Goal: Task Accomplishment & Management: Use online tool/utility

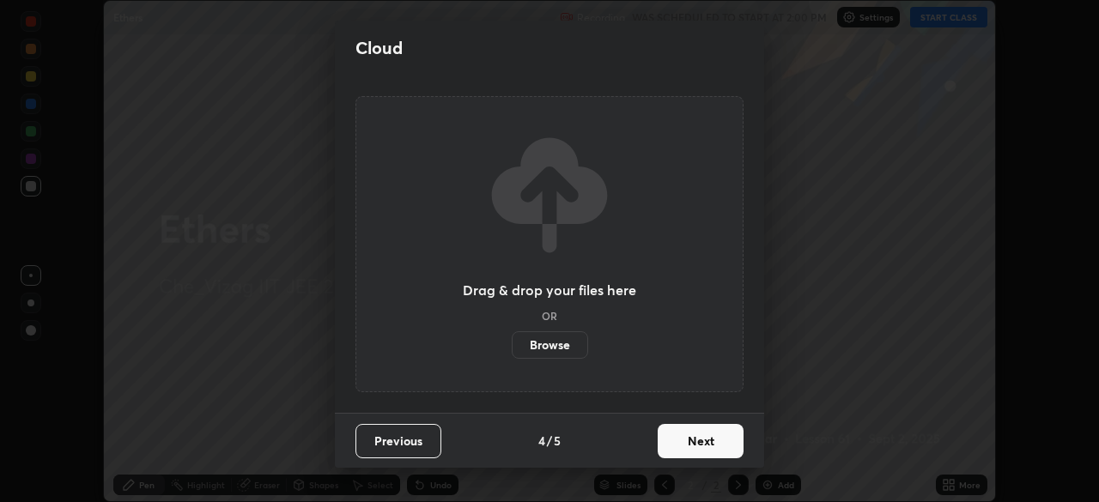
scroll to position [502, 1099]
click at [715, 445] on button "Next" at bounding box center [701, 441] width 86 height 34
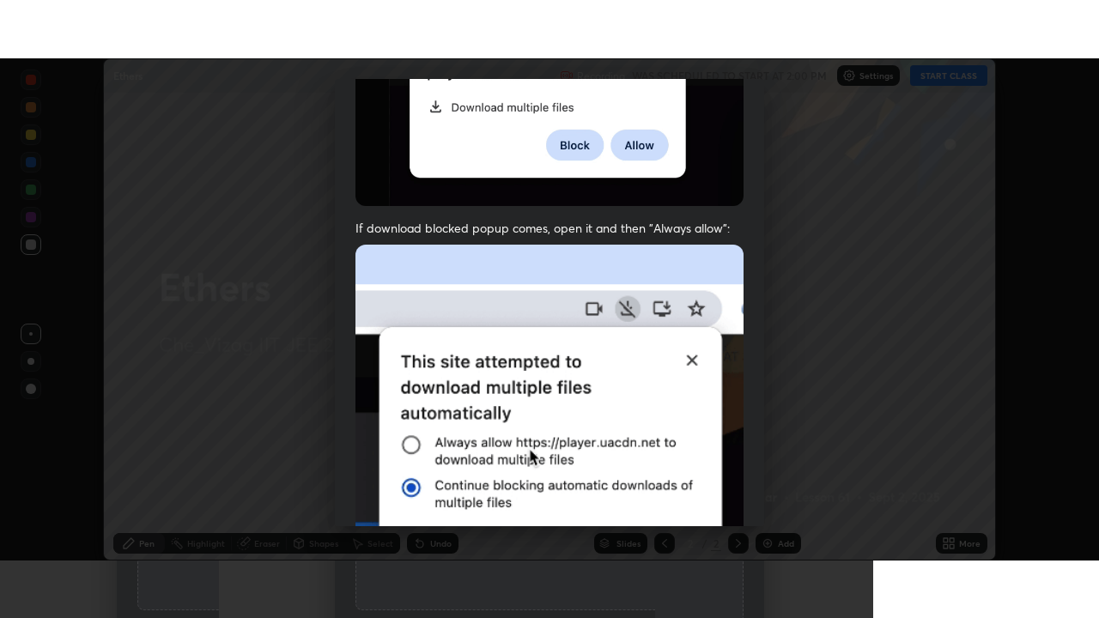
scroll to position [411, 0]
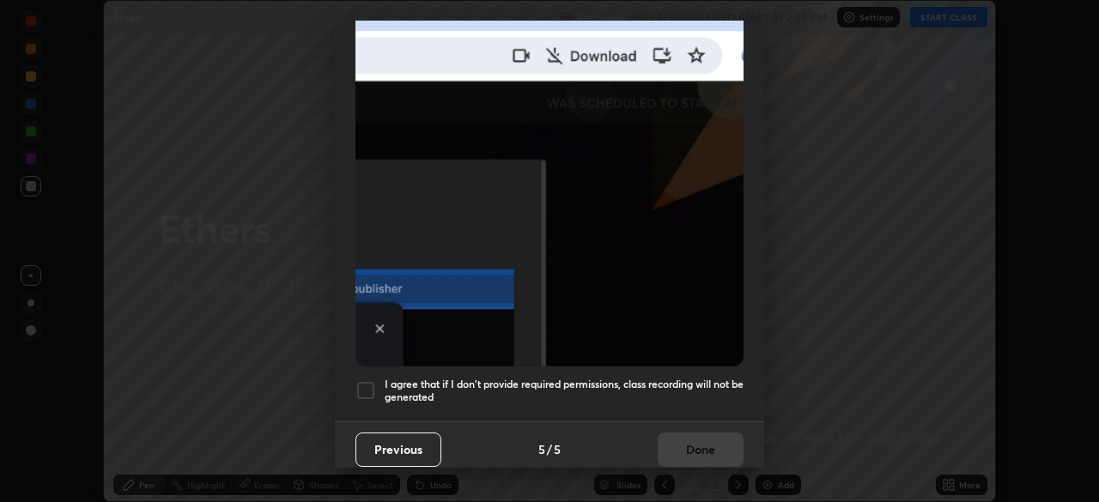
click at [695, 378] on h5 "I agree that if I don't provide required permissions, class recording will not …" at bounding box center [564, 391] width 359 height 27
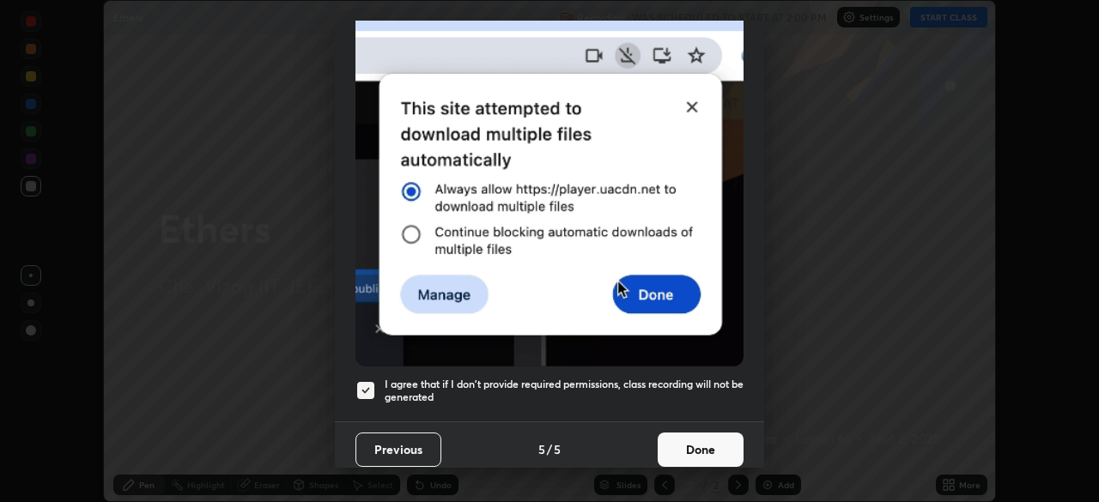
click at [707, 453] on button "Done" at bounding box center [701, 450] width 86 height 34
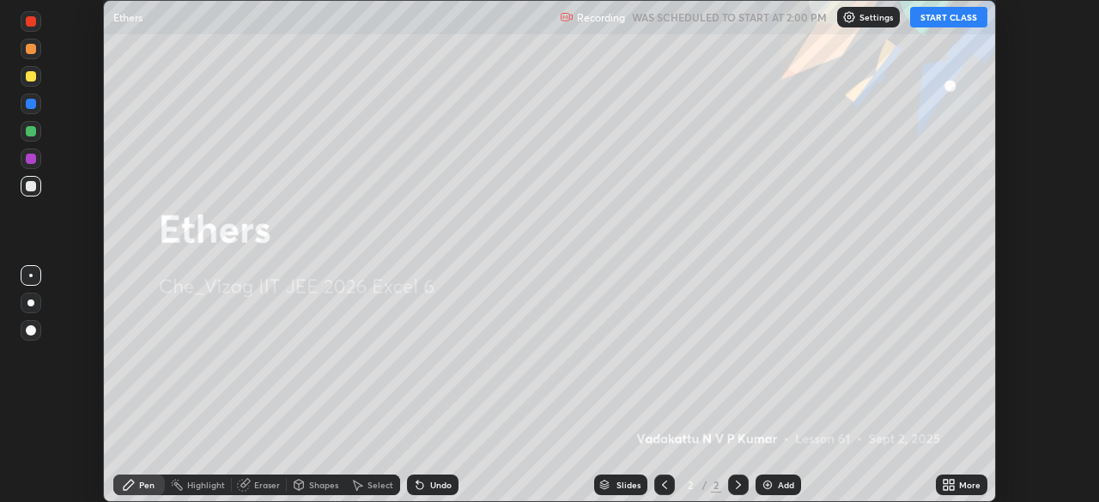
click at [949, 15] on button "START CLASS" at bounding box center [948, 17] width 77 height 21
click at [946, 486] on icon at bounding box center [946, 488] width 4 height 4
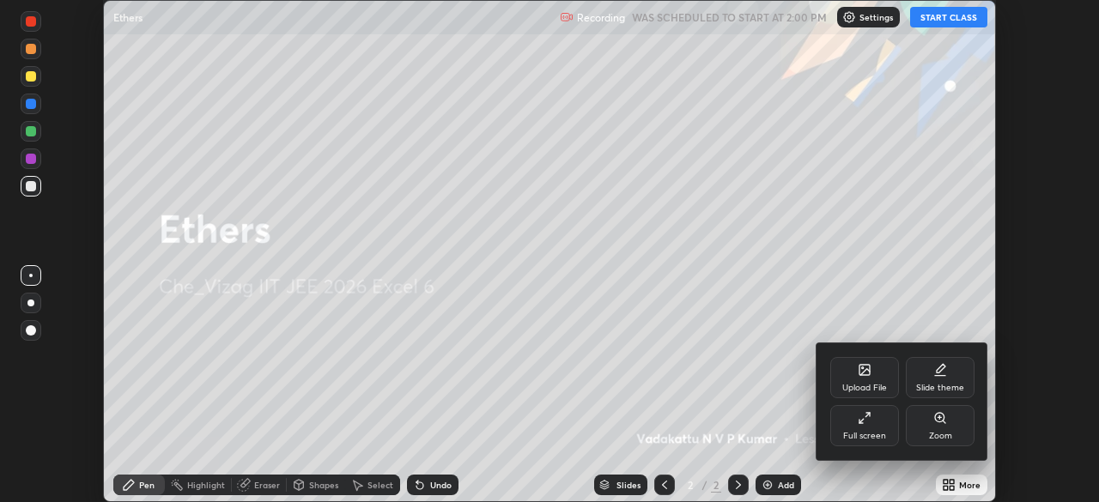
click at [862, 421] on icon at bounding box center [862, 421] width 4 height 4
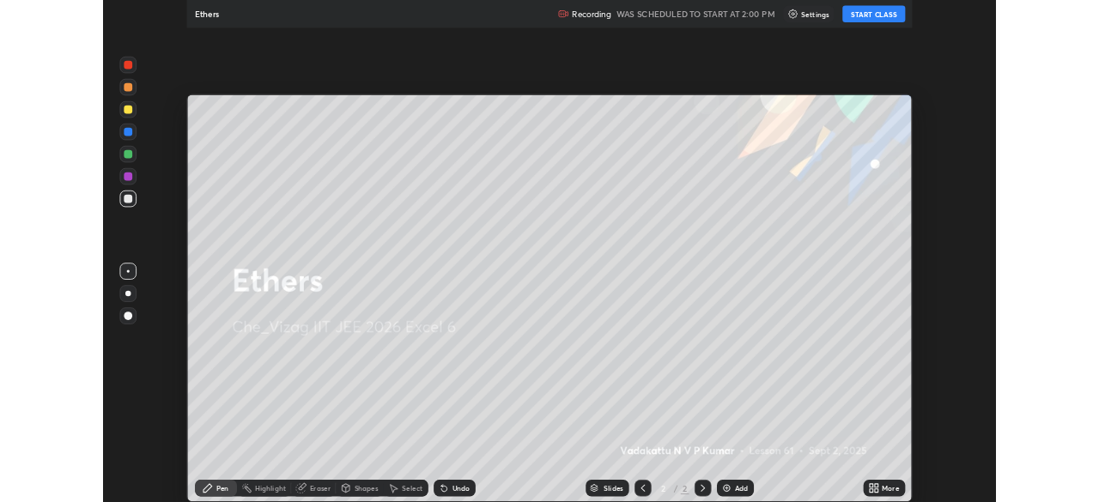
scroll to position [618, 1099]
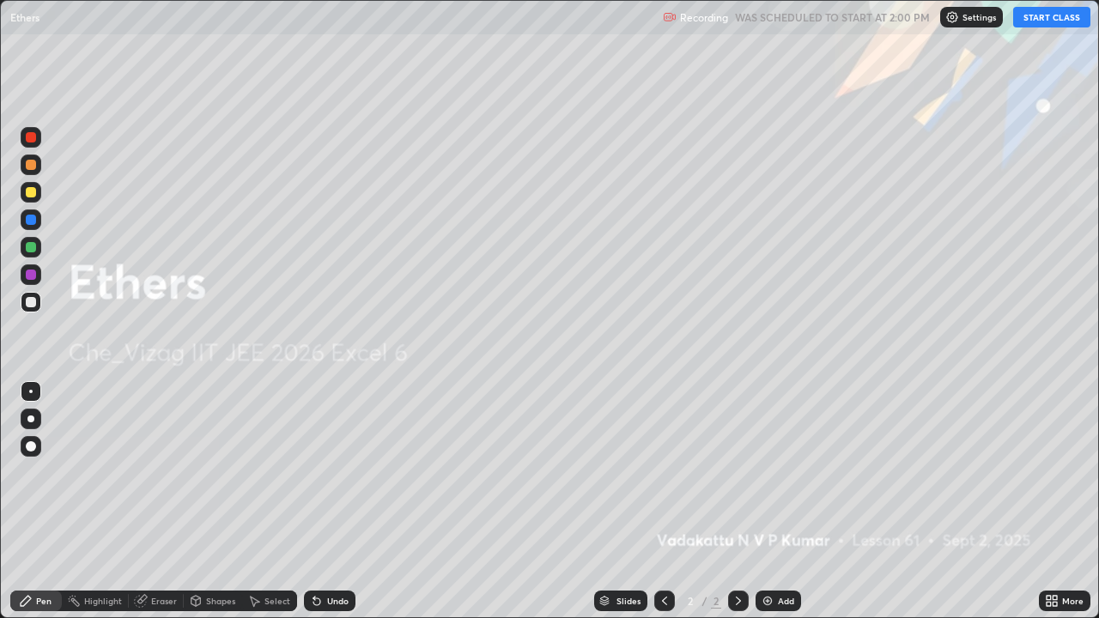
click at [778, 501] on div "Add" at bounding box center [786, 601] width 16 height 9
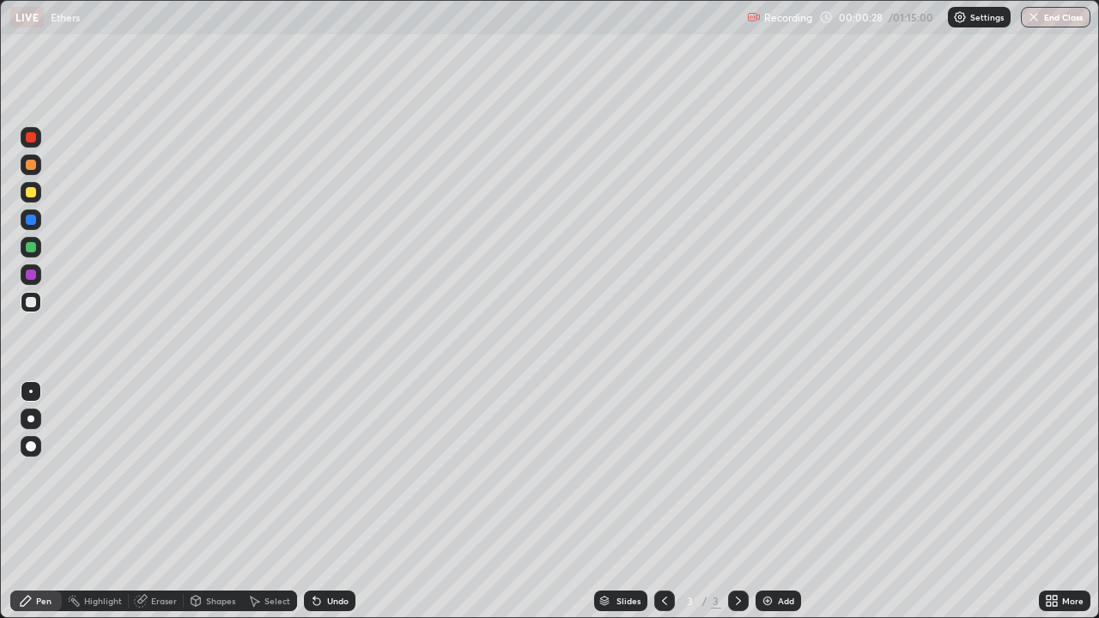
click at [1055, 501] on icon at bounding box center [1052, 601] width 14 height 14
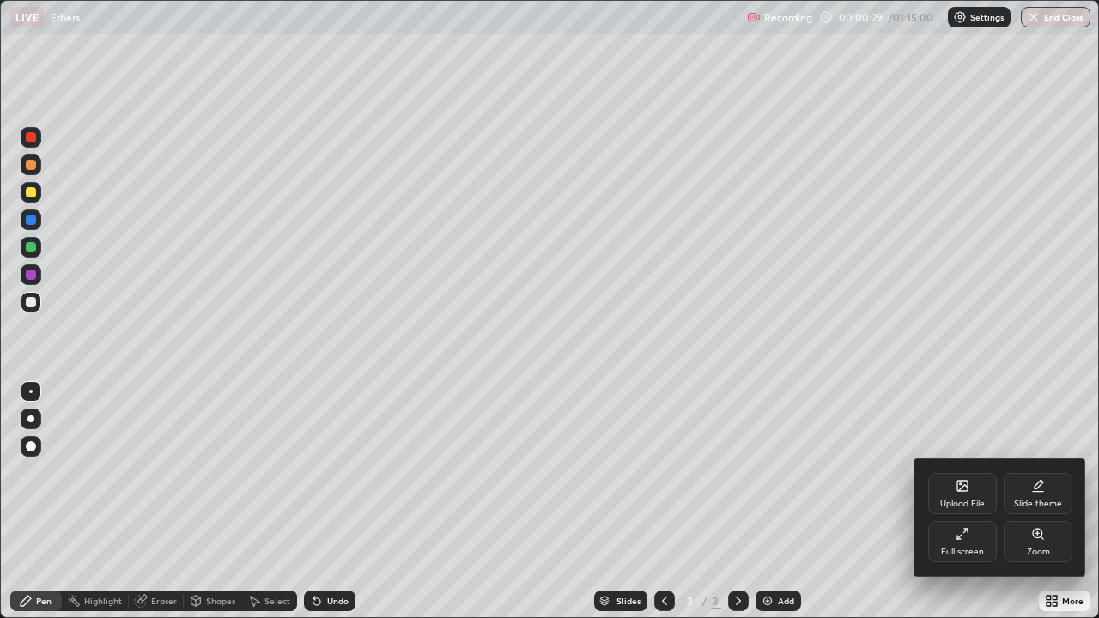
click at [960, 501] on div "Full screen" at bounding box center [962, 552] width 43 height 9
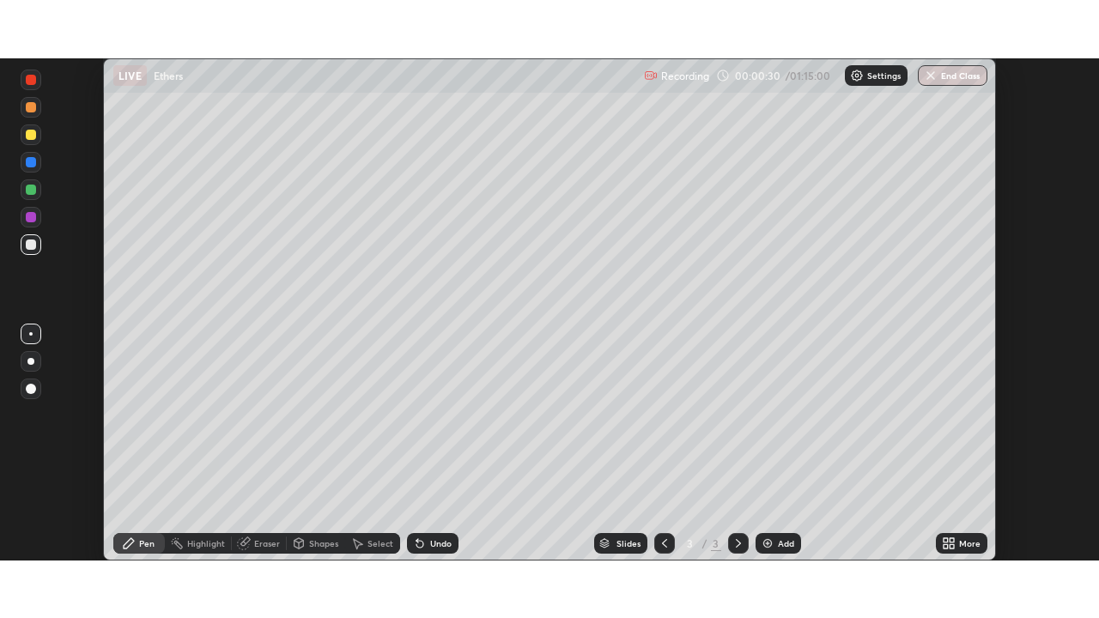
scroll to position [85369, 84773]
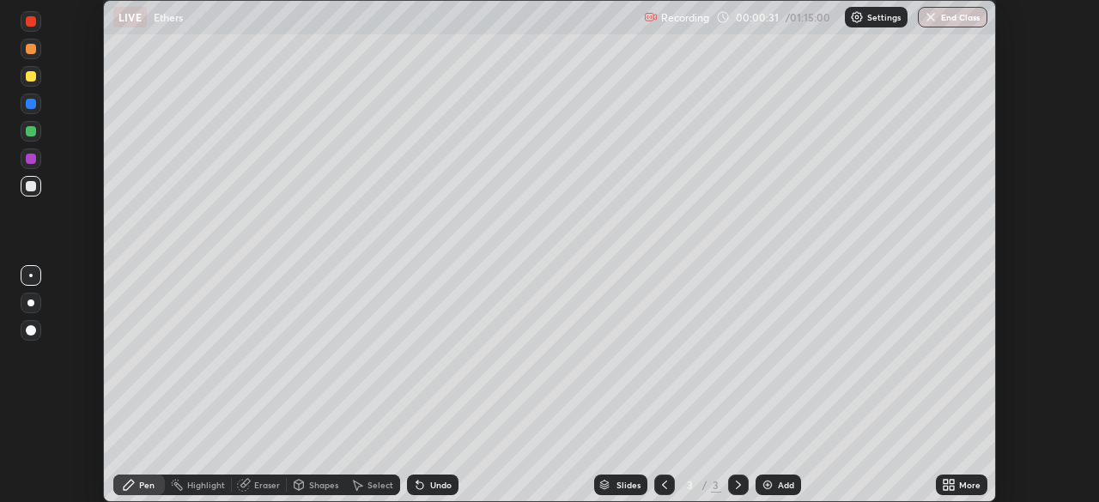
click at [951, 484] on icon at bounding box center [952, 482] width 4 height 4
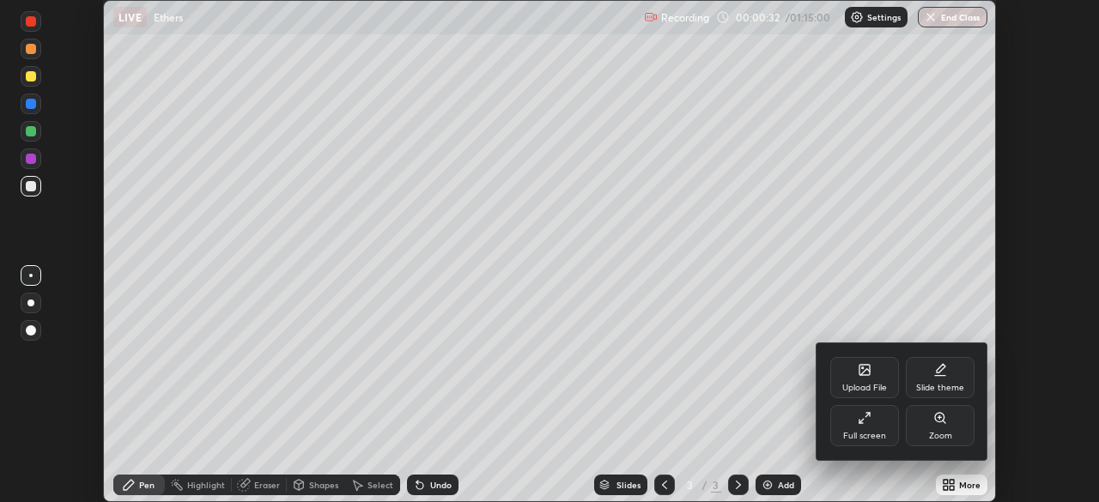
click at [875, 417] on div "Full screen" at bounding box center [864, 425] width 69 height 41
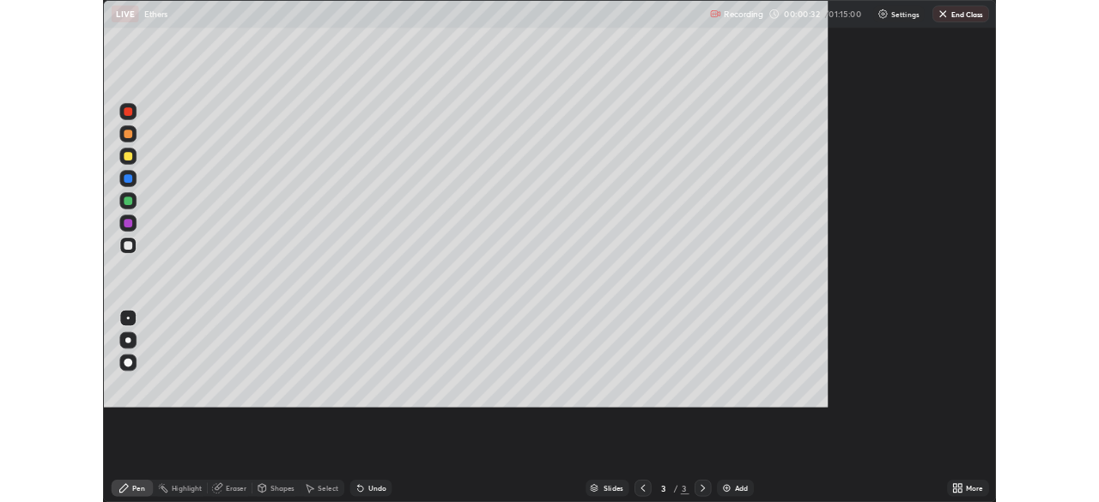
scroll to position [618, 1099]
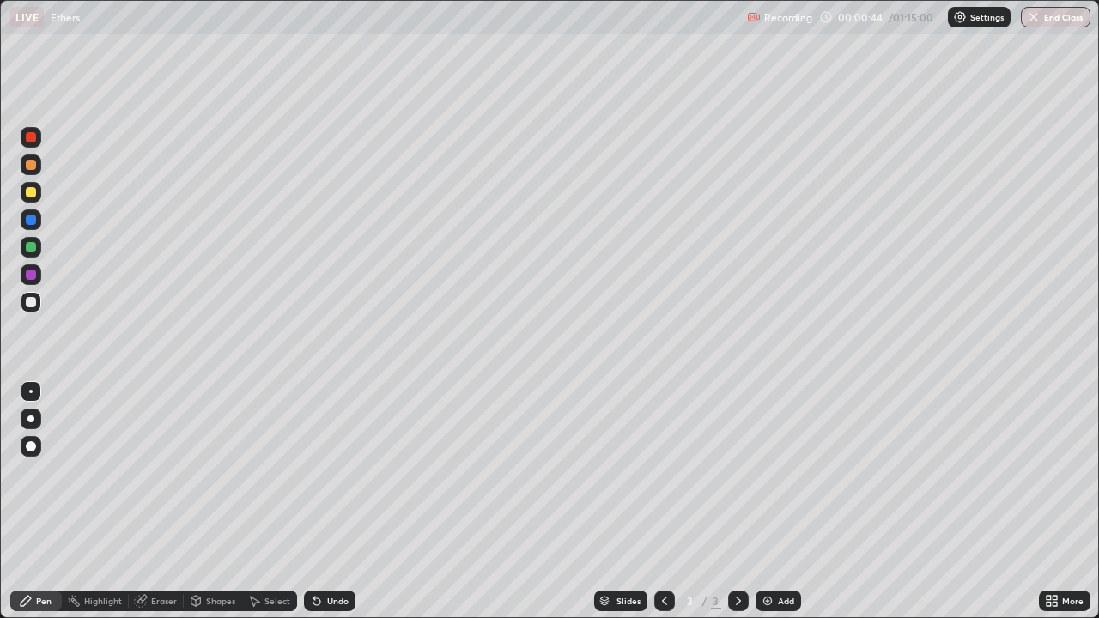
click at [1048, 501] on icon at bounding box center [1049, 598] width 4 height 4
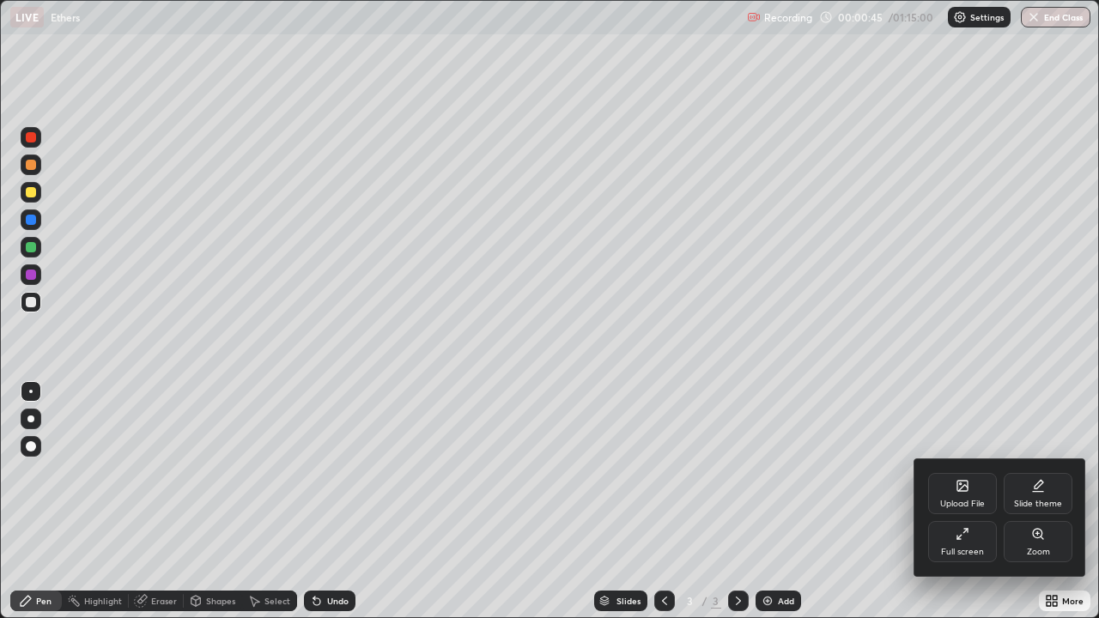
click at [963, 501] on icon at bounding box center [963, 534] width 14 height 14
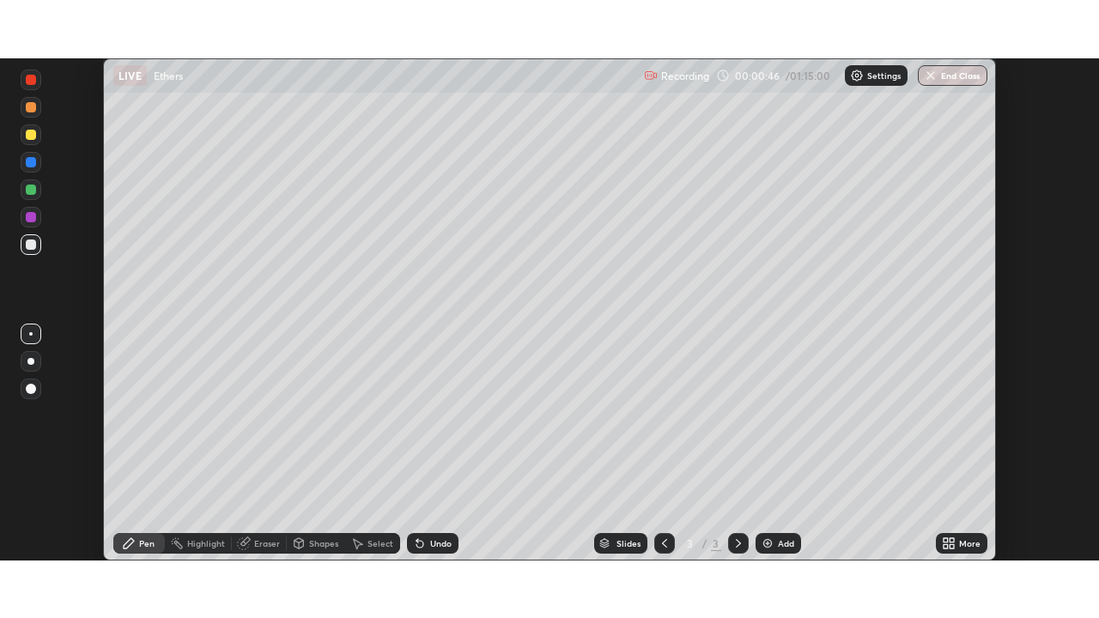
scroll to position [85369, 84773]
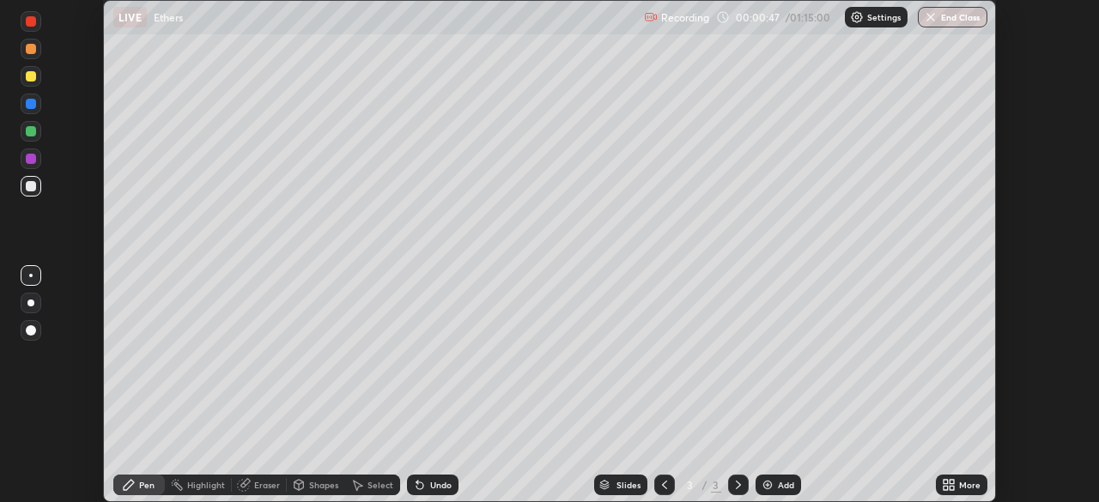
click at [947, 481] on icon at bounding box center [946, 482] width 4 height 4
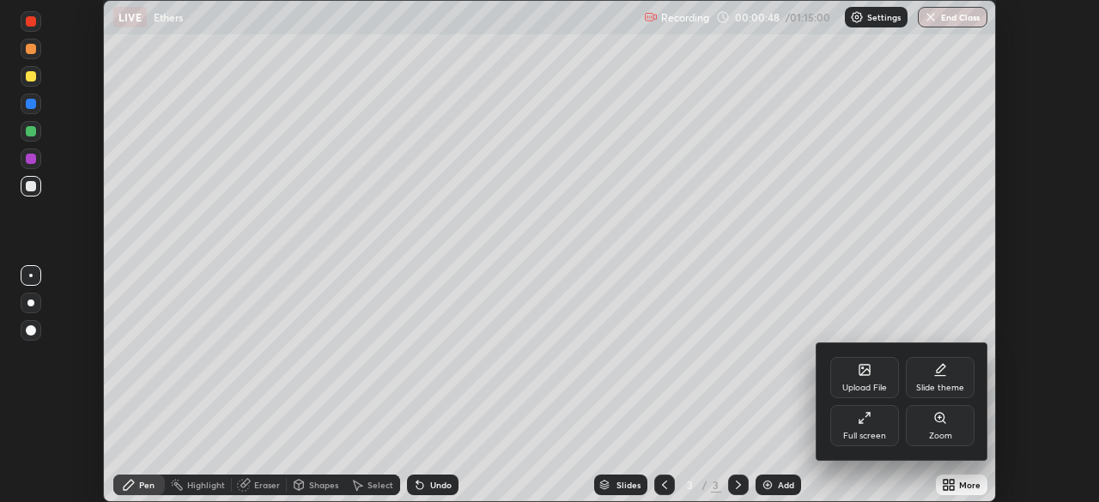
click at [872, 420] on div "Full screen" at bounding box center [864, 425] width 69 height 41
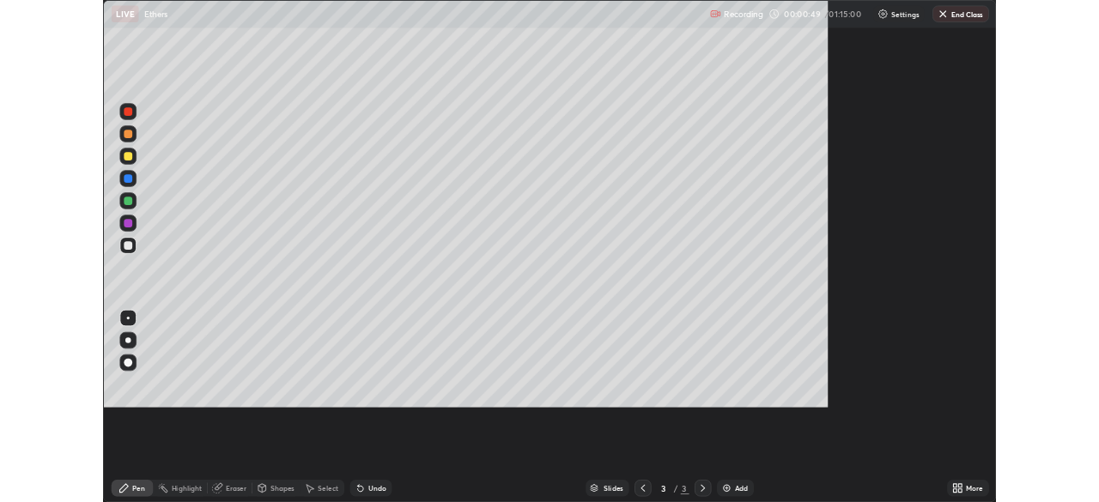
scroll to position [618, 1099]
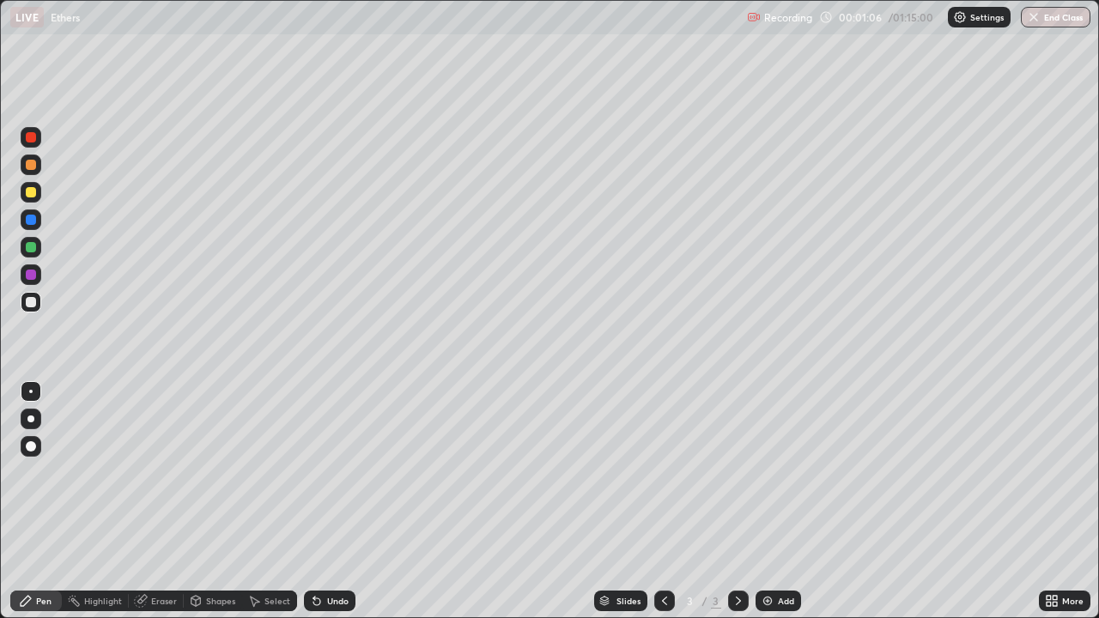
click at [270, 501] on div "Select" at bounding box center [277, 601] width 26 height 9
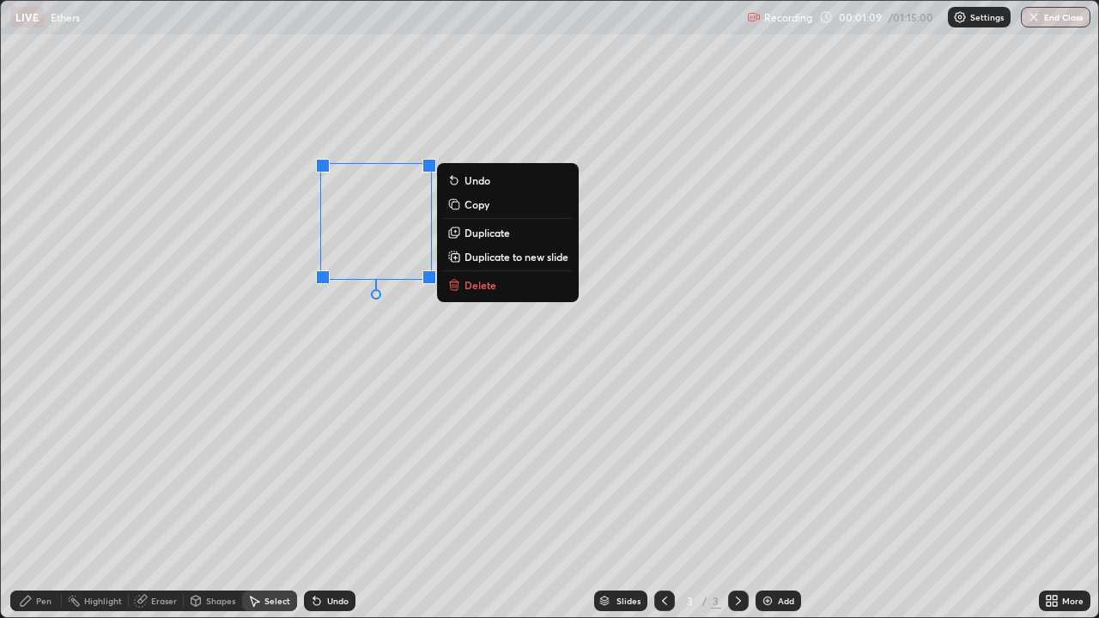
click at [475, 287] on p "Delete" at bounding box center [481, 285] width 32 height 14
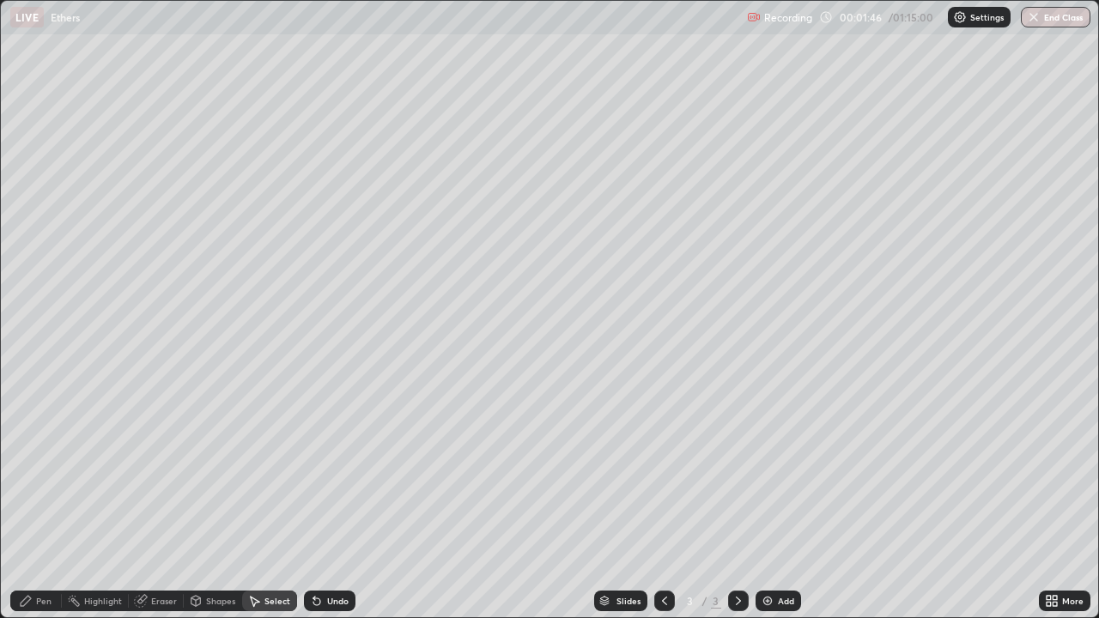
click at [1048, 501] on icon at bounding box center [1052, 601] width 14 height 14
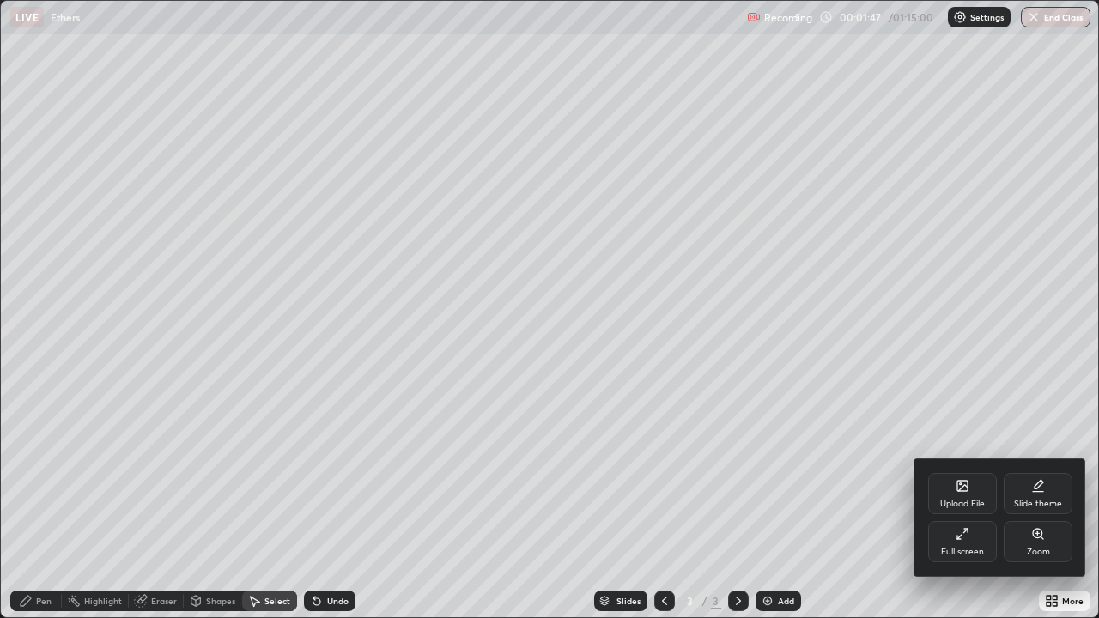
click at [966, 501] on icon at bounding box center [963, 534] width 14 height 14
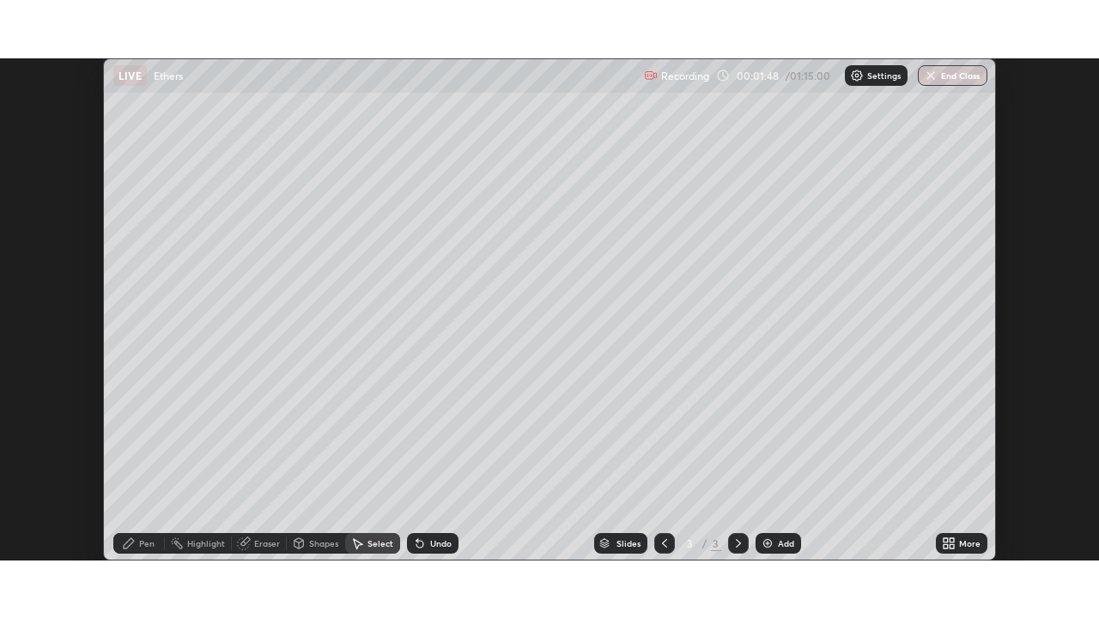
scroll to position [85369, 84773]
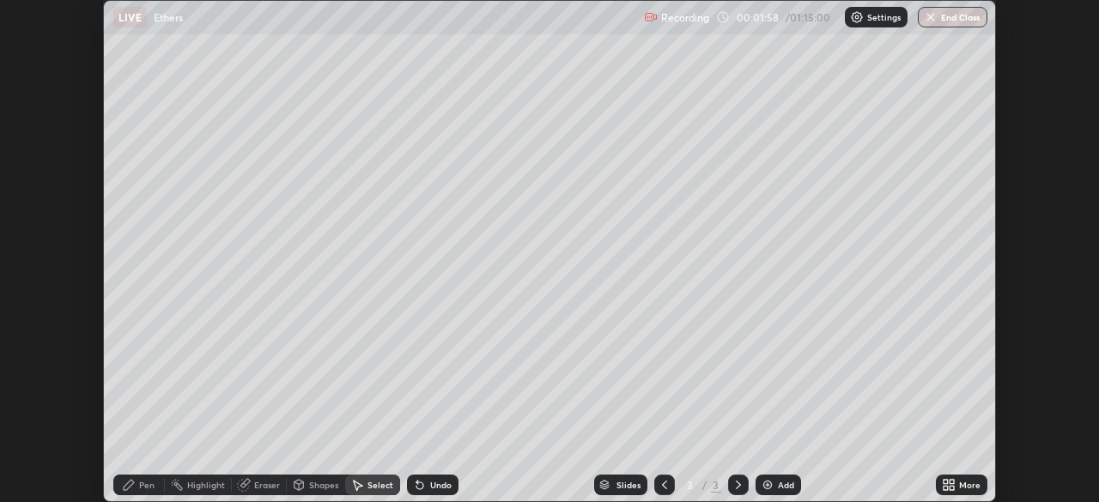
click at [950, 485] on icon at bounding box center [949, 485] width 14 height 14
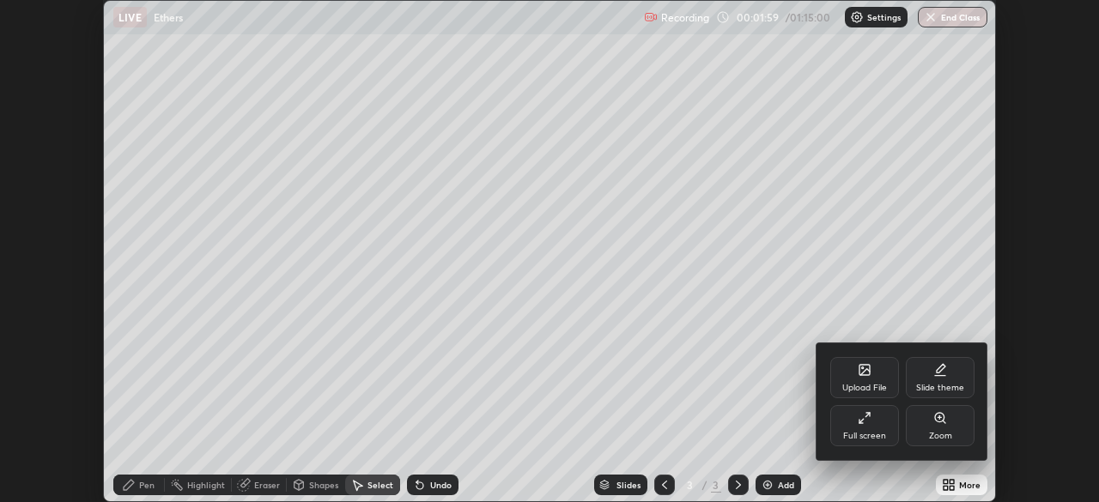
click at [864, 424] on icon at bounding box center [865, 418] width 14 height 14
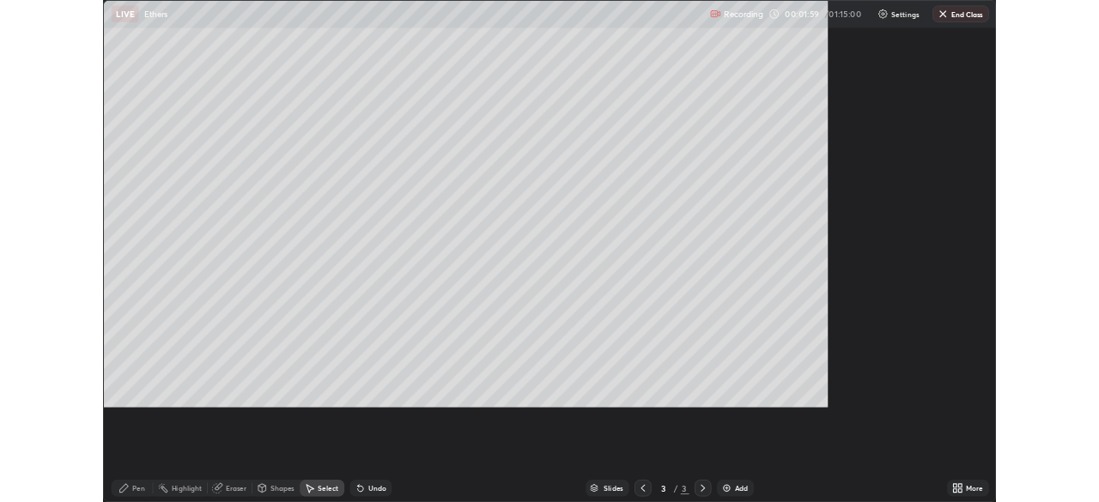
scroll to position [618, 1099]
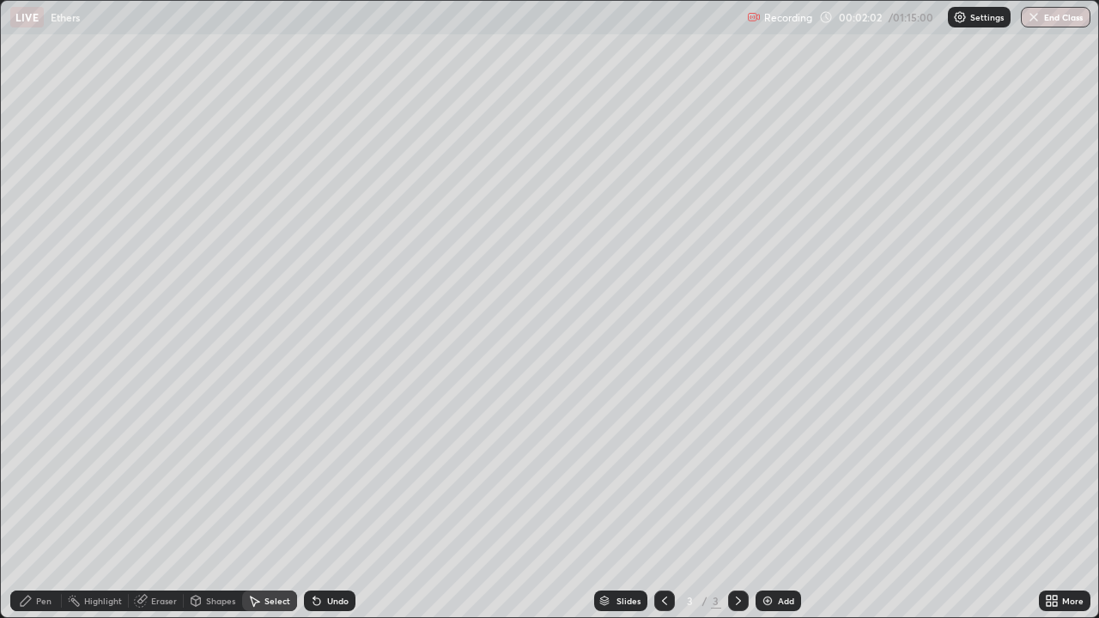
click at [51, 501] on div "Pen" at bounding box center [43, 601] width 15 height 9
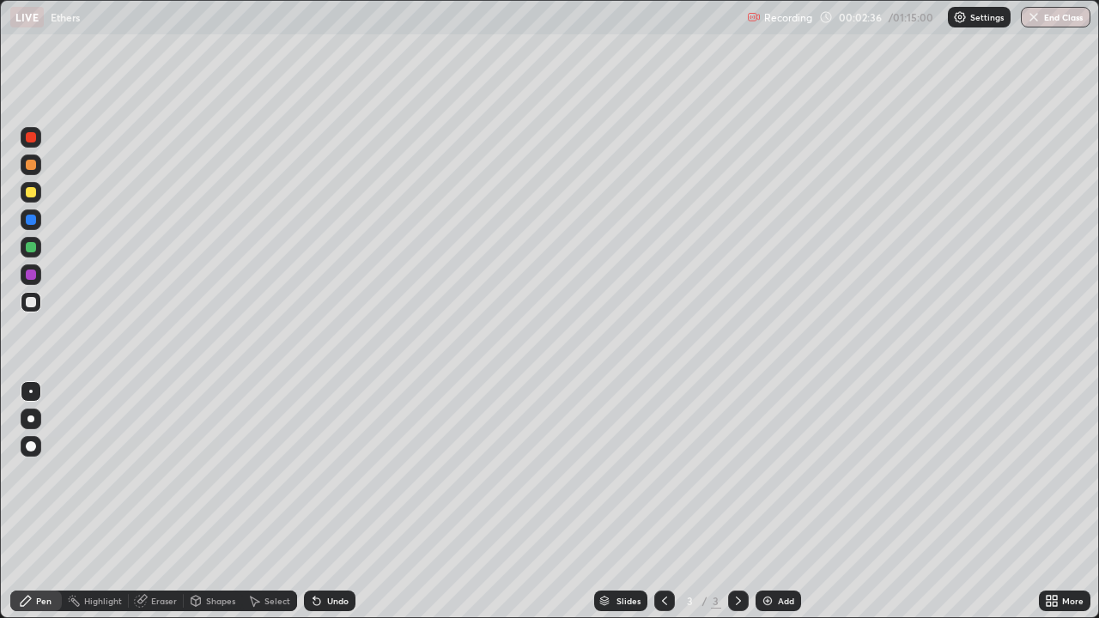
click at [167, 501] on div "Eraser" at bounding box center [164, 601] width 26 height 9
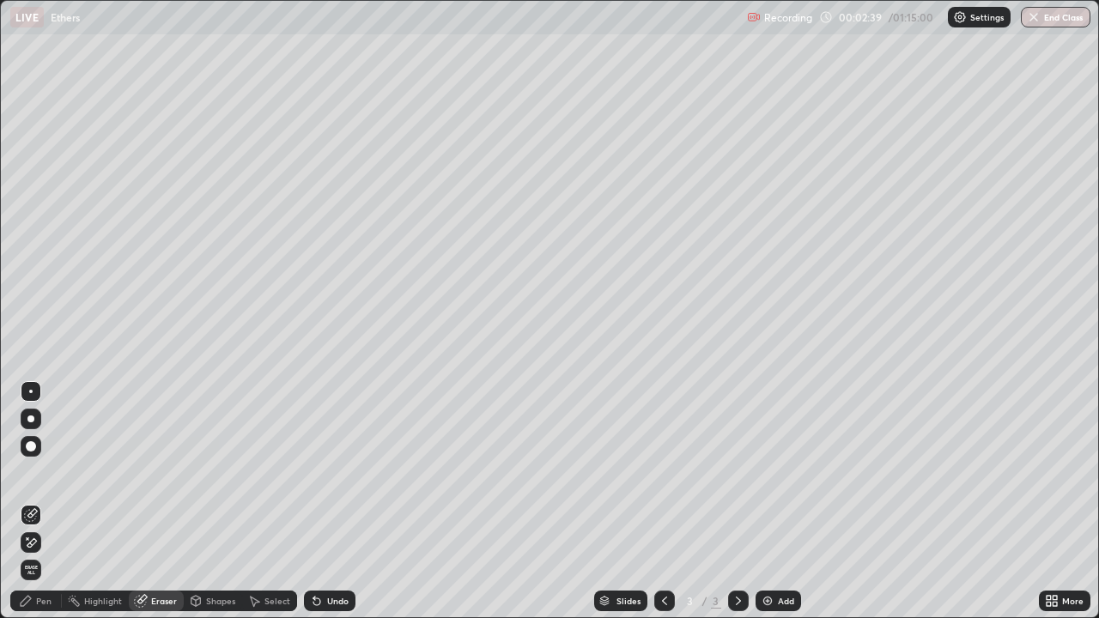
click at [52, 501] on div "Pen" at bounding box center [36, 601] width 52 height 21
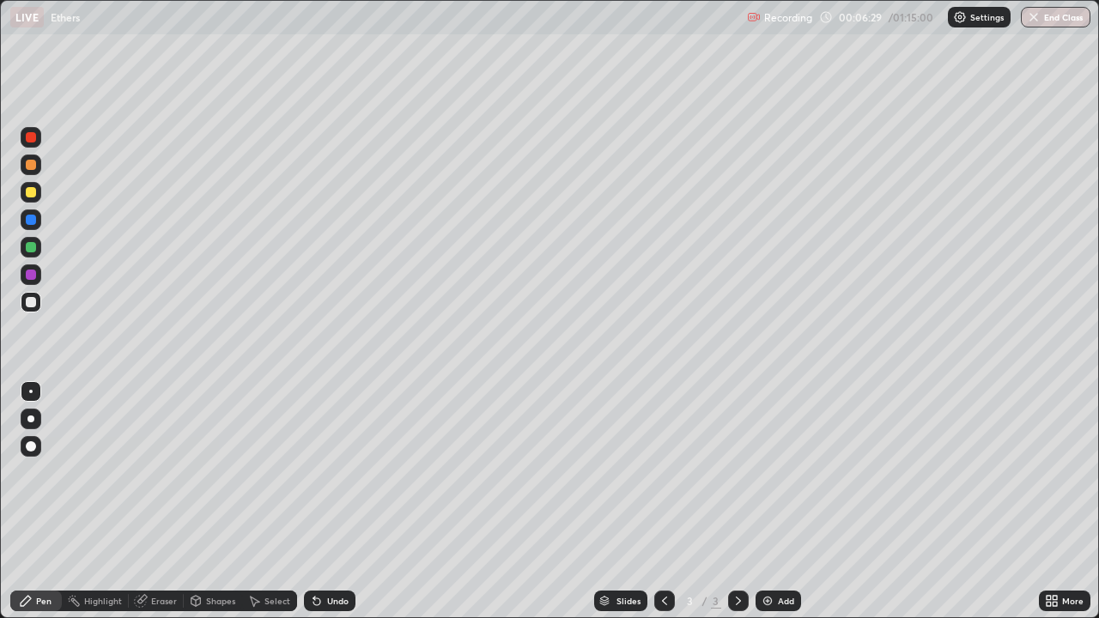
click at [890, 501] on div "Slides 3 / 3 Add" at bounding box center [698, 601] width 684 height 34
click at [893, 501] on div "Slides 3 / 3 Add" at bounding box center [698, 601] width 684 height 34
click at [171, 501] on div "Eraser" at bounding box center [164, 601] width 26 height 9
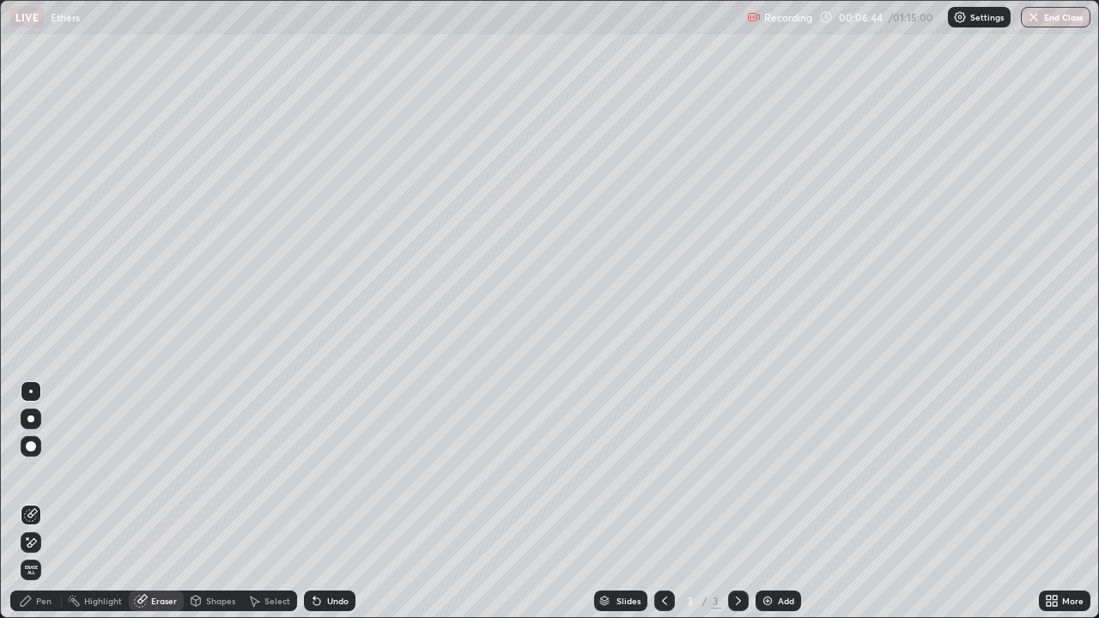
click at [273, 501] on div "Select" at bounding box center [269, 601] width 55 height 21
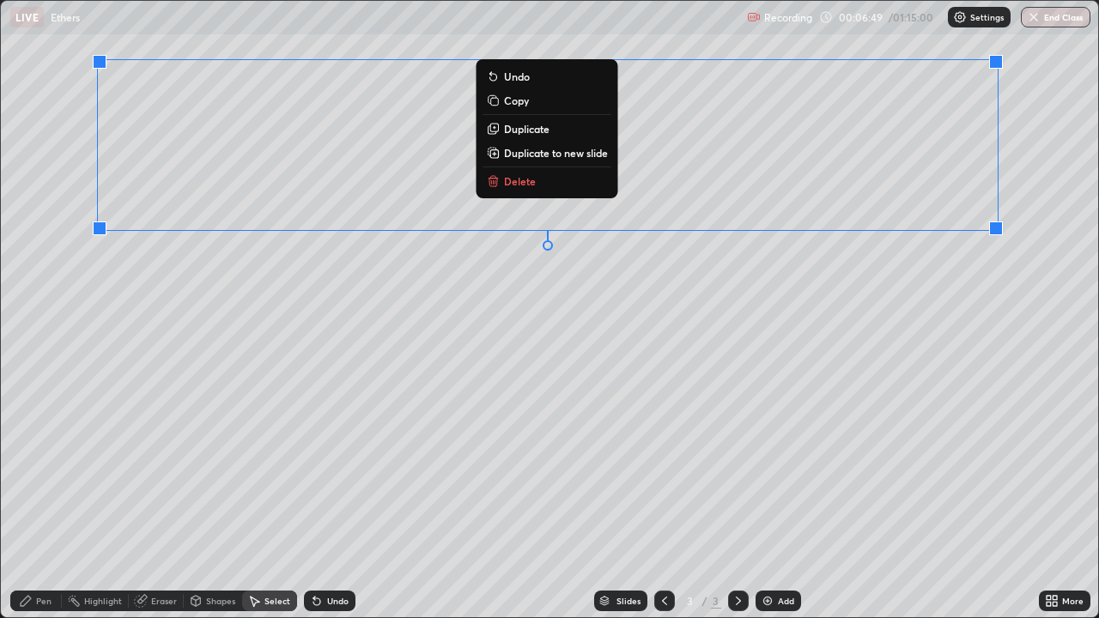
click at [514, 188] on button "Delete" at bounding box center [547, 181] width 128 height 21
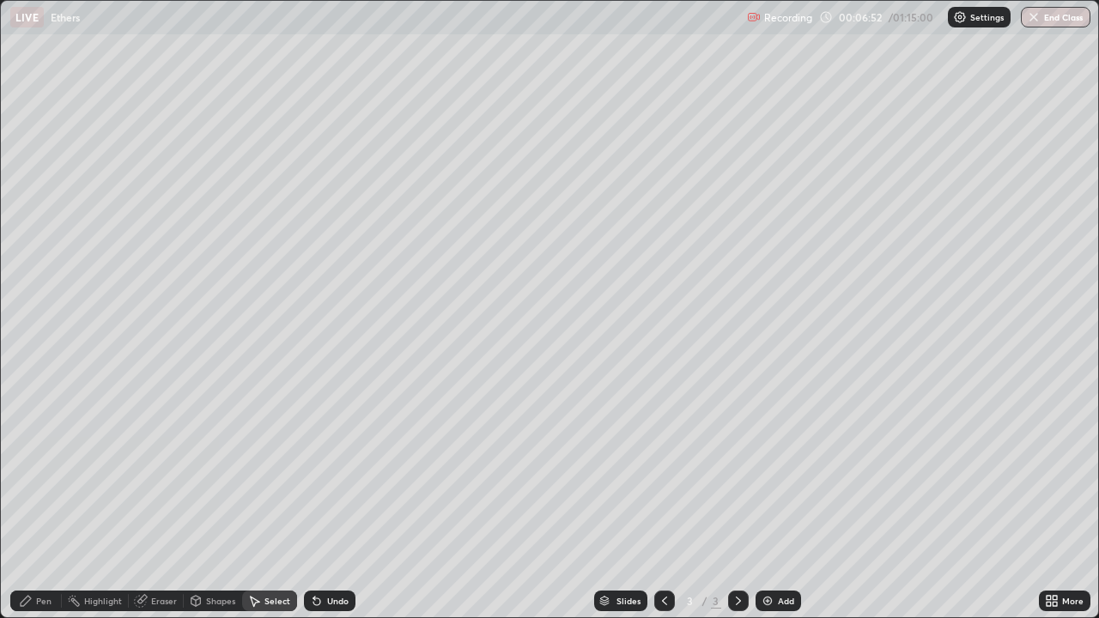
click at [48, 501] on div "Pen" at bounding box center [43, 601] width 15 height 9
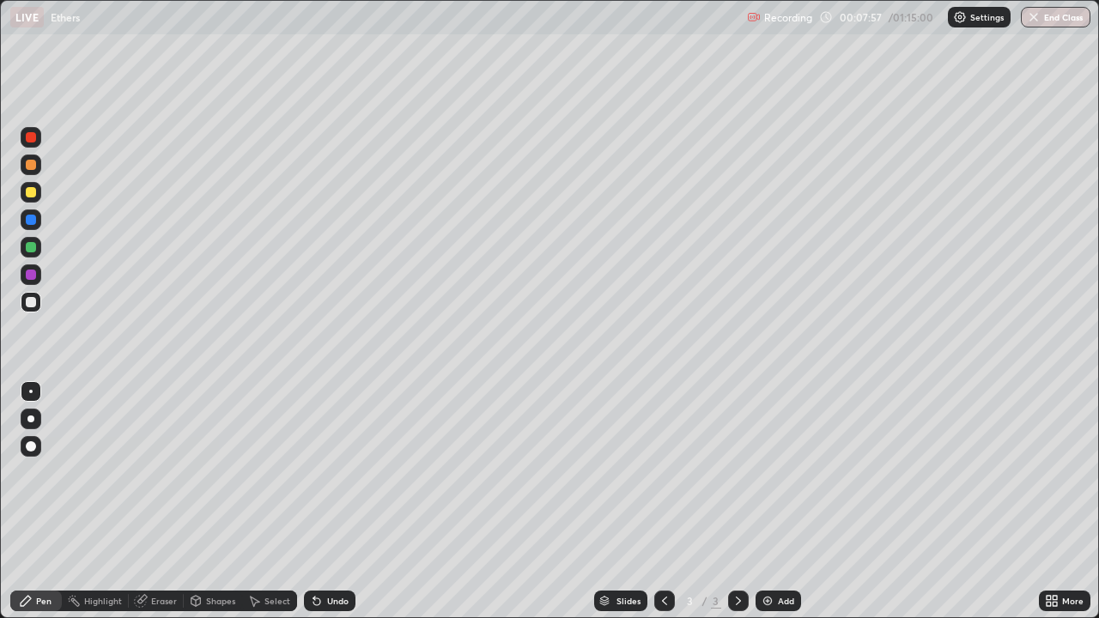
click at [283, 501] on div "Select" at bounding box center [277, 601] width 26 height 9
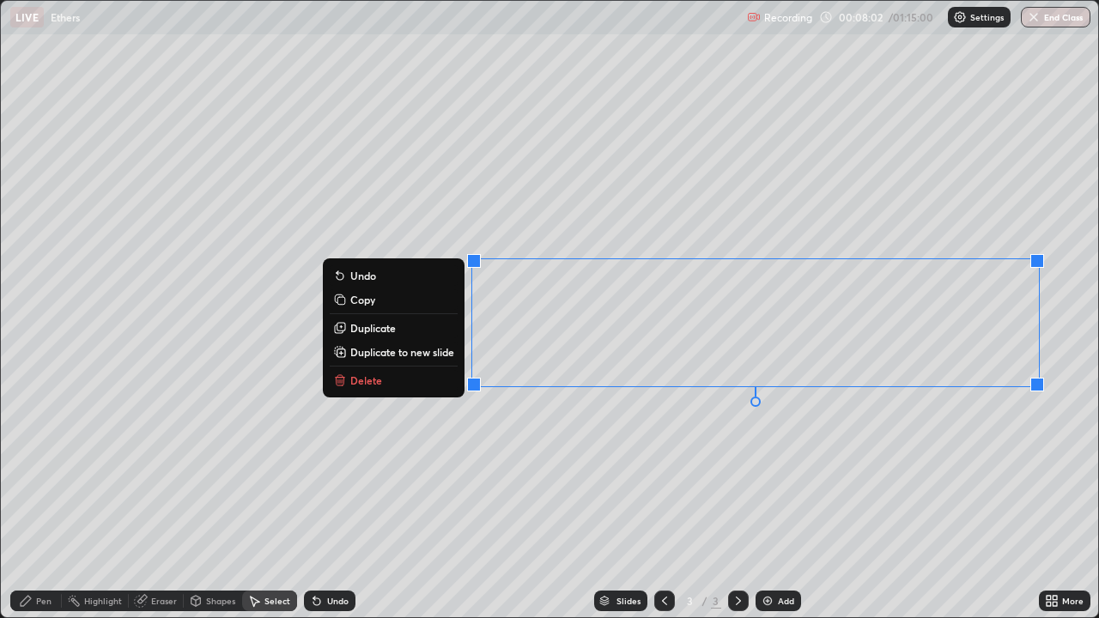
click at [373, 386] on p "Delete" at bounding box center [366, 381] width 32 height 14
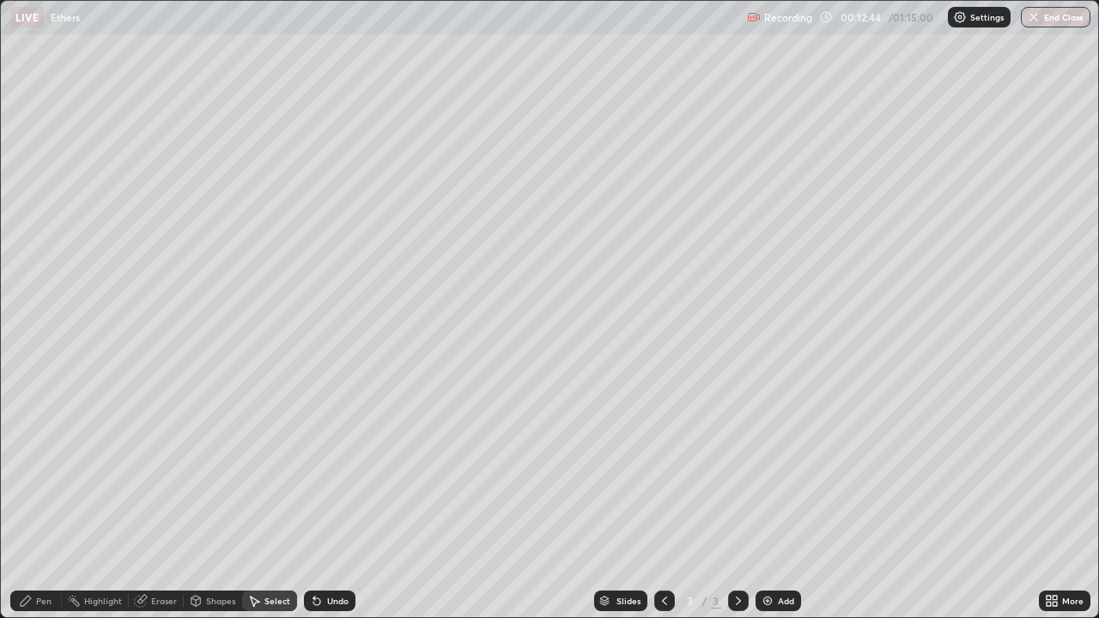
click at [51, 501] on div "Pen" at bounding box center [43, 601] width 15 height 9
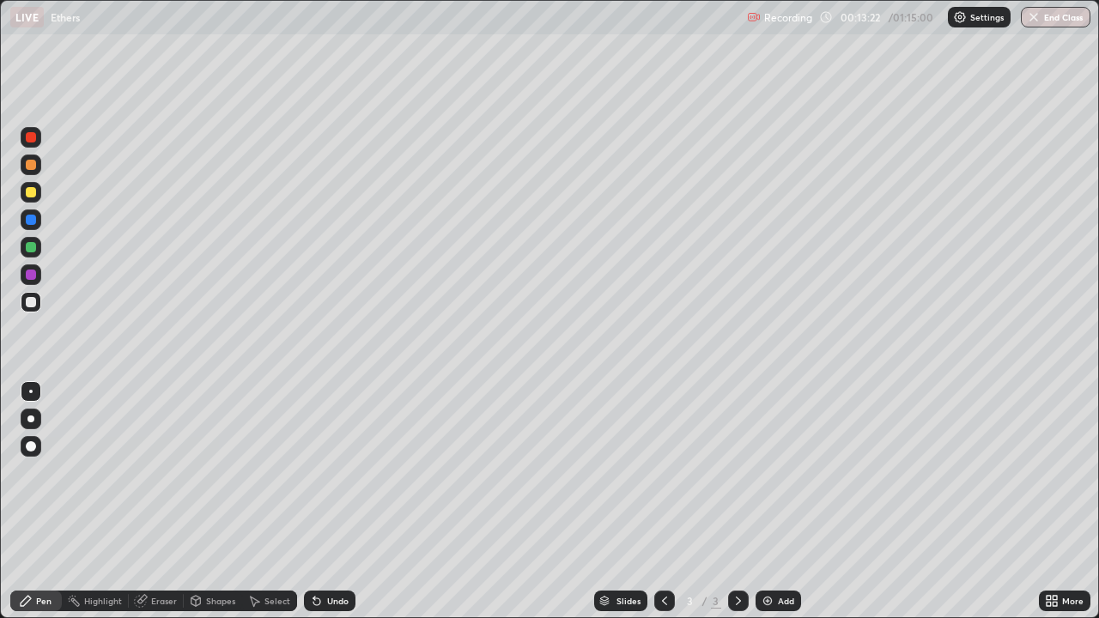
click at [282, 501] on div "Select" at bounding box center [277, 601] width 26 height 9
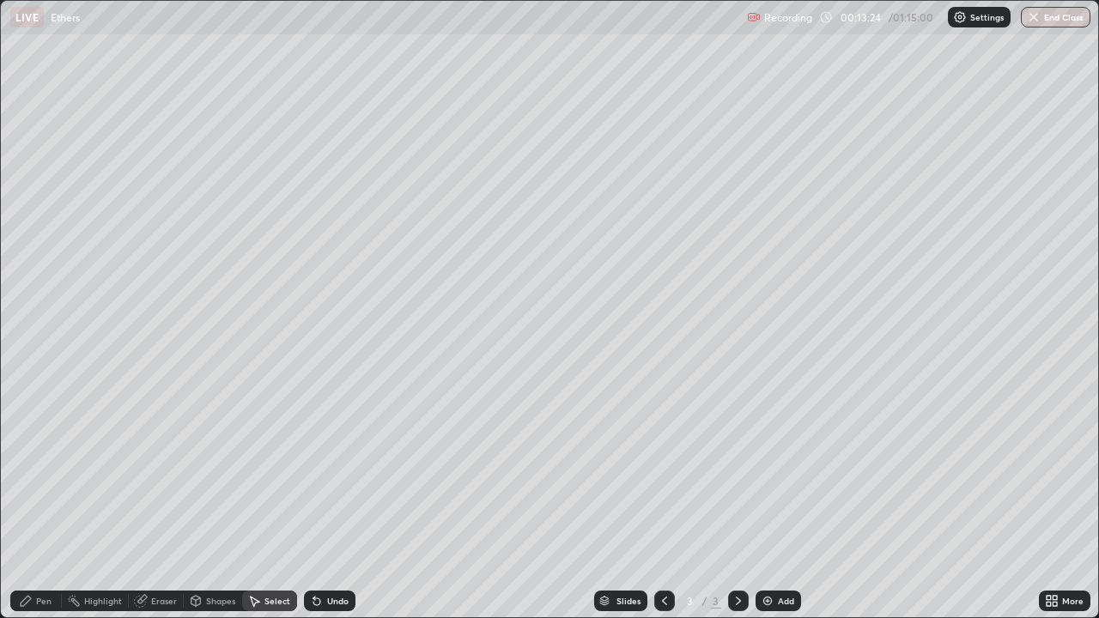
click at [54, 501] on div "Pen" at bounding box center [36, 601] width 52 height 21
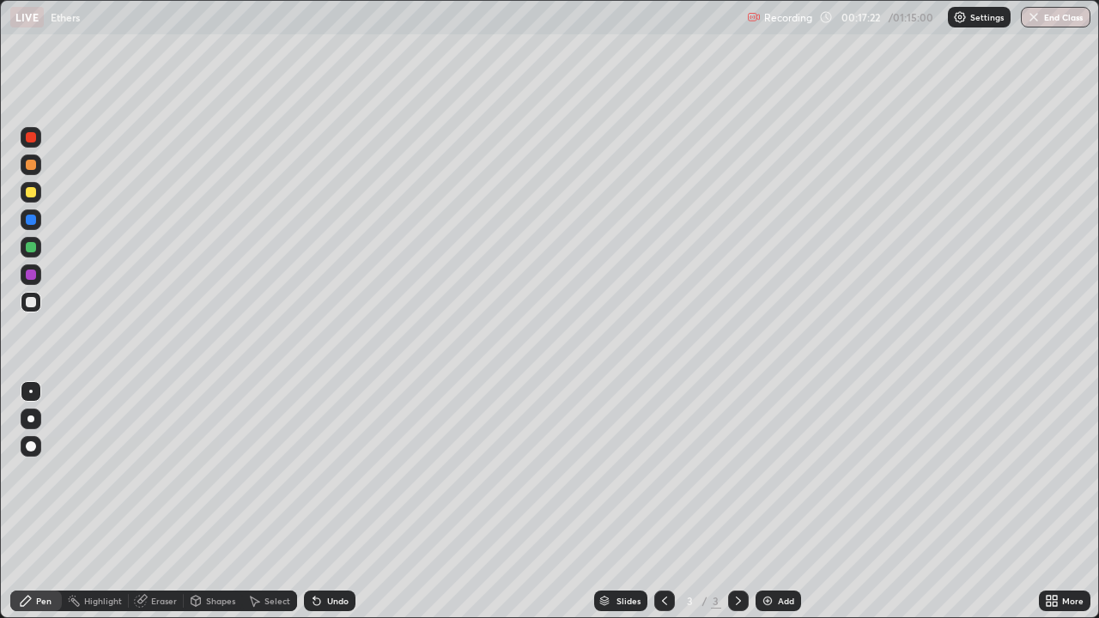
click at [274, 501] on div "Select" at bounding box center [277, 601] width 26 height 9
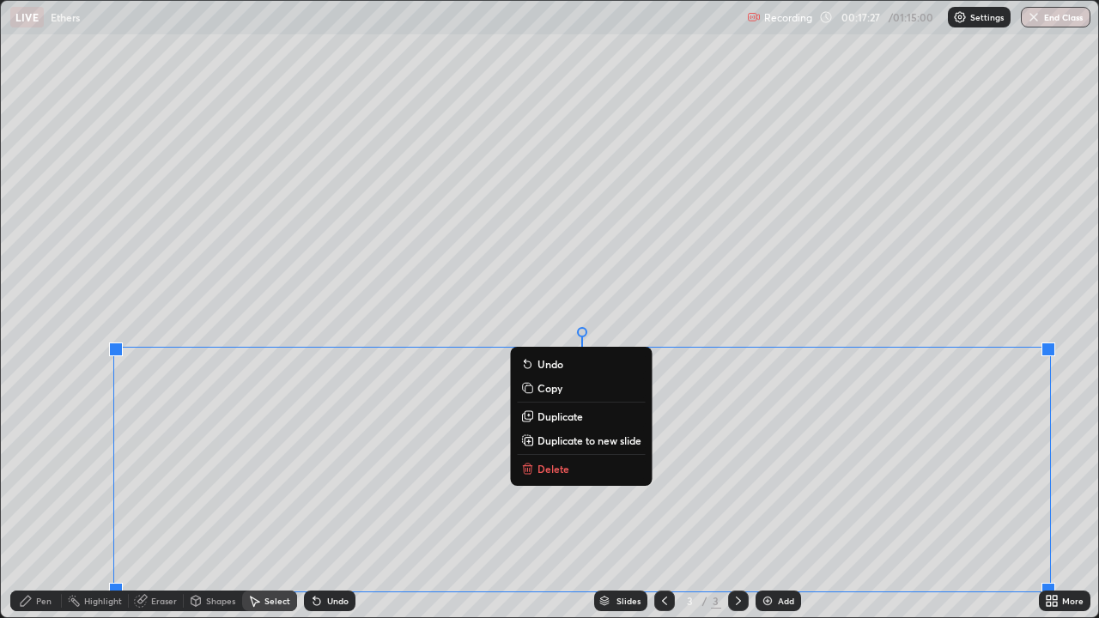
click at [562, 465] on p "Delete" at bounding box center [554, 469] width 32 height 14
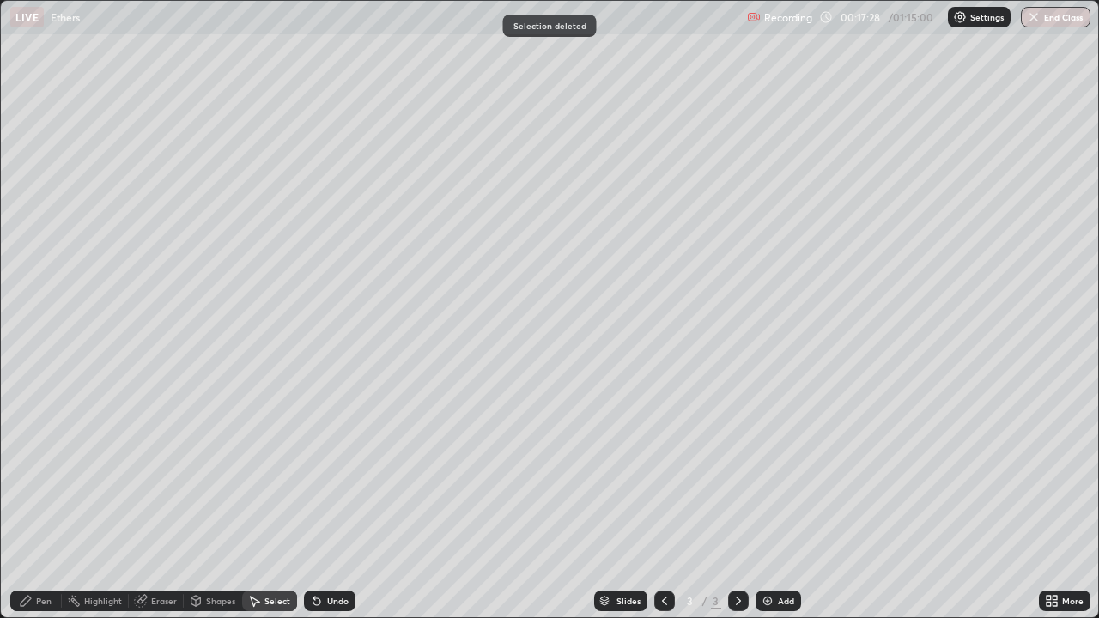
click at [52, 501] on div "Pen" at bounding box center [36, 601] width 52 height 21
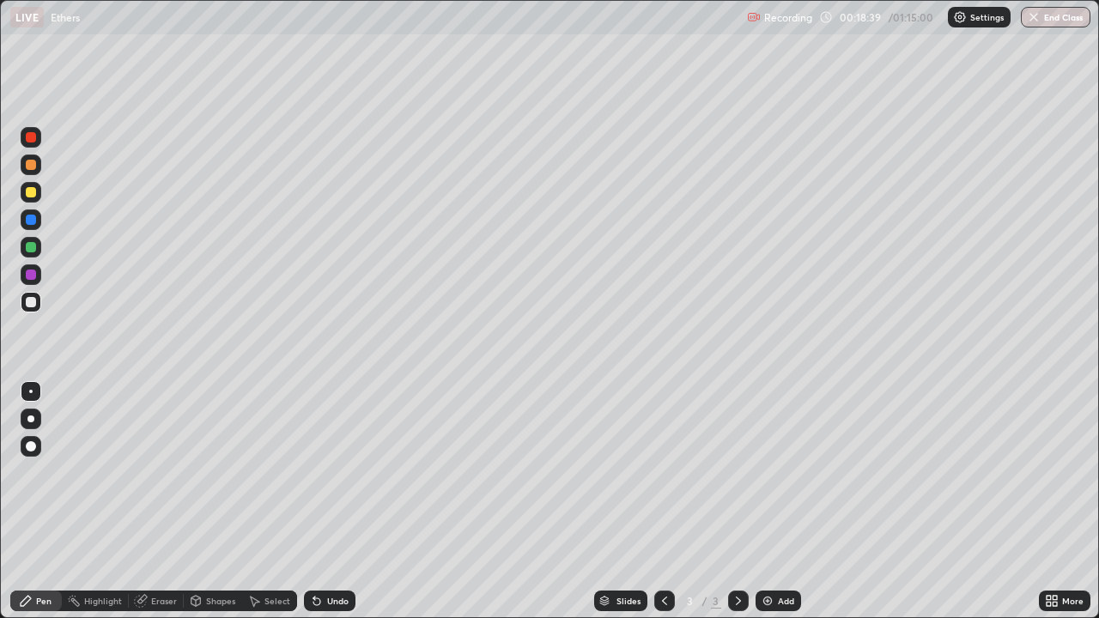
click at [32, 192] on div at bounding box center [31, 192] width 10 height 10
click at [279, 501] on div "Select" at bounding box center [277, 601] width 26 height 9
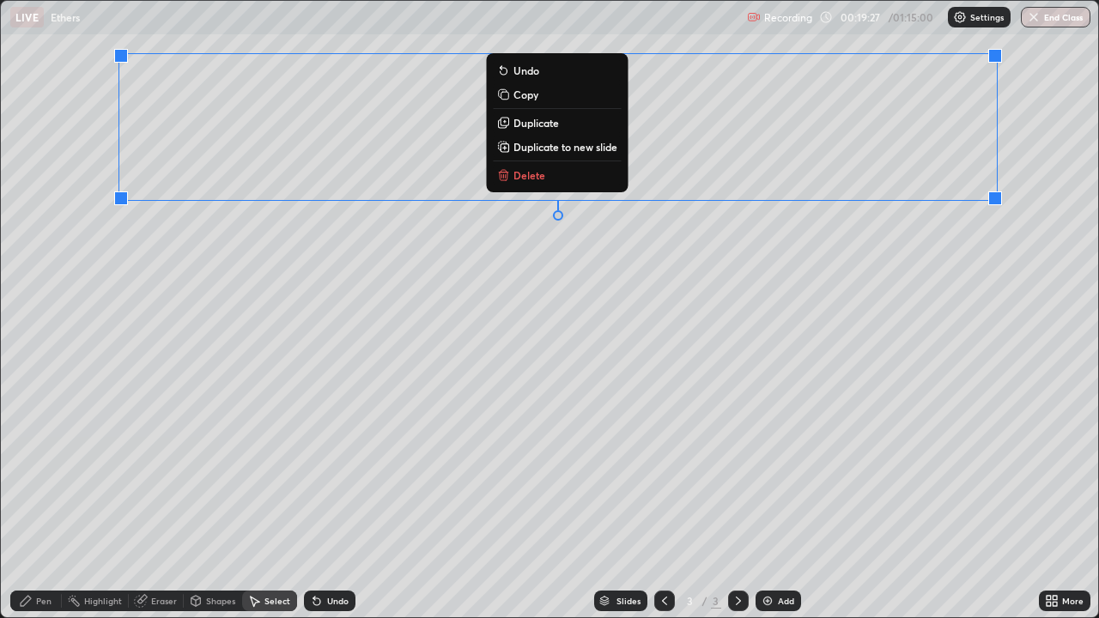
click at [545, 175] on button "Delete" at bounding box center [557, 175] width 128 height 21
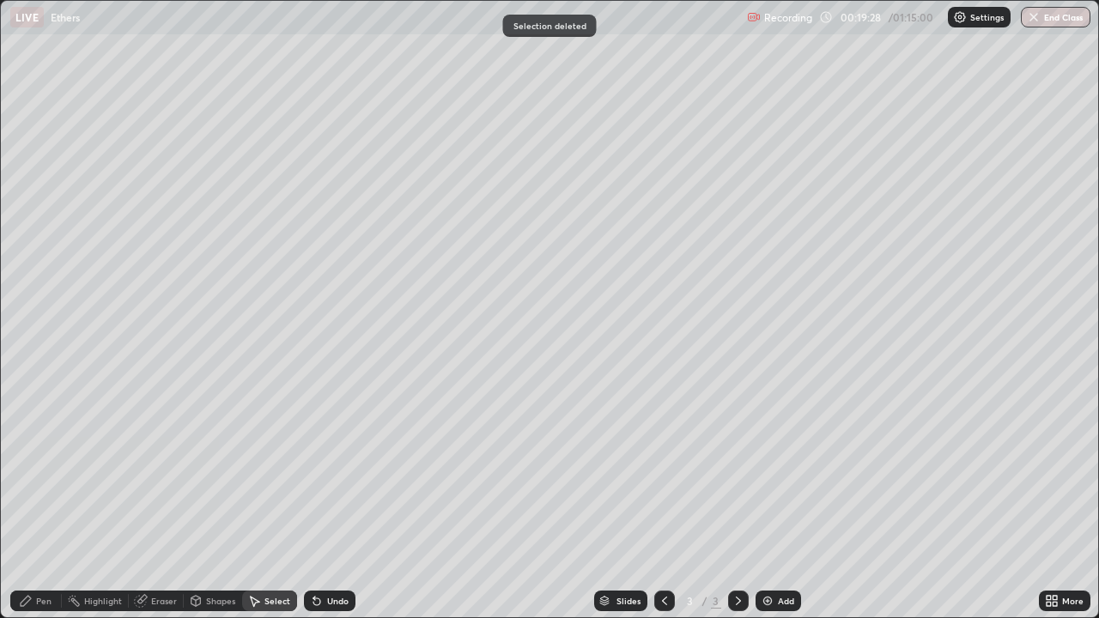
click at [177, 501] on div "Eraser" at bounding box center [156, 601] width 55 height 21
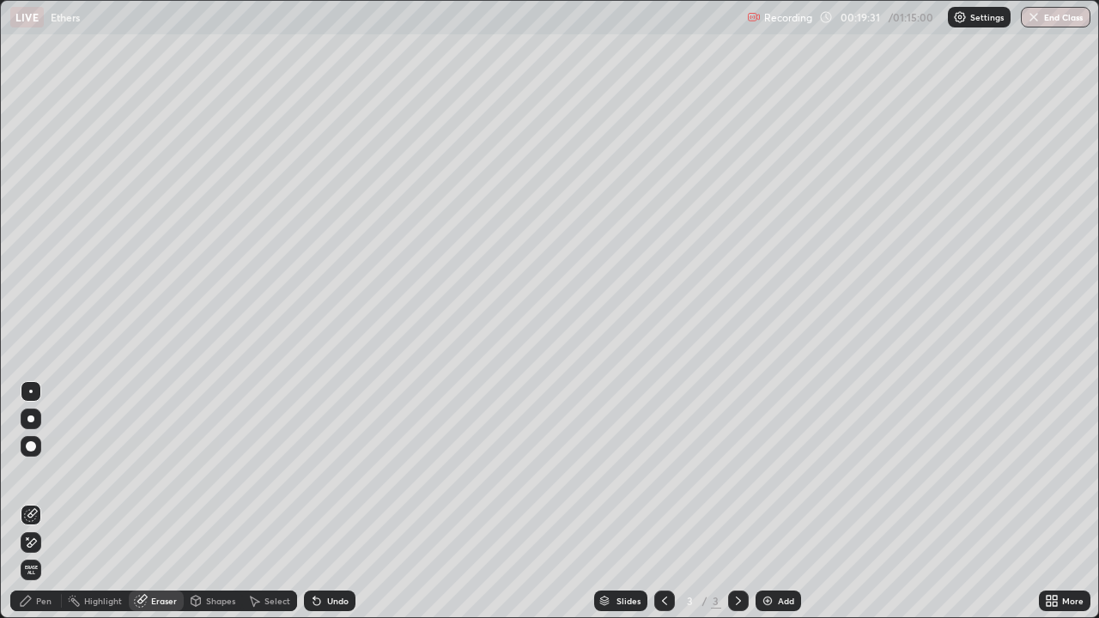
click at [52, 501] on div "Pen" at bounding box center [36, 601] width 52 height 21
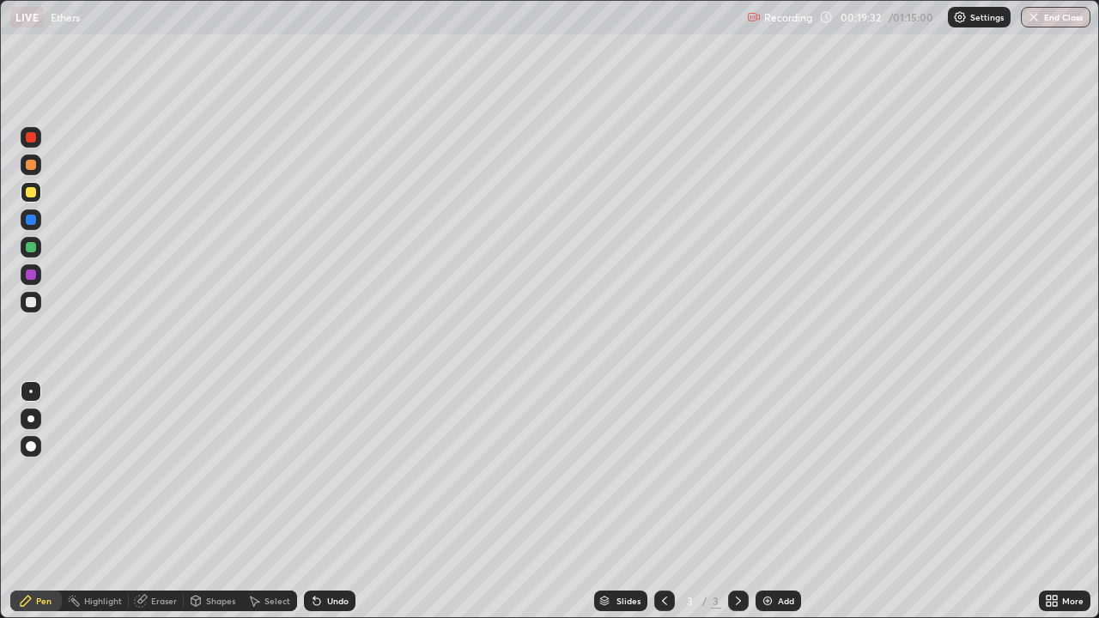
click at [34, 301] on div at bounding box center [31, 302] width 10 height 10
click at [166, 501] on div "Eraser" at bounding box center [164, 601] width 26 height 9
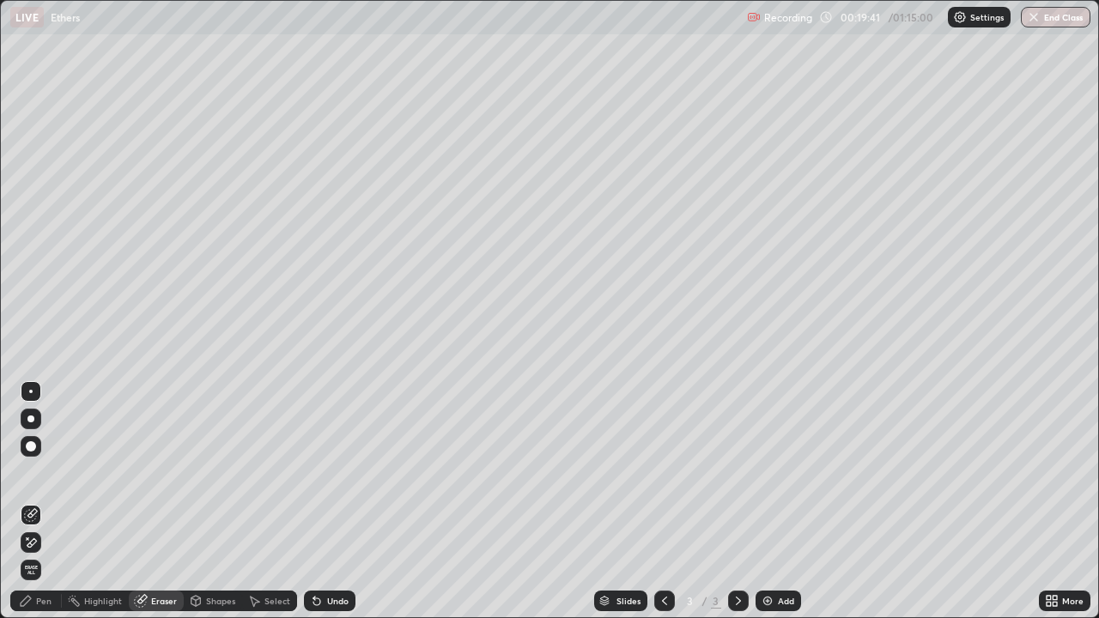
click at [48, 501] on div "Pen" at bounding box center [36, 601] width 52 height 21
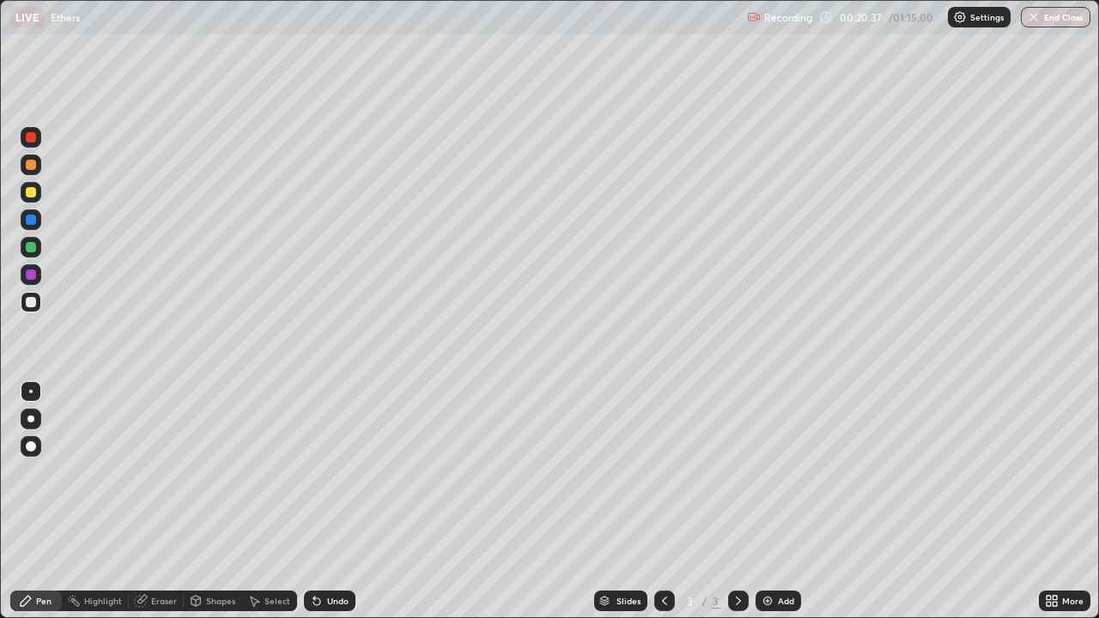
click at [275, 501] on div "Select" at bounding box center [277, 601] width 26 height 9
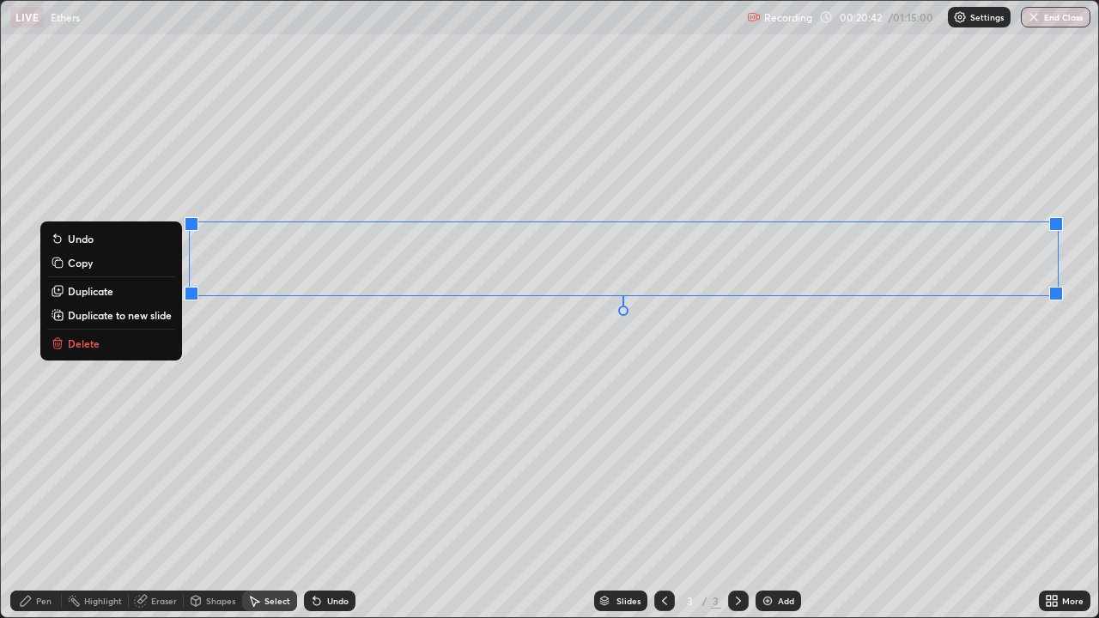
click at [91, 343] on p "Delete" at bounding box center [84, 344] width 32 height 14
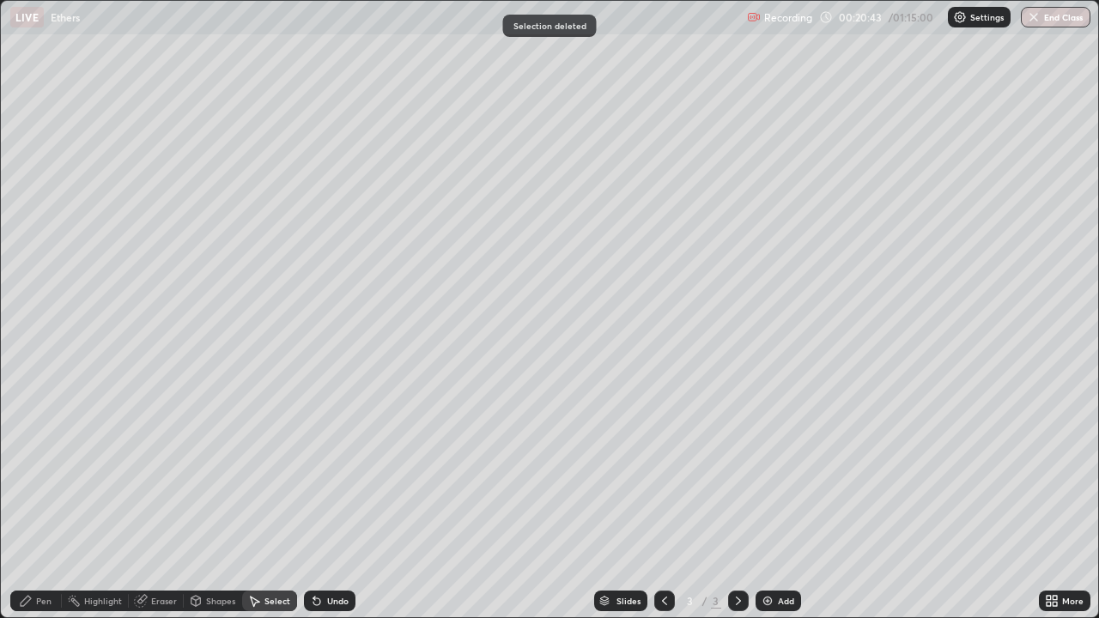
click at [54, 501] on div "Pen" at bounding box center [36, 601] width 52 height 21
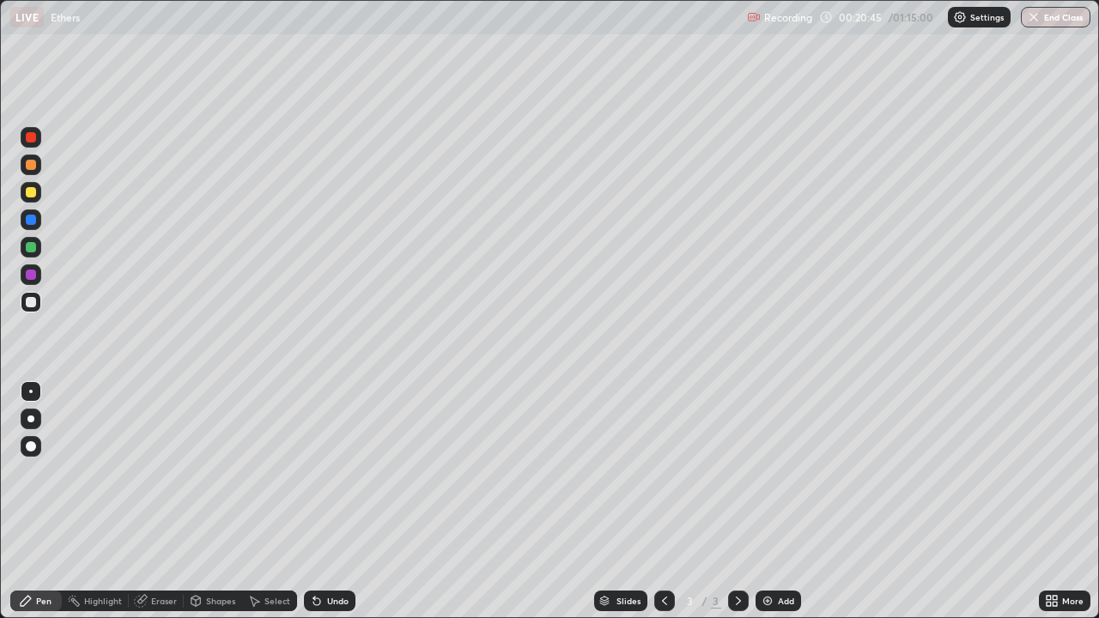
click at [177, 501] on div "Eraser" at bounding box center [156, 601] width 55 height 21
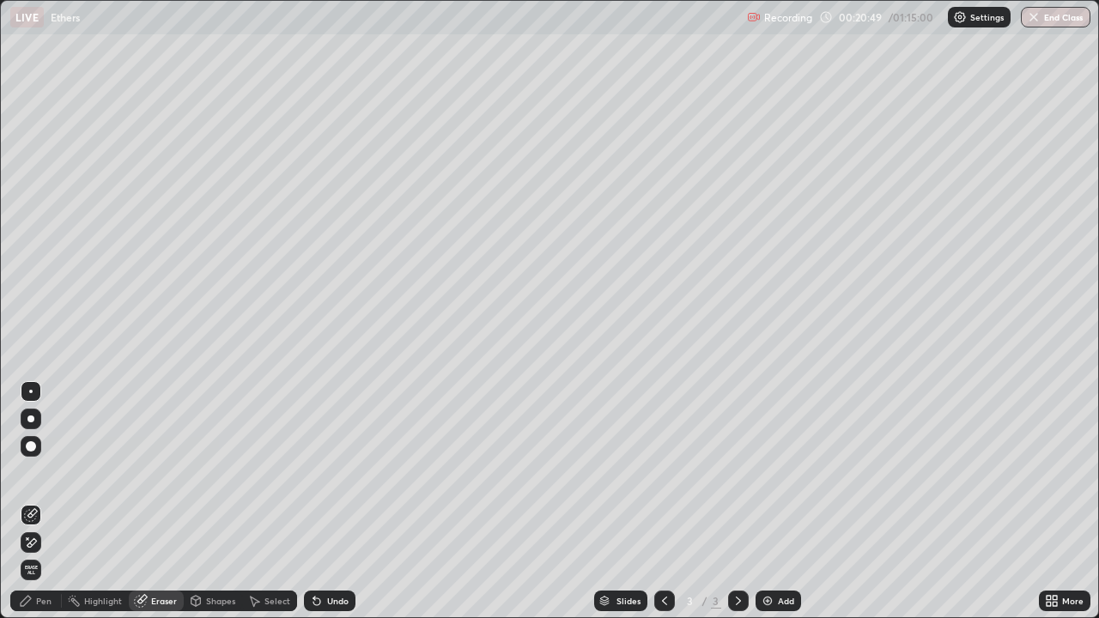
click at [34, 448] on div at bounding box center [31, 446] width 10 height 10
click at [53, 501] on div "Pen" at bounding box center [36, 601] width 52 height 21
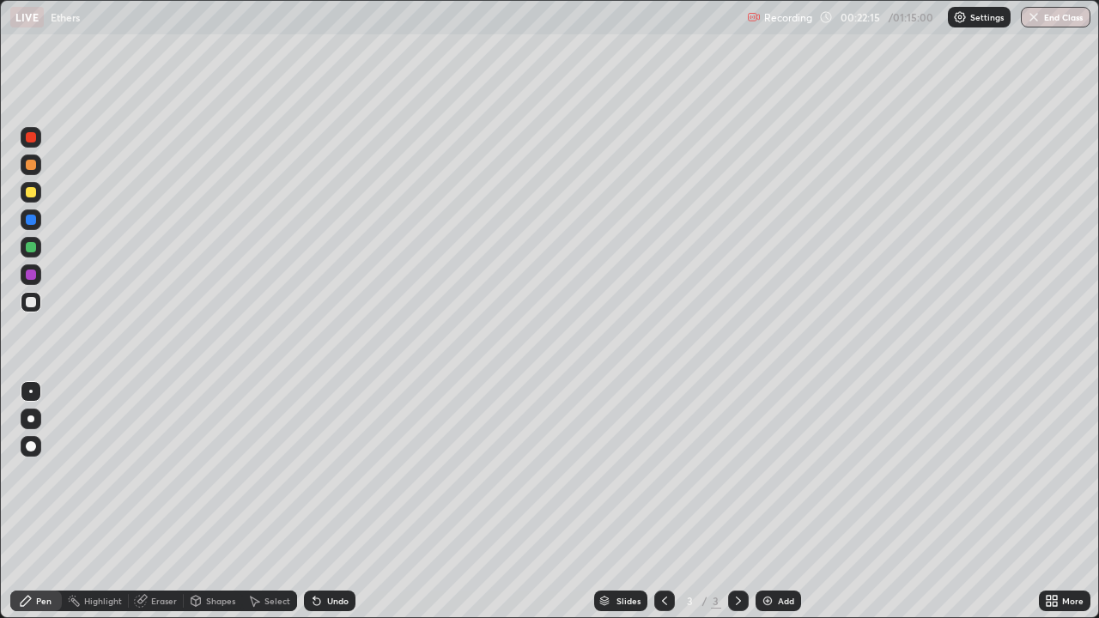
click at [269, 501] on div "Select" at bounding box center [277, 601] width 26 height 9
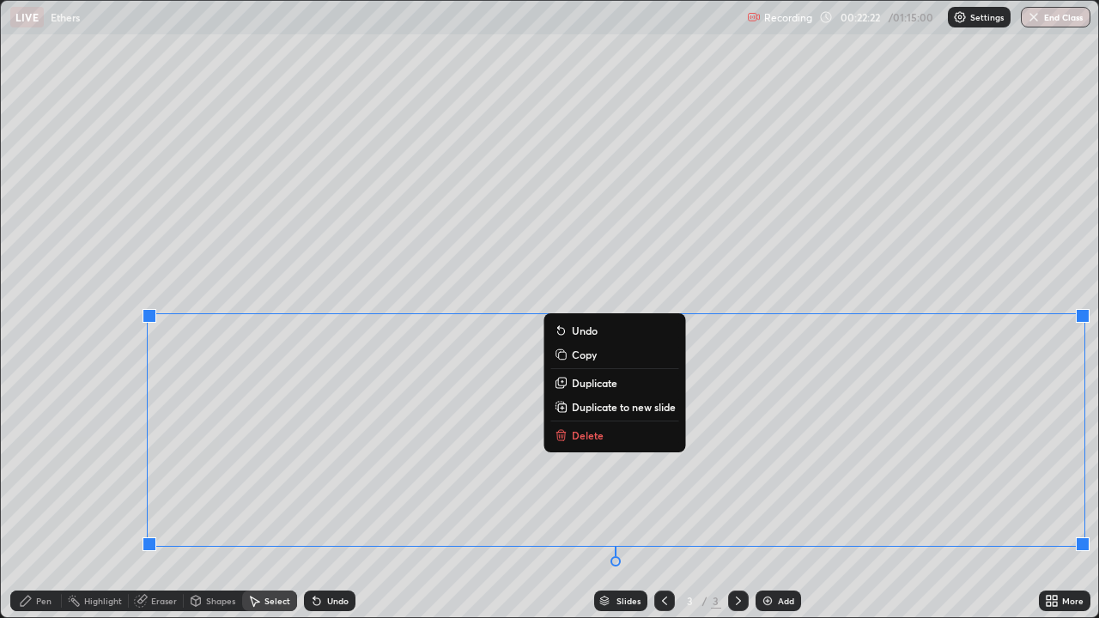
click at [589, 431] on p "Delete" at bounding box center [588, 436] width 32 height 14
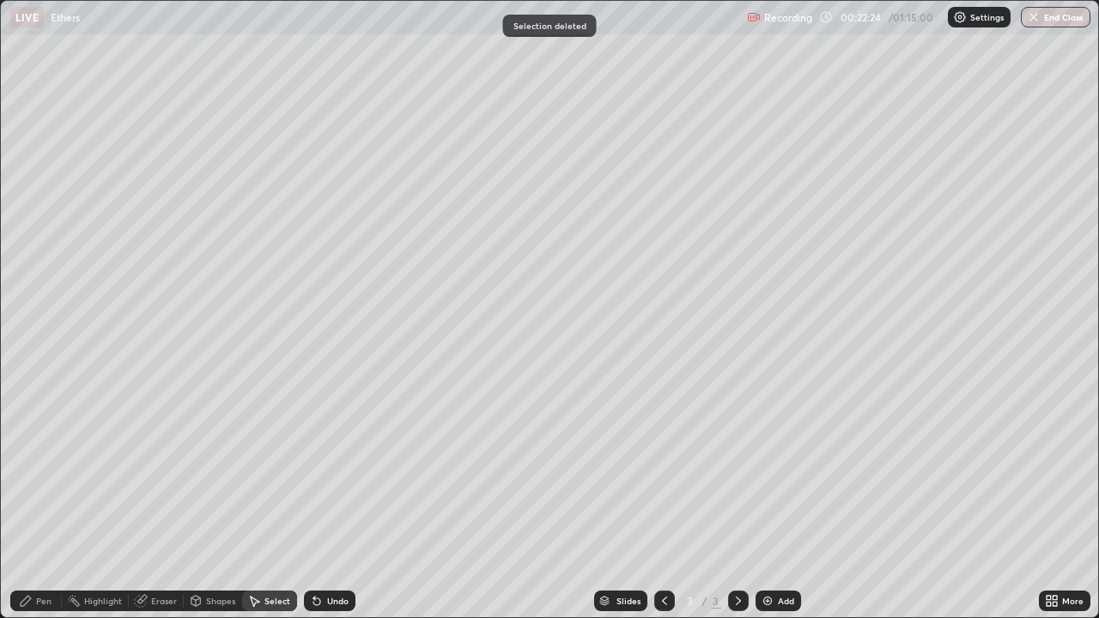
click at [54, 501] on div "Pen" at bounding box center [36, 601] width 52 height 21
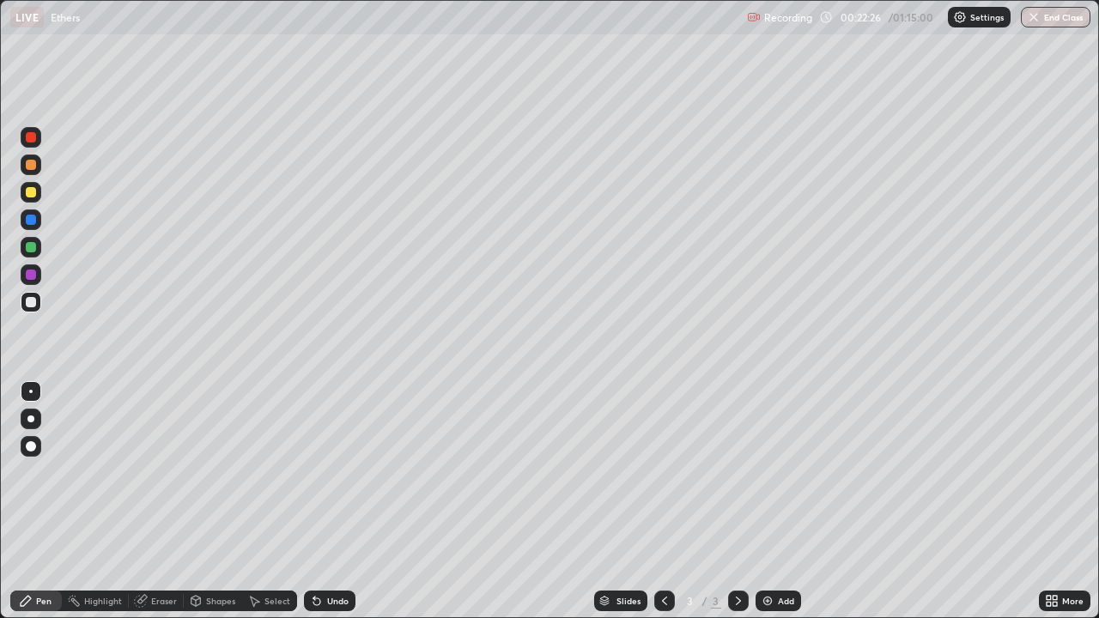
click at [33, 196] on div at bounding box center [31, 192] width 10 height 10
click at [31, 303] on div at bounding box center [31, 302] width 10 height 10
click at [32, 194] on div at bounding box center [31, 192] width 10 height 10
click at [31, 303] on div at bounding box center [31, 302] width 10 height 10
click at [343, 501] on div "Undo" at bounding box center [326, 601] width 58 height 34
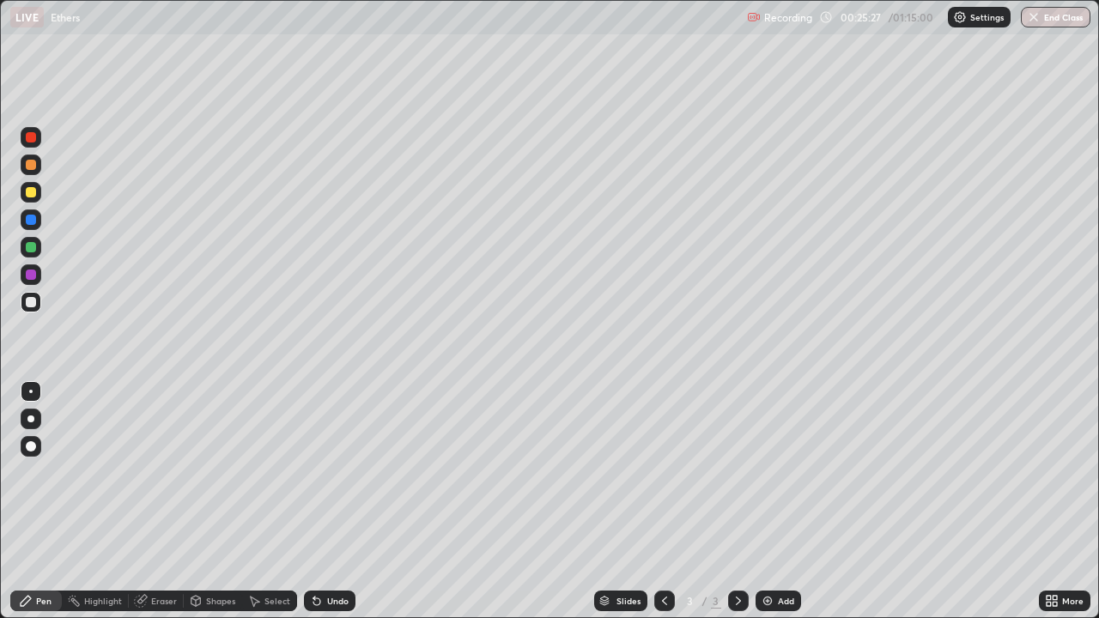
click at [347, 501] on div "Undo" at bounding box center [330, 601] width 52 height 21
click at [347, 501] on div "Undo" at bounding box center [326, 601] width 58 height 34
click at [348, 501] on div "Undo" at bounding box center [326, 601] width 58 height 34
click at [530, 501] on div "Slides 3 / 3 Add" at bounding box center [698, 601] width 684 height 34
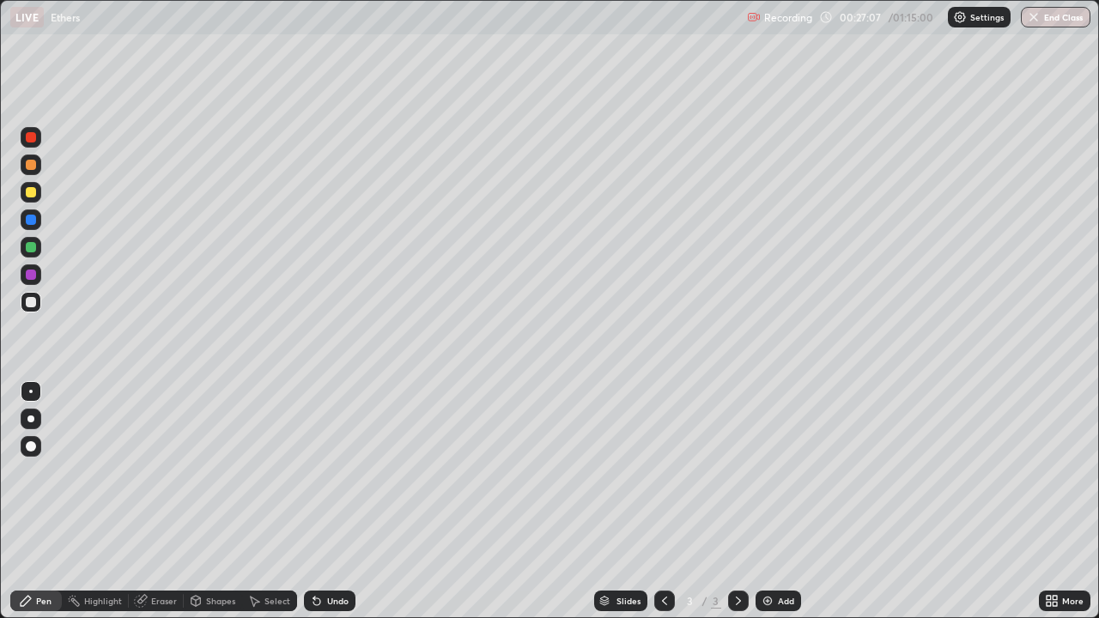
click at [281, 501] on div "Select" at bounding box center [277, 601] width 26 height 9
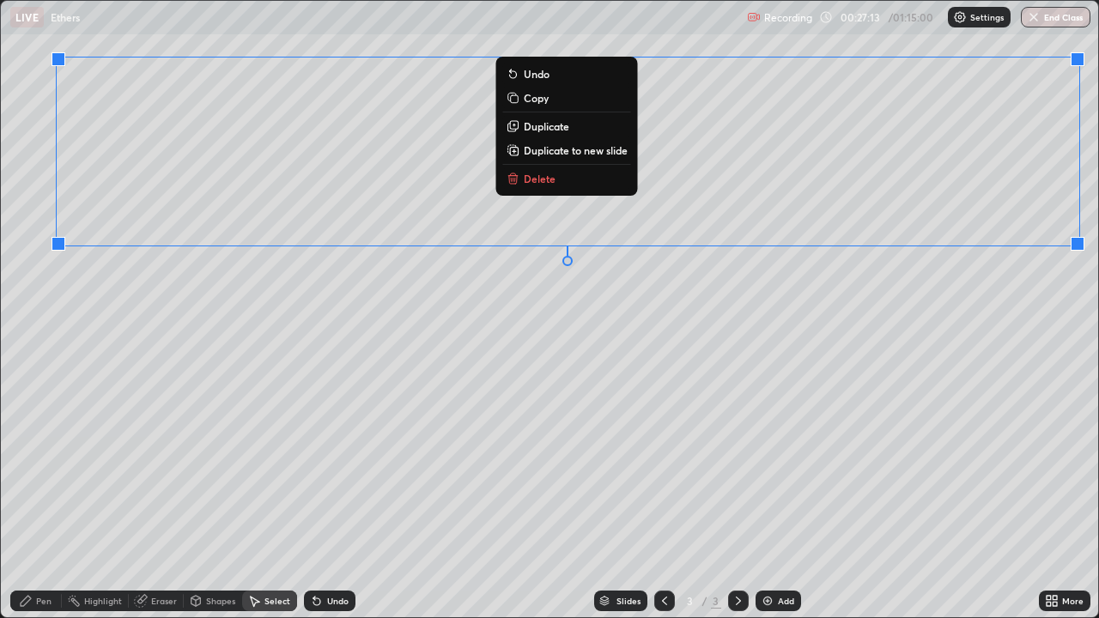
click at [548, 182] on p "Delete" at bounding box center [540, 179] width 32 height 14
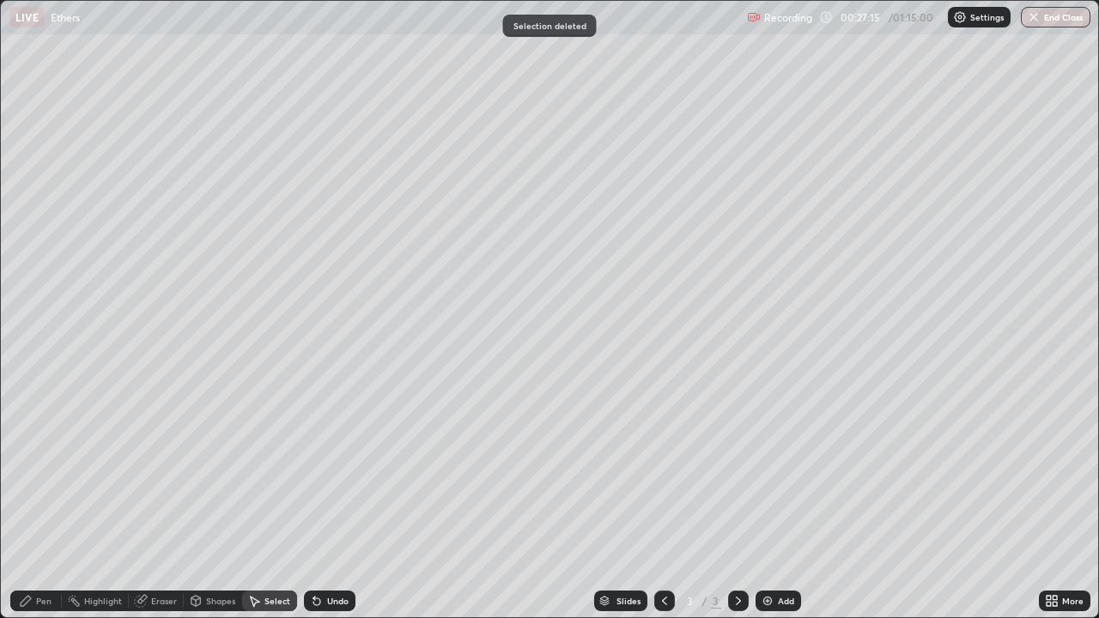
click at [164, 501] on div "Eraser" at bounding box center [164, 601] width 26 height 9
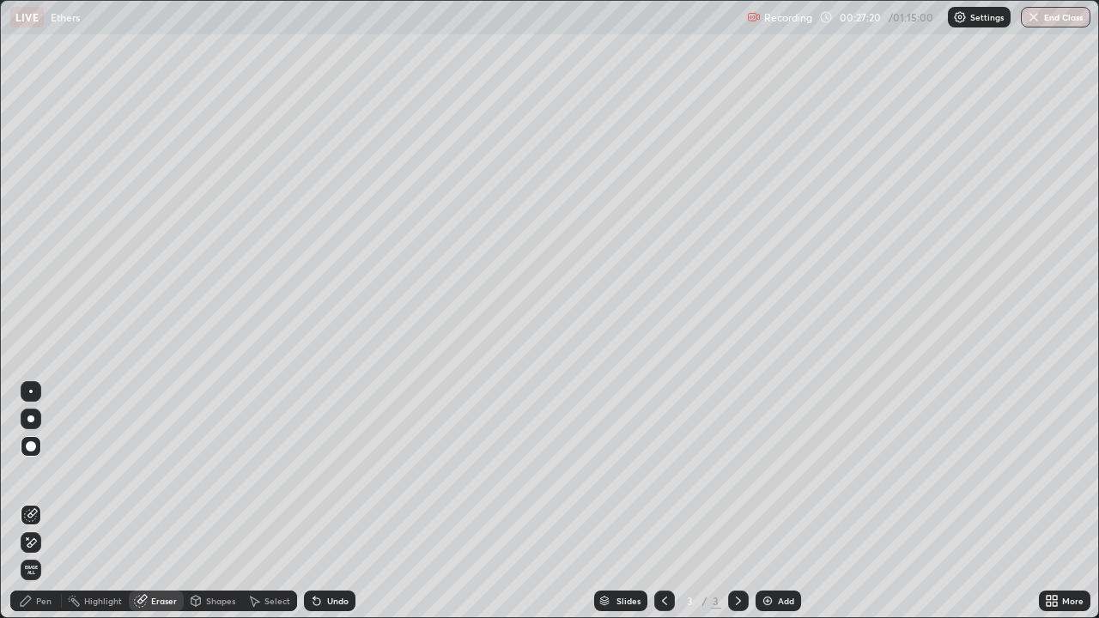
click at [48, 501] on div "Pen" at bounding box center [43, 601] width 15 height 9
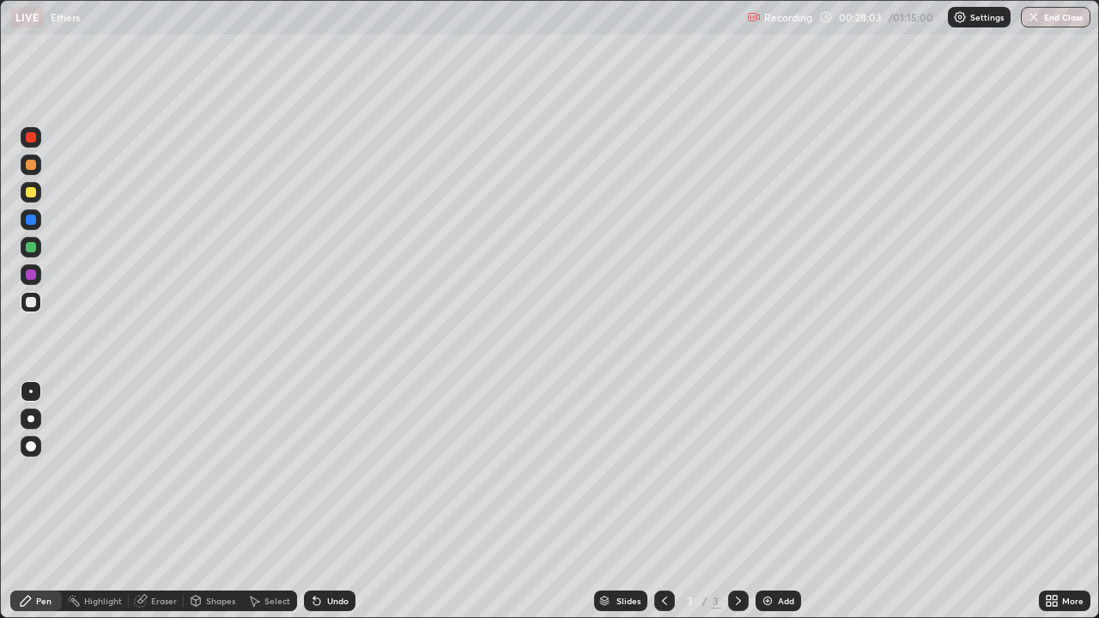
click at [322, 501] on div "Undo" at bounding box center [330, 601] width 52 height 21
click at [170, 501] on div "Eraser" at bounding box center [164, 601] width 26 height 9
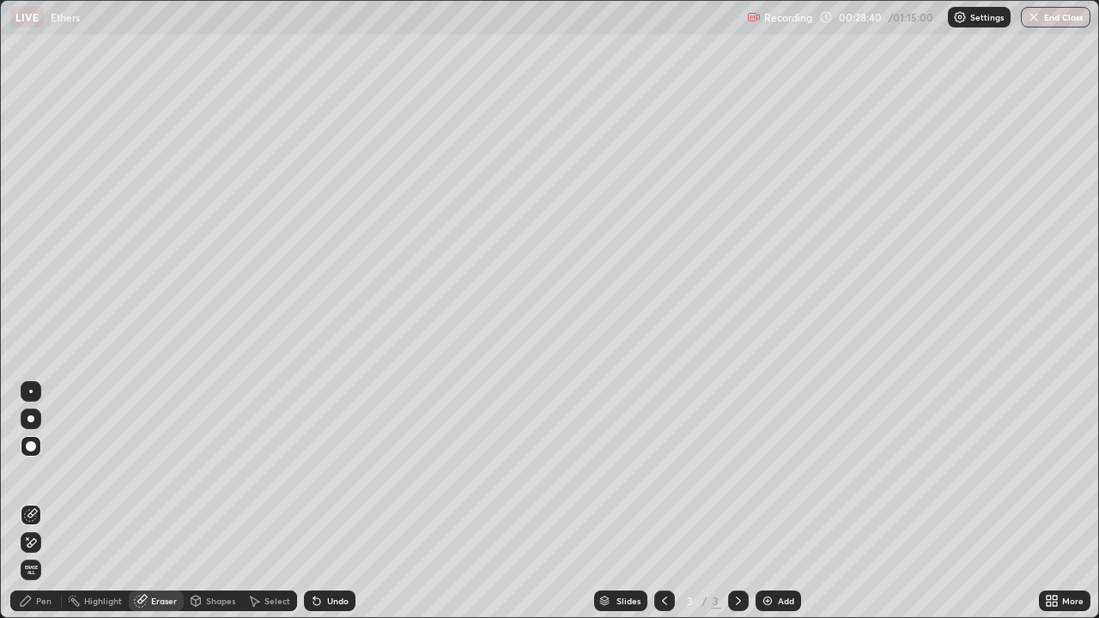
click at [48, 501] on div "Pen" at bounding box center [43, 601] width 15 height 9
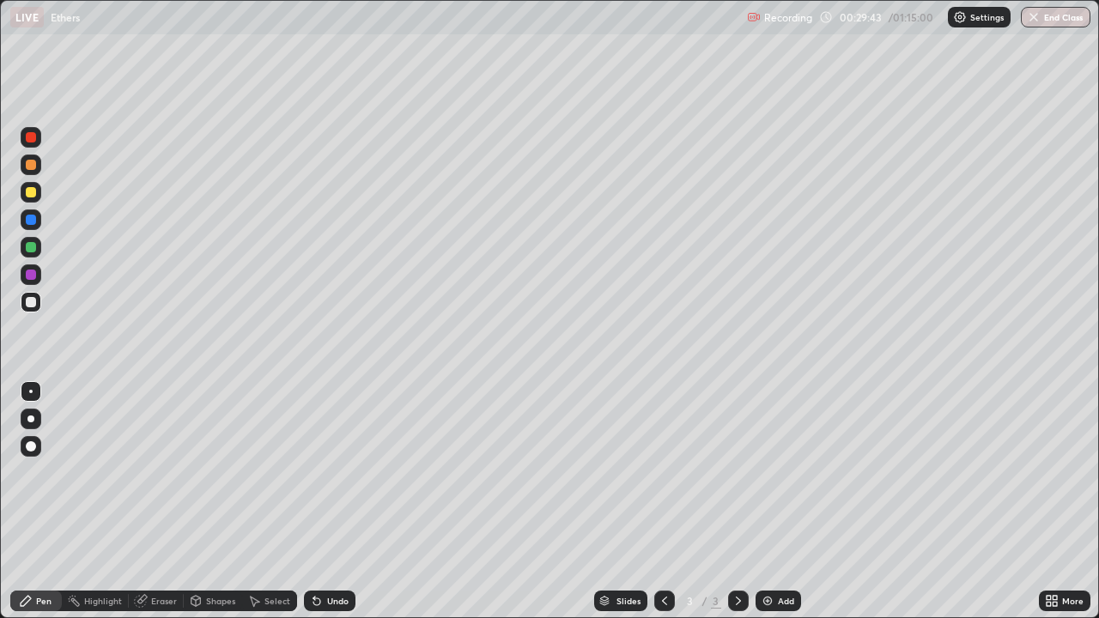
click at [173, 501] on div "Eraser" at bounding box center [156, 601] width 55 height 21
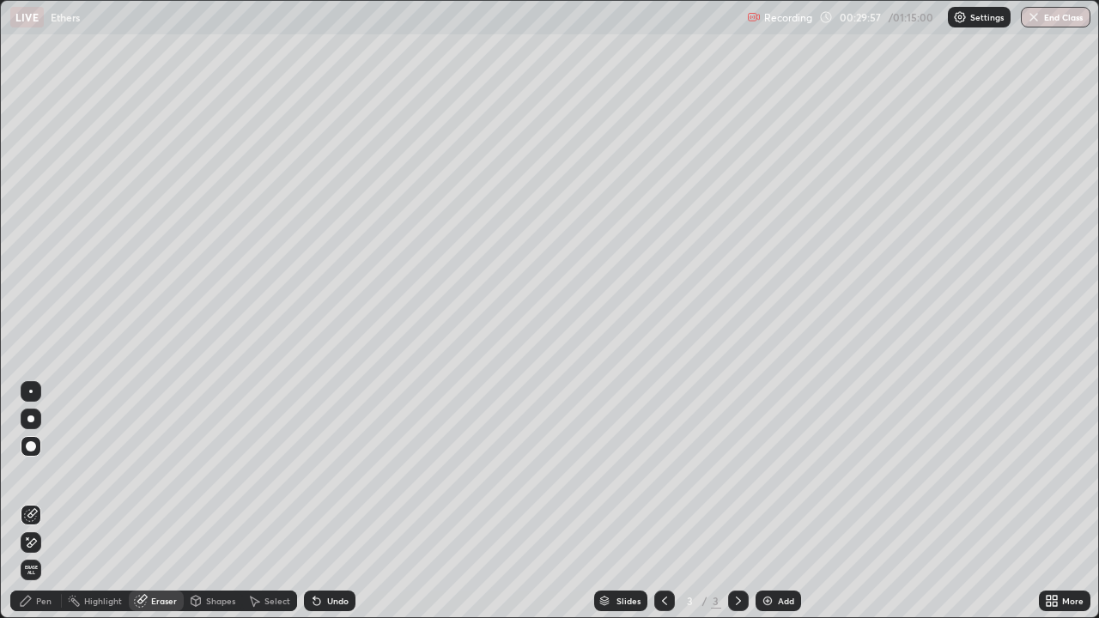
click at [47, 501] on div "Pen" at bounding box center [43, 601] width 15 height 9
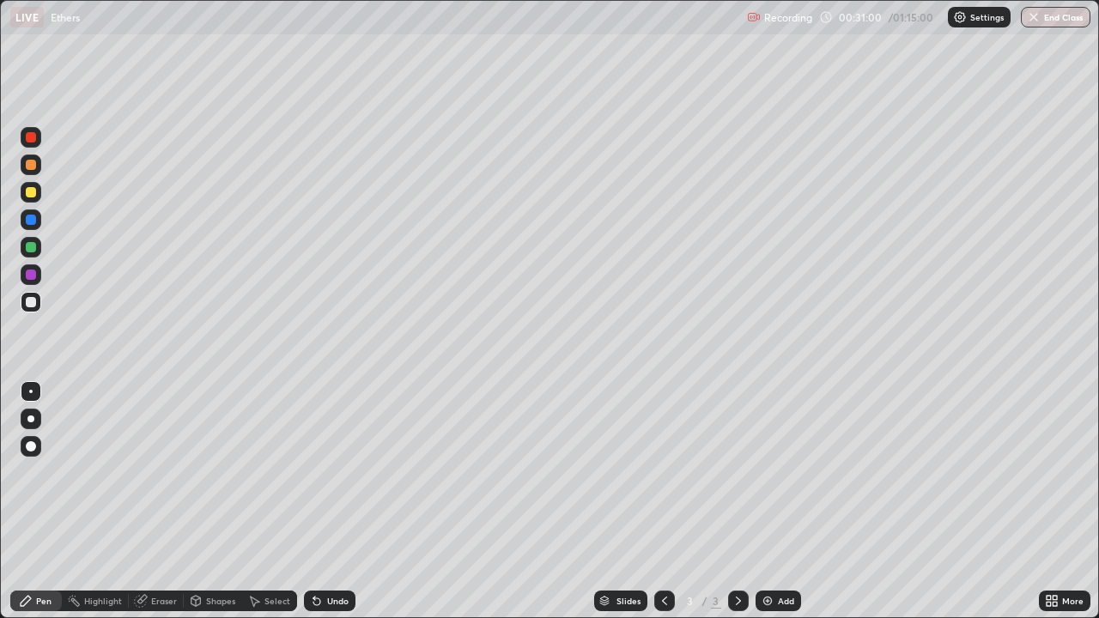
click at [279, 501] on div "Select" at bounding box center [277, 601] width 26 height 9
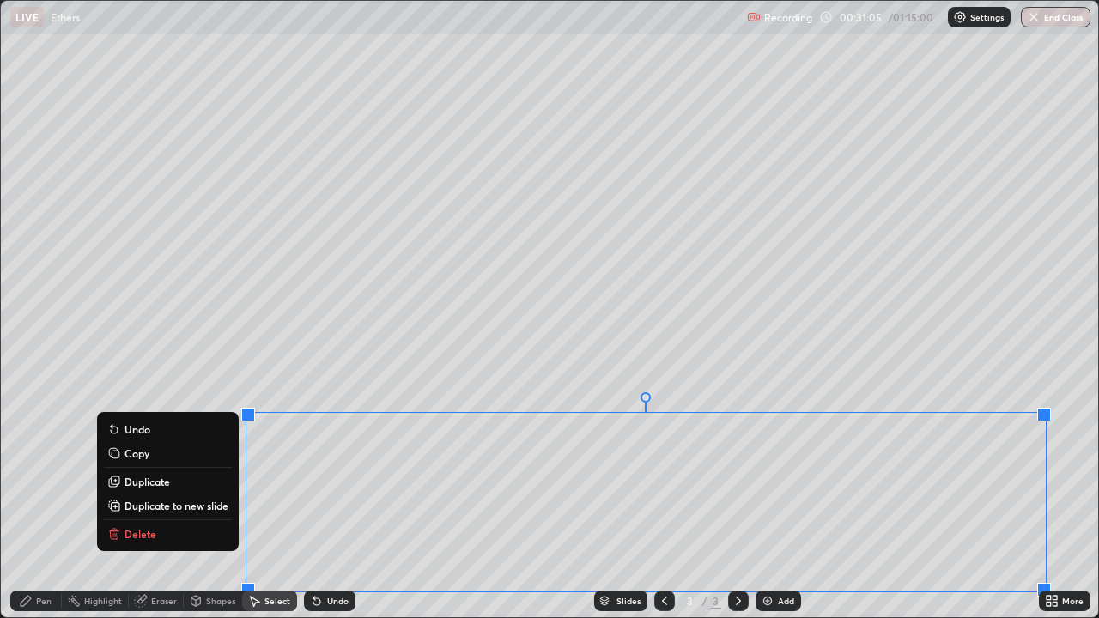
click at [144, 501] on p "Delete" at bounding box center [141, 534] width 32 height 14
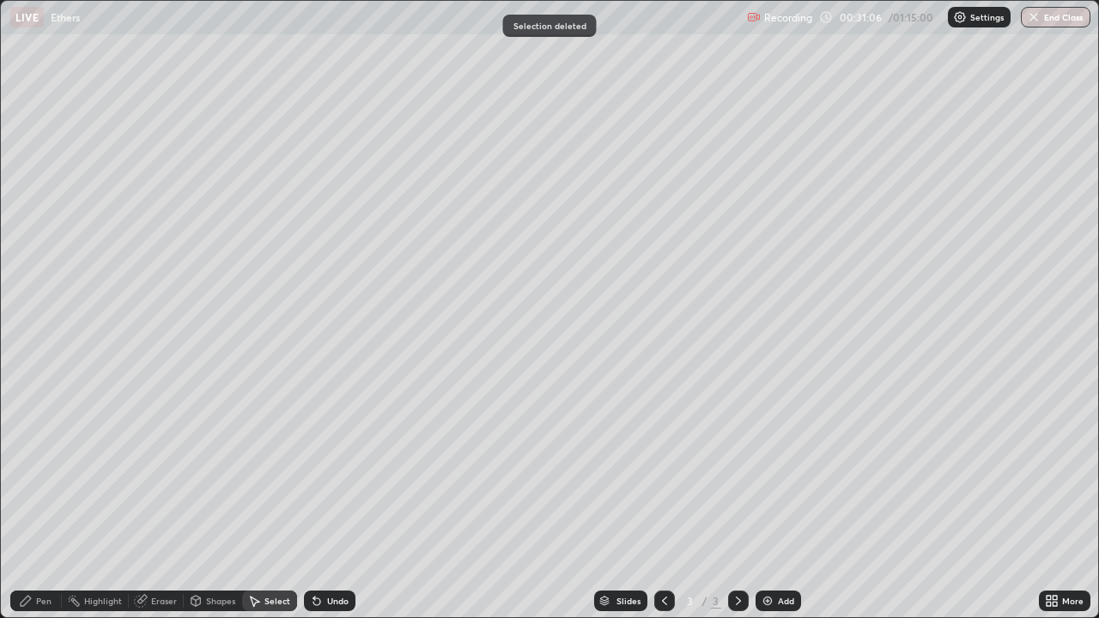
click at [48, 501] on div "Pen" at bounding box center [43, 601] width 15 height 9
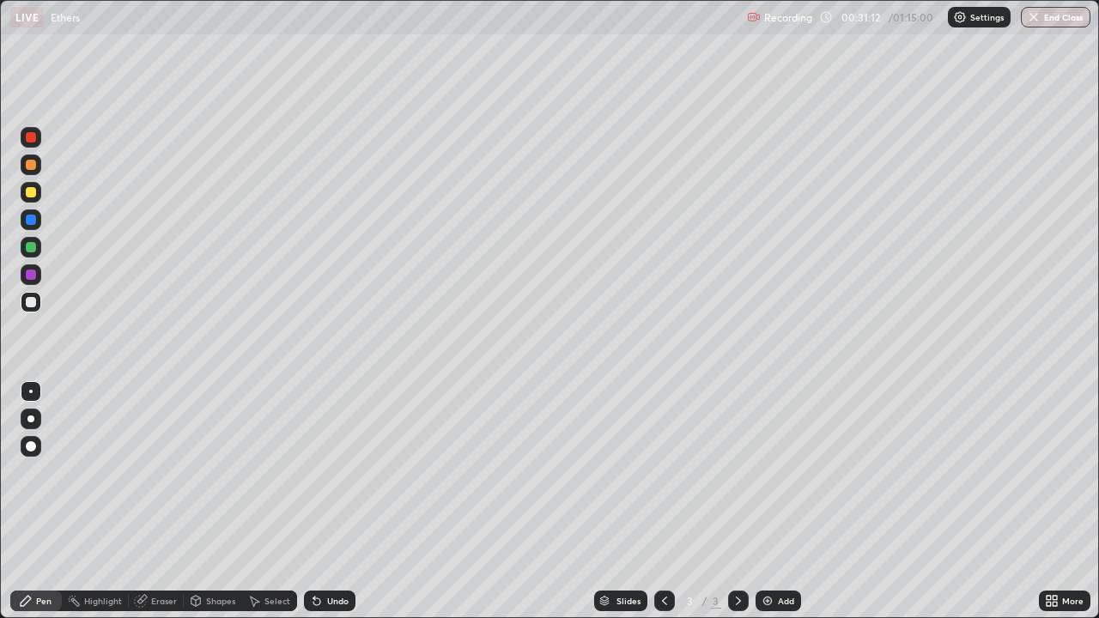
click at [172, 501] on div "Eraser" at bounding box center [164, 601] width 26 height 9
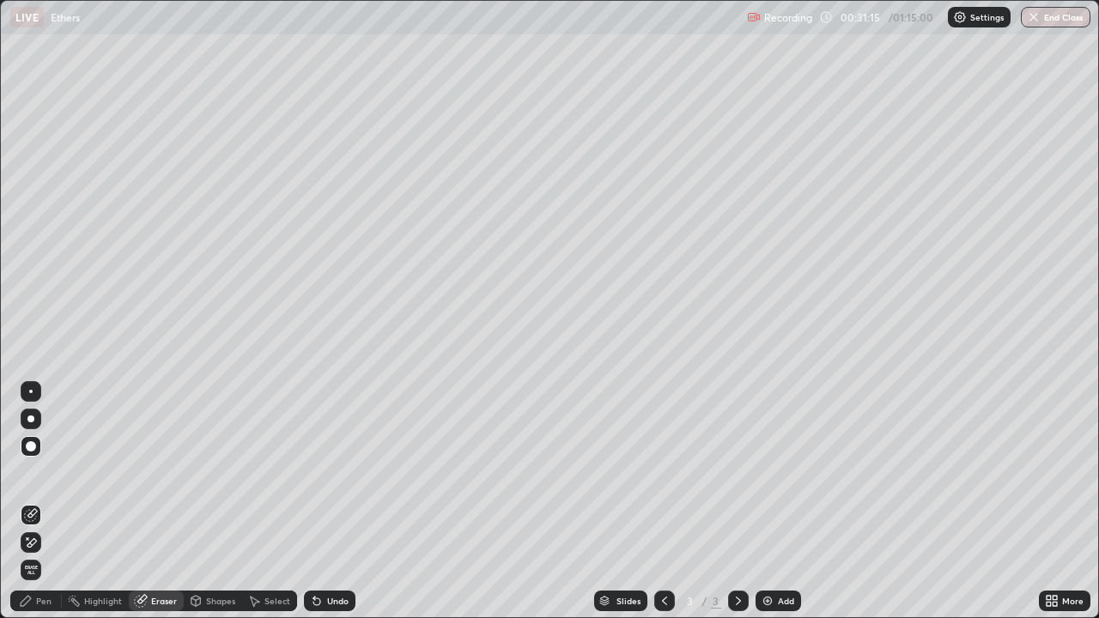
click at [50, 501] on div "Pen" at bounding box center [43, 601] width 15 height 9
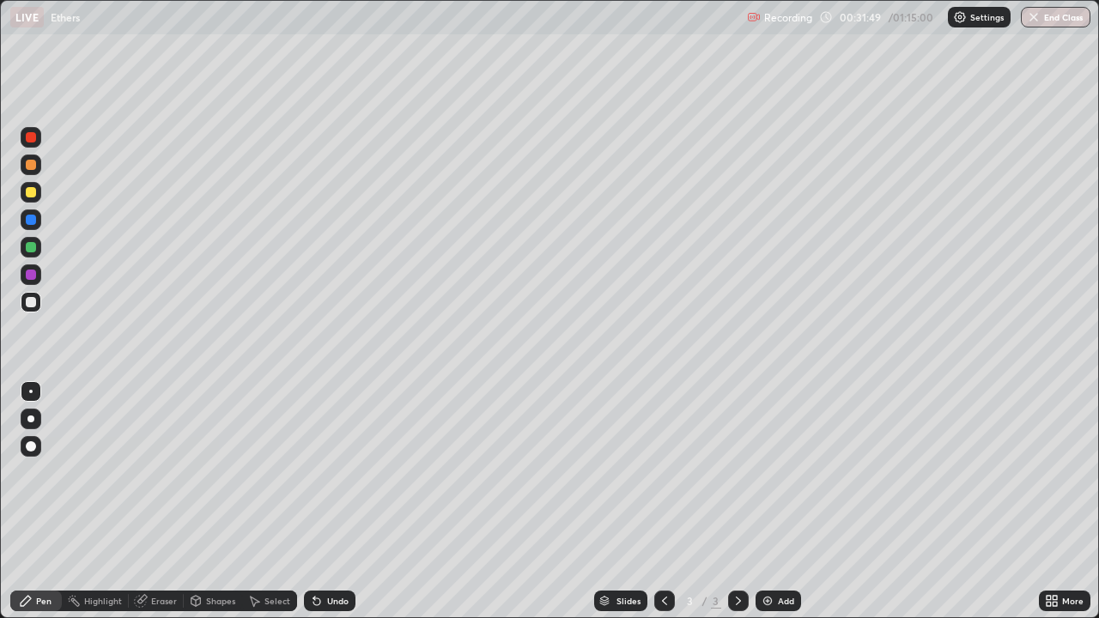
click at [321, 501] on div "Undo" at bounding box center [330, 601] width 52 height 21
click at [325, 501] on div "Undo" at bounding box center [330, 601] width 52 height 21
click at [270, 501] on div "Select" at bounding box center [277, 601] width 26 height 9
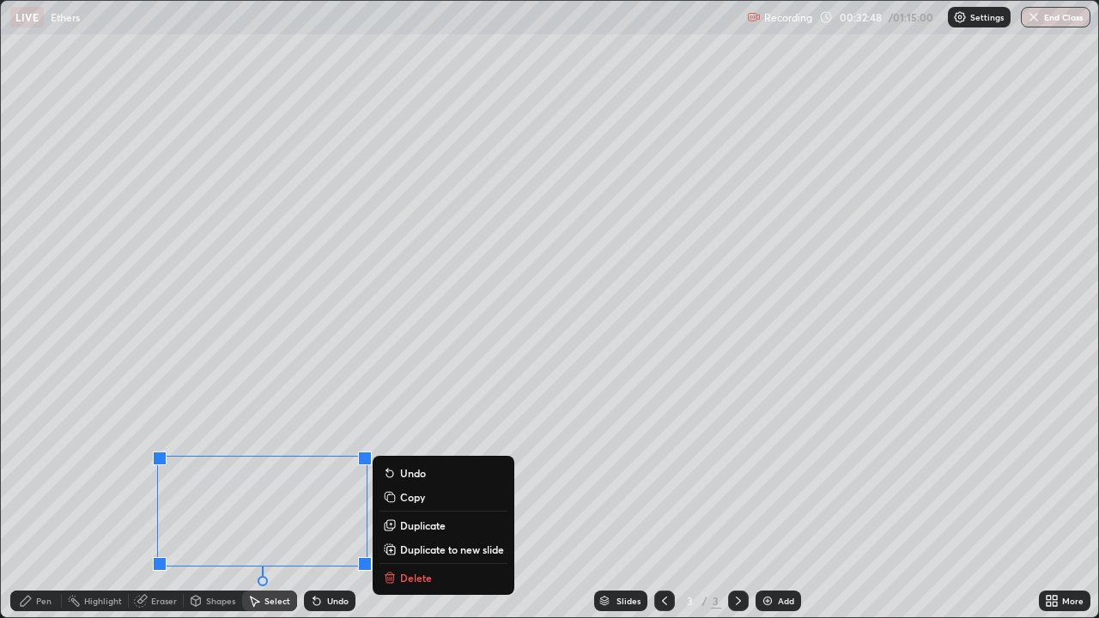
click at [404, 501] on p "Delete" at bounding box center [416, 578] width 32 height 14
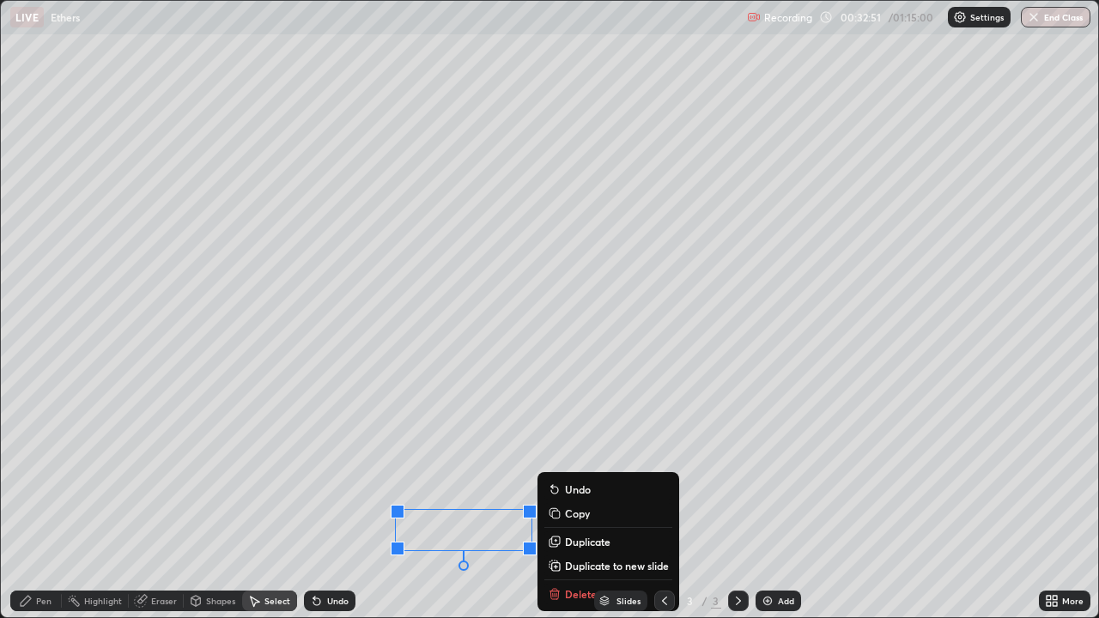
click at [566, 501] on div "Slides 3 / 3 Add" at bounding box center [698, 601] width 684 height 34
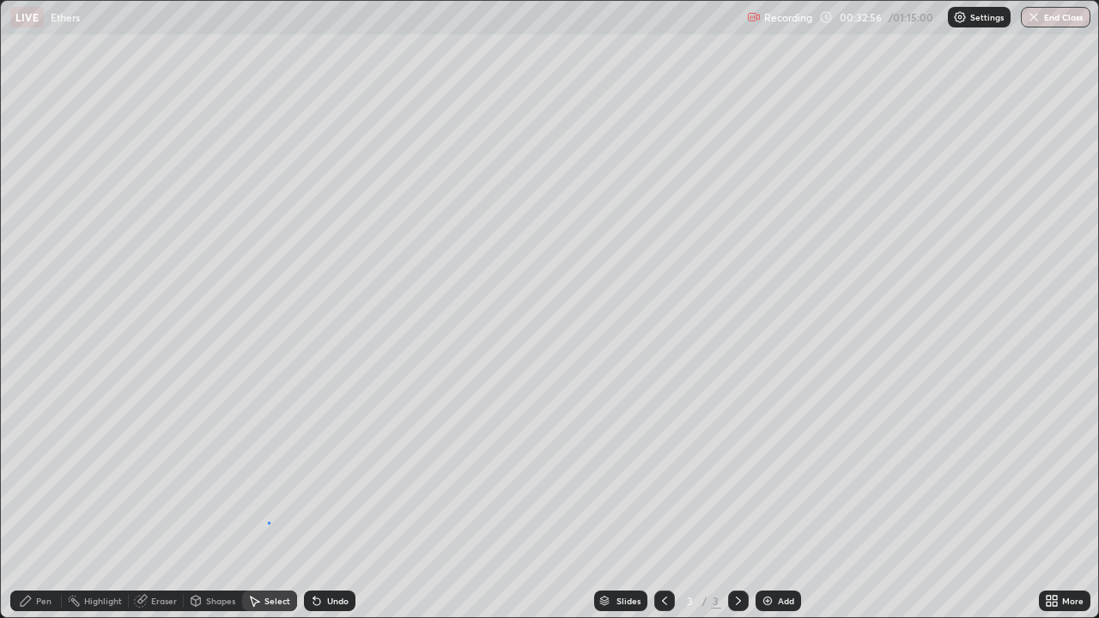
click at [268, 501] on div "0 ° Undo Copy Duplicate Duplicate to new slide Delete" at bounding box center [549, 309] width 1097 height 617
click at [171, 501] on div "Eraser" at bounding box center [164, 601] width 26 height 9
click at [46, 501] on div "Pen" at bounding box center [43, 601] width 15 height 9
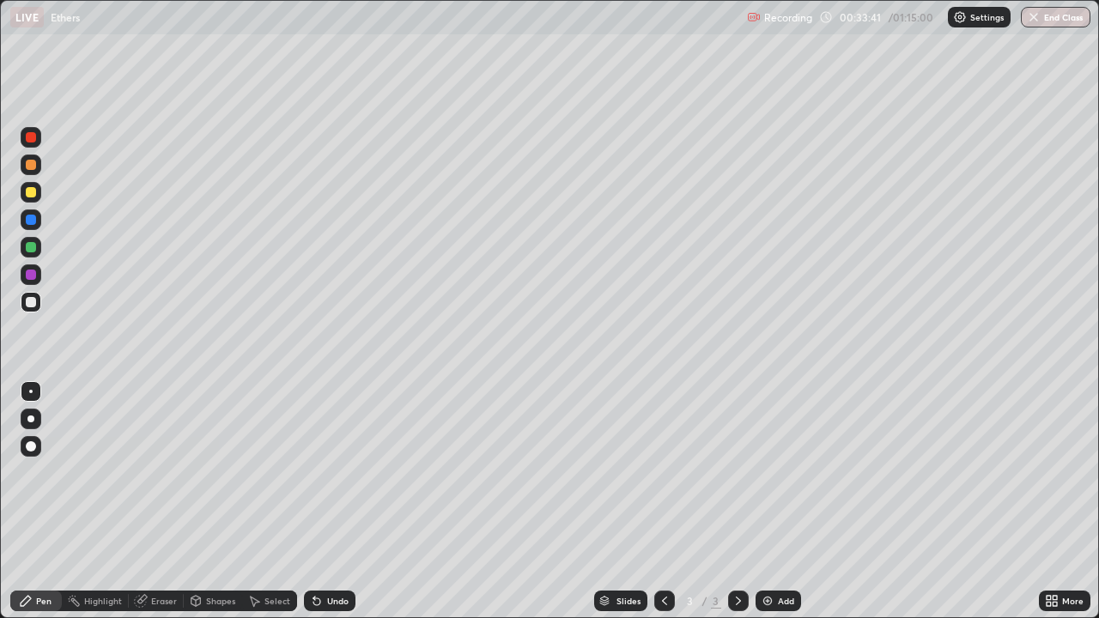
click at [277, 501] on div "Select" at bounding box center [277, 601] width 26 height 9
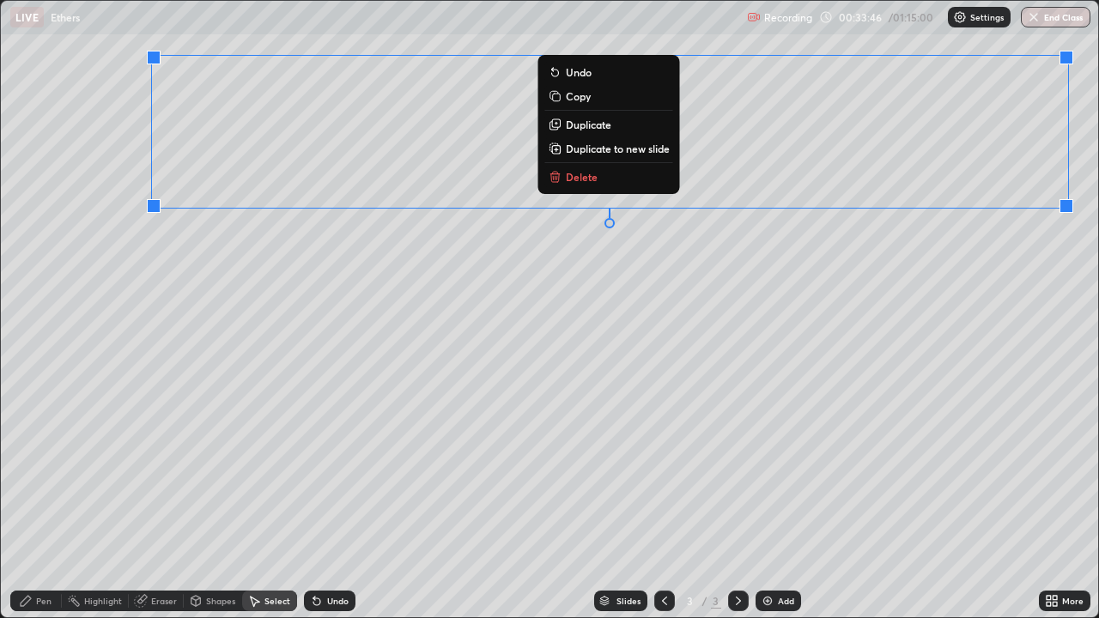
click at [589, 177] on p "Delete" at bounding box center [582, 177] width 32 height 14
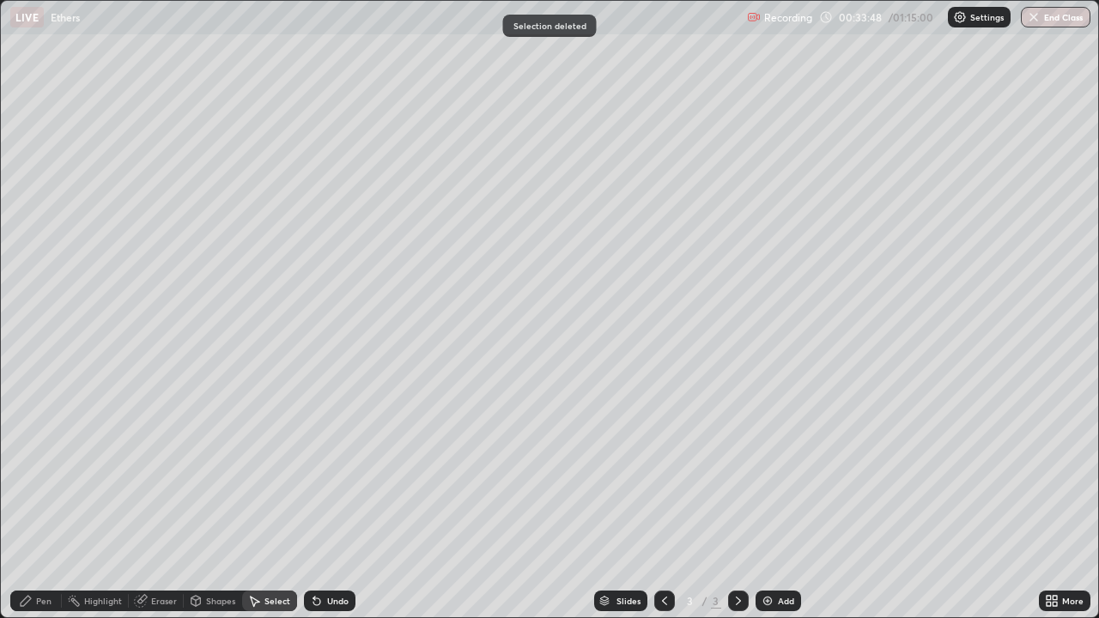
click at [52, 501] on div "Pen" at bounding box center [36, 601] width 52 height 21
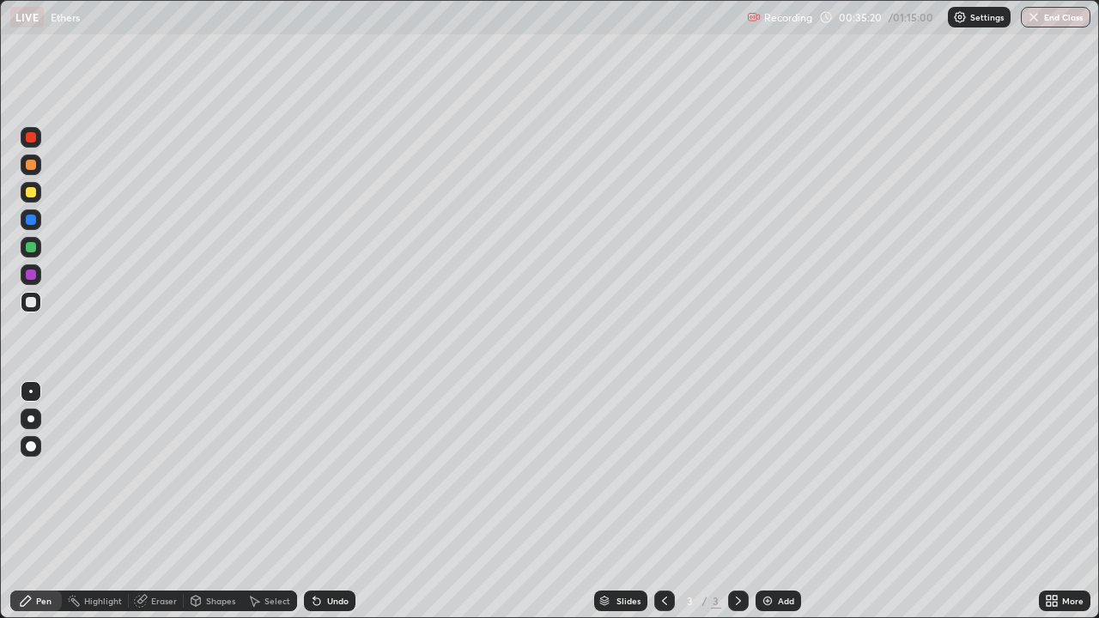
click at [282, 501] on div "Select" at bounding box center [277, 601] width 26 height 9
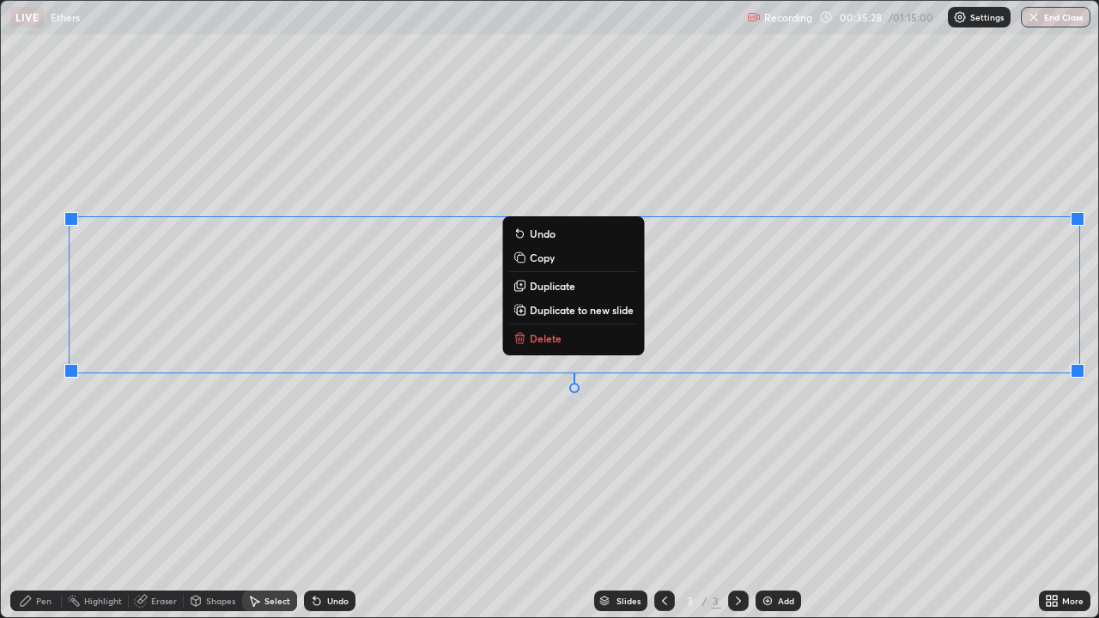
click at [550, 342] on p "Delete" at bounding box center [546, 338] width 32 height 14
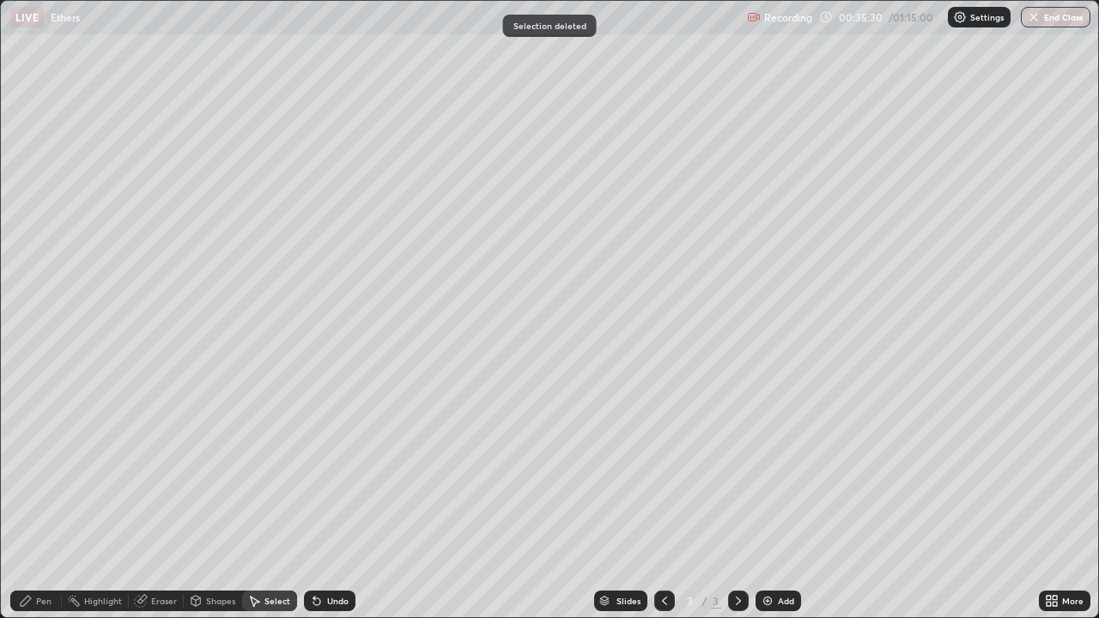
click at [172, 501] on div "Eraser" at bounding box center [164, 601] width 26 height 9
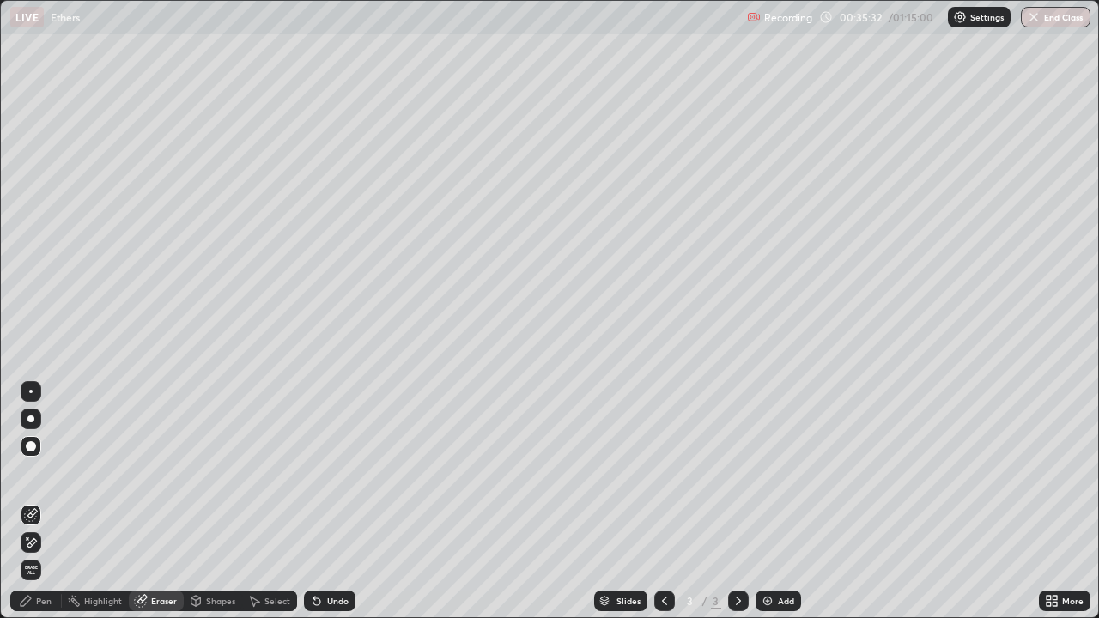
click at [57, 501] on div "Pen" at bounding box center [36, 601] width 52 height 21
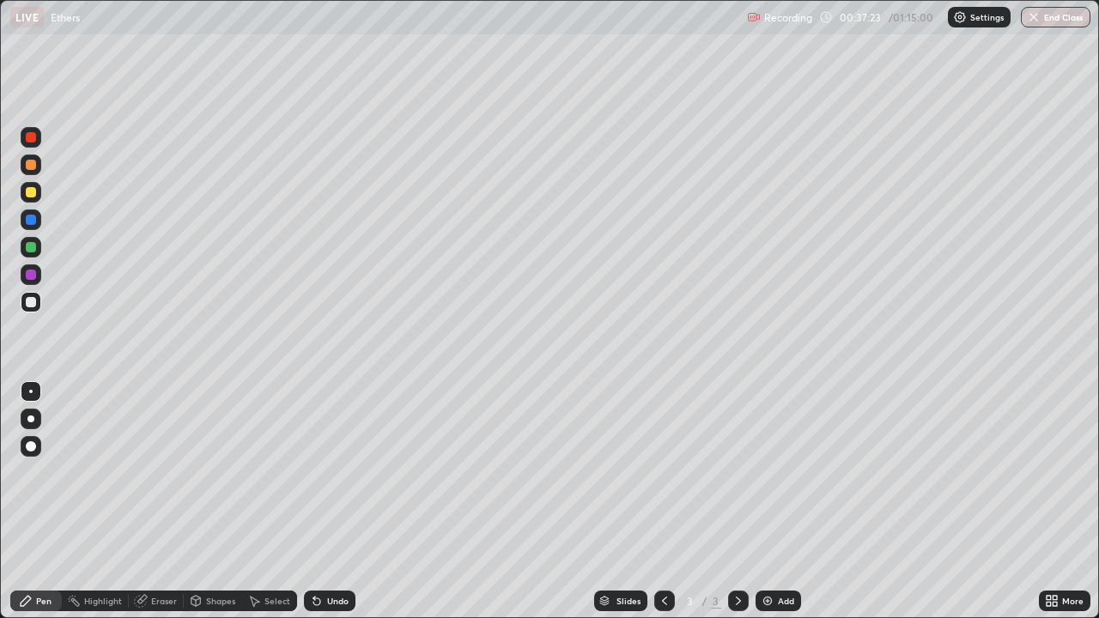
click at [276, 501] on div "Select" at bounding box center [277, 601] width 26 height 9
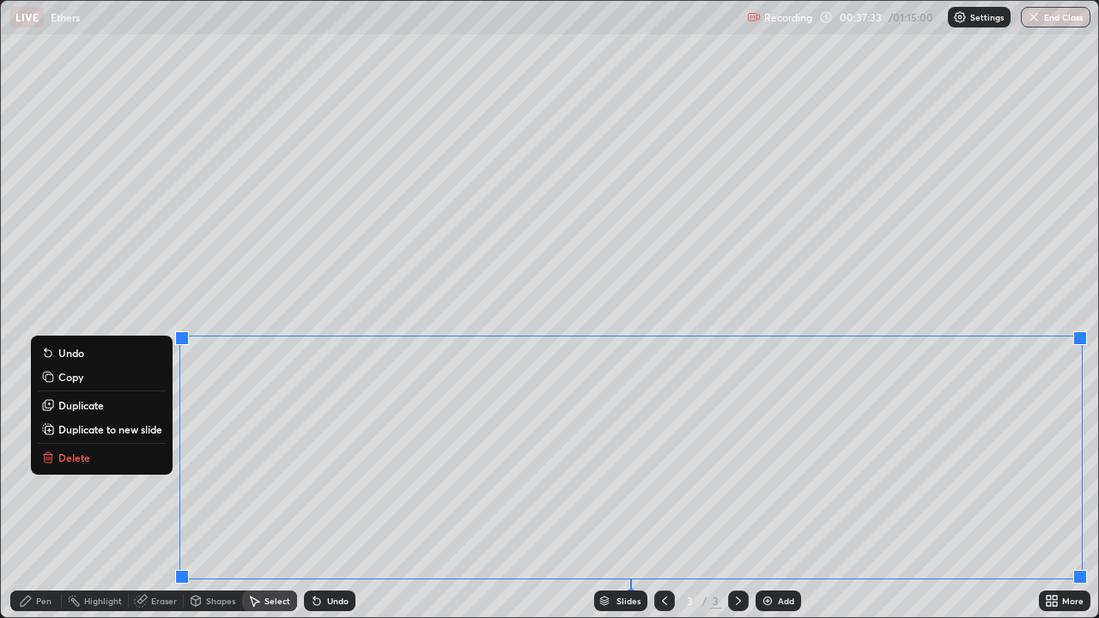
click at [82, 460] on p "Delete" at bounding box center [74, 458] width 32 height 14
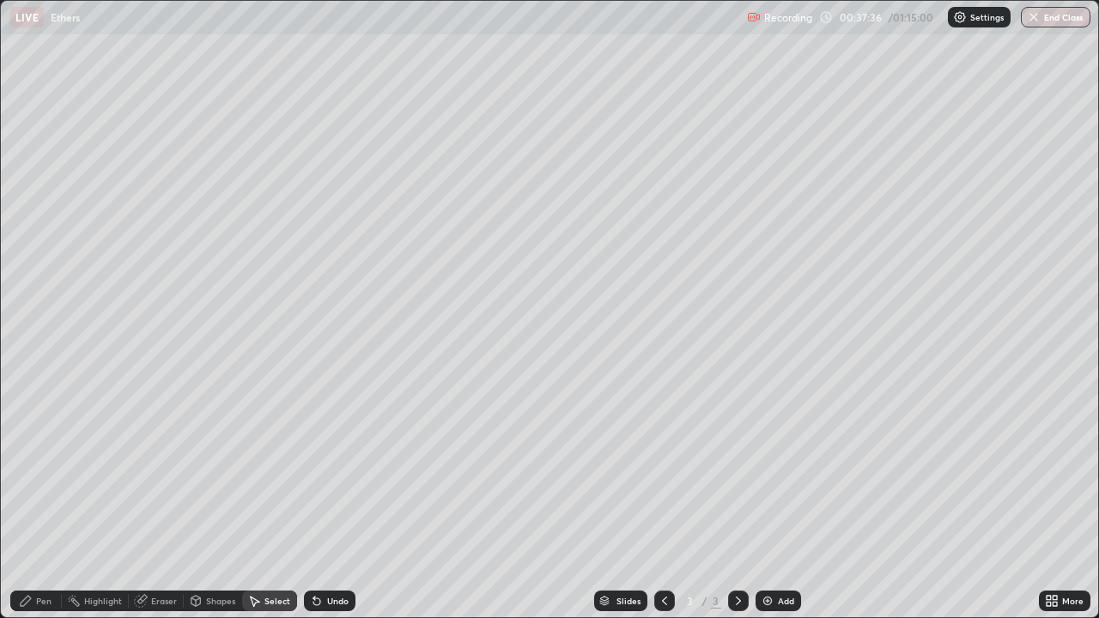
click at [179, 501] on div "Eraser" at bounding box center [156, 601] width 55 height 21
click at [51, 501] on div "Pen" at bounding box center [43, 601] width 15 height 9
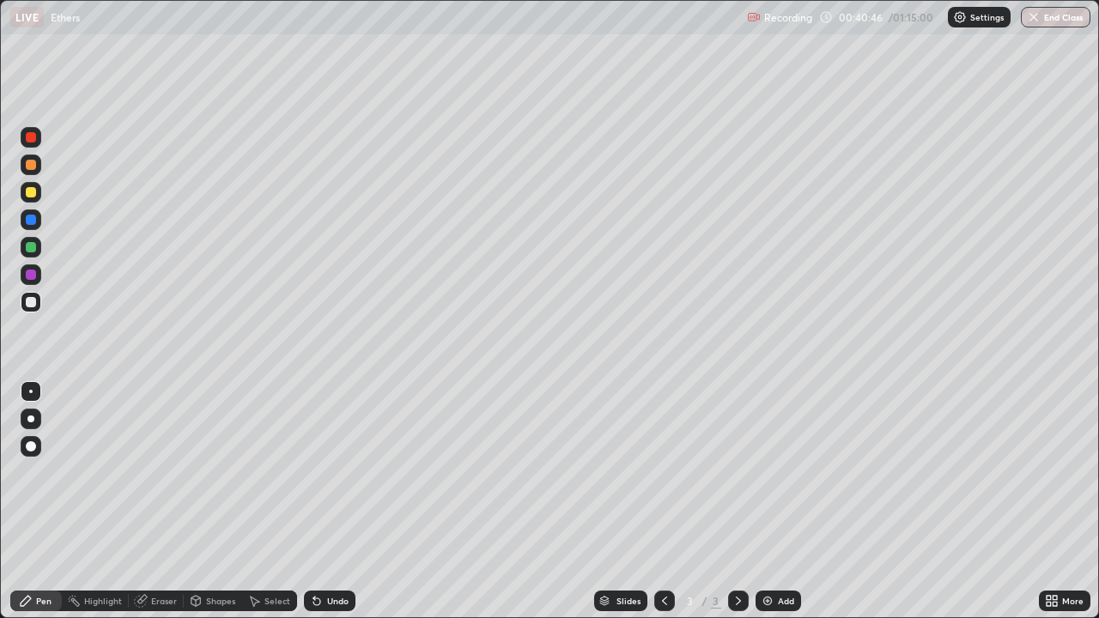
click at [281, 501] on div "Select" at bounding box center [277, 601] width 26 height 9
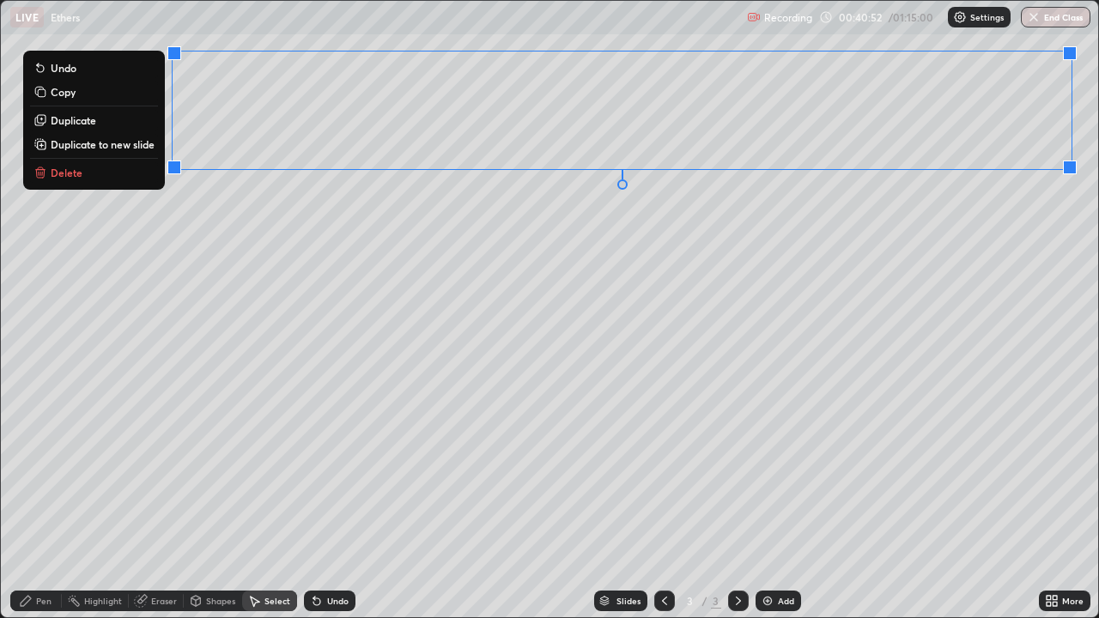
click at [66, 172] on p "Delete" at bounding box center [67, 173] width 32 height 14
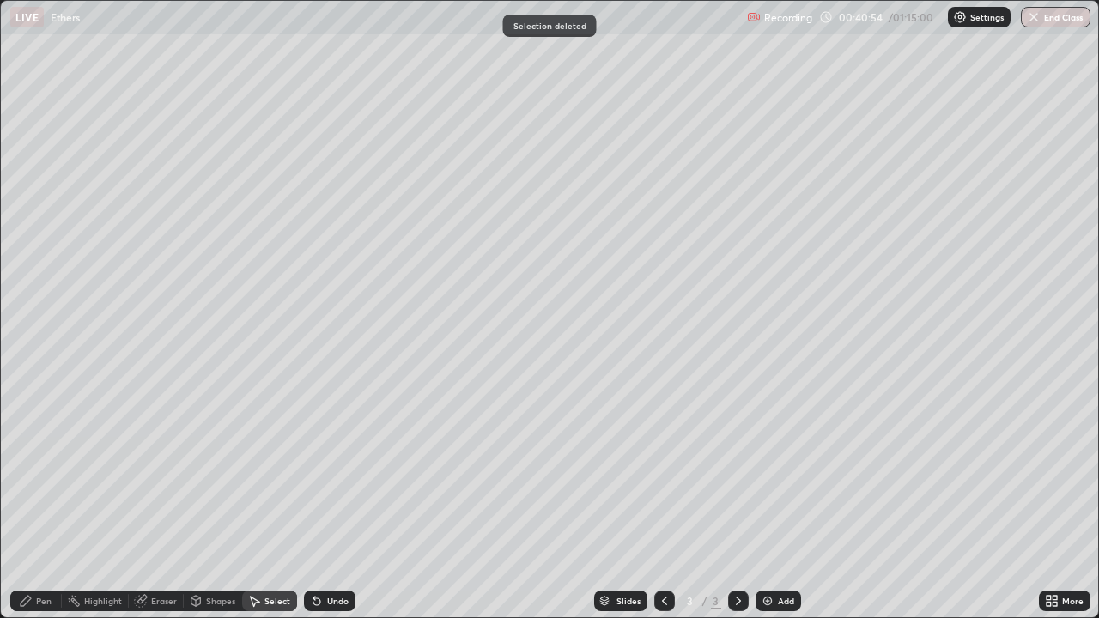
click at [163, 501] on div "Eraser" at bounding box center [164, 601] width 26 height 9
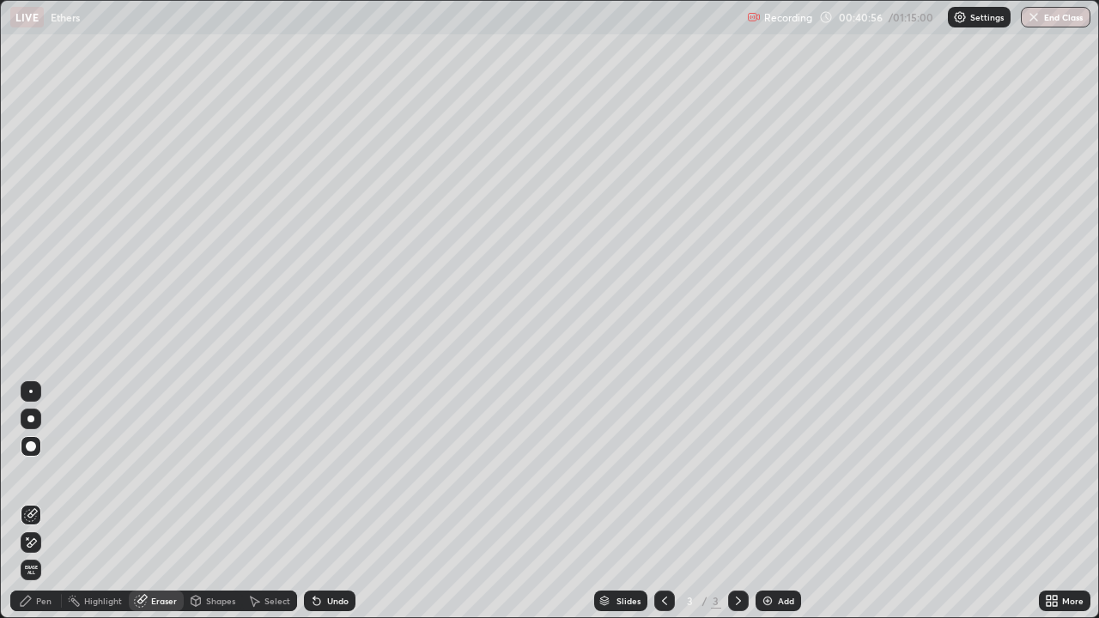
click at [52, 501] on div "Pen" at bounding box center [36, 601] width 52 height 21
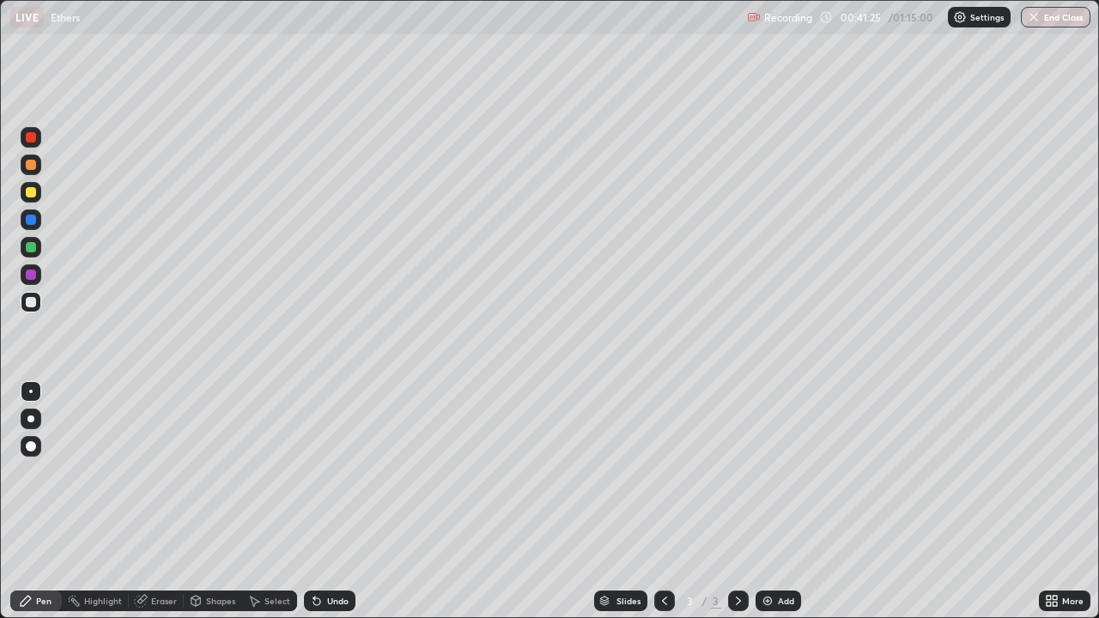
click at [49, 65] on div "Erase all" at bounding box center [30, 309] width 41 height 550
click at [37, 193] on div at bounding box center [31, 192] width 21 height 21
click at [32, 302] on div at bounding box center [31, 302] width 10 height 10
click at [37, 199] on div at bounding box center [31, 192] width 21 height 21
click at [33, 306] on div at bounding box center [31, 302] width 10 height 10
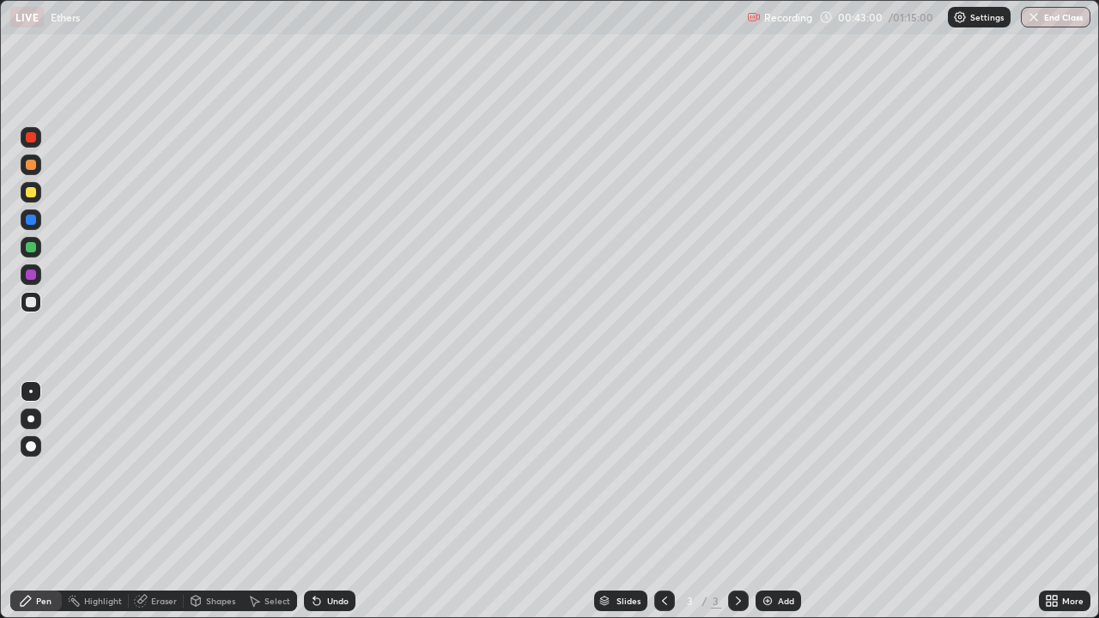
click at [277, 501] on div "Select" at bounding box center [277, 601] width 26 height 9
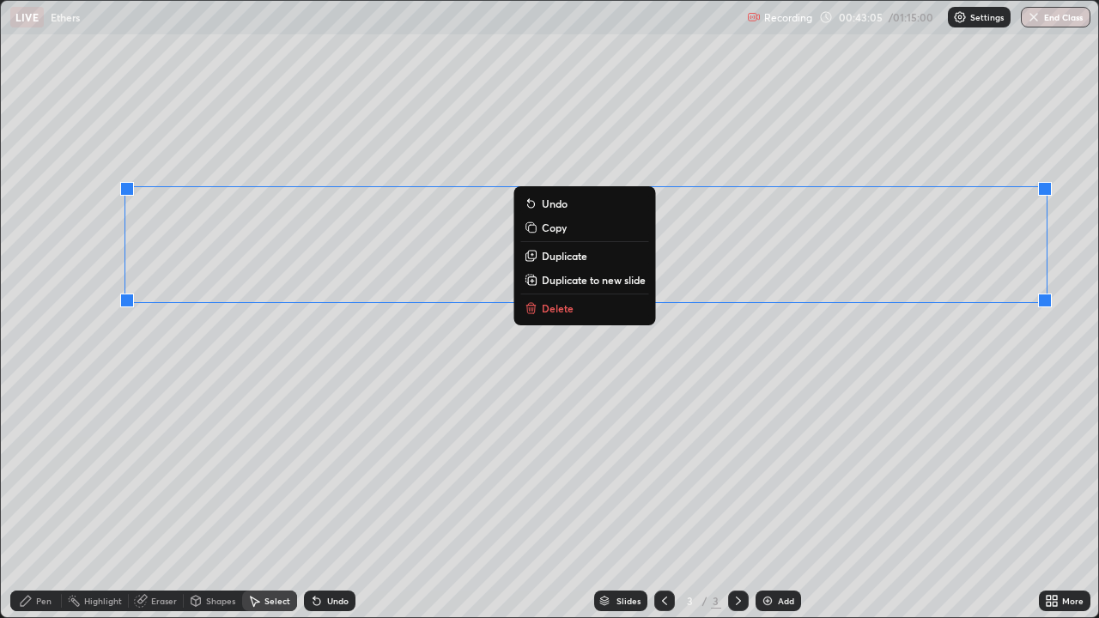
click at [565, 308] on p "Delete" at bounding box center [558, 308] width 32 height 14
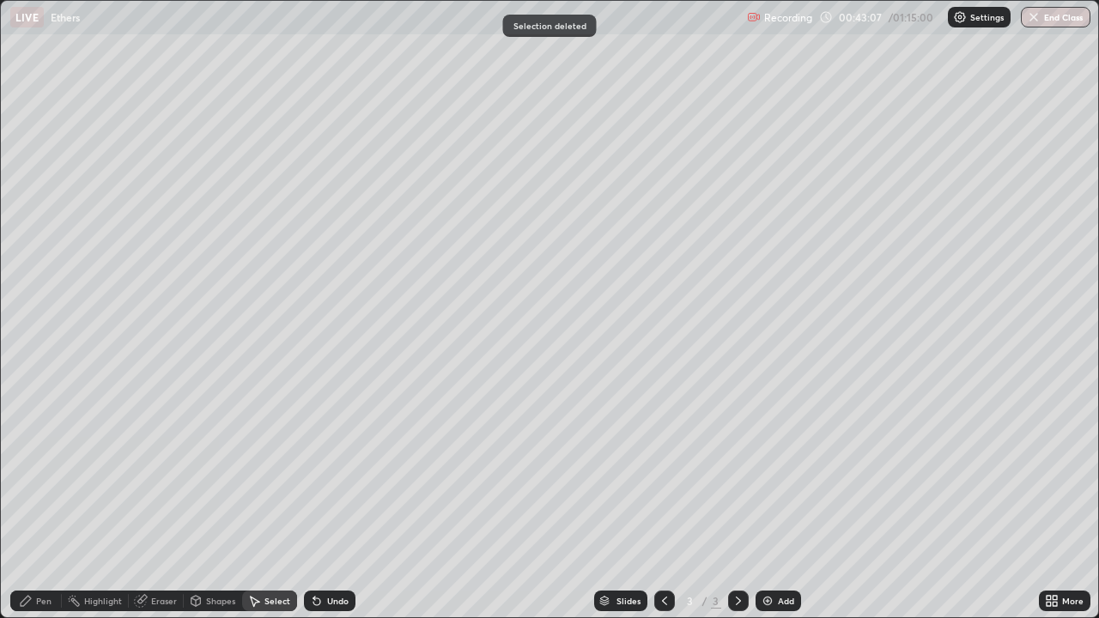
click at [52, 501] on div "Pen" at bounding box center [36, 601] width 52 height 21
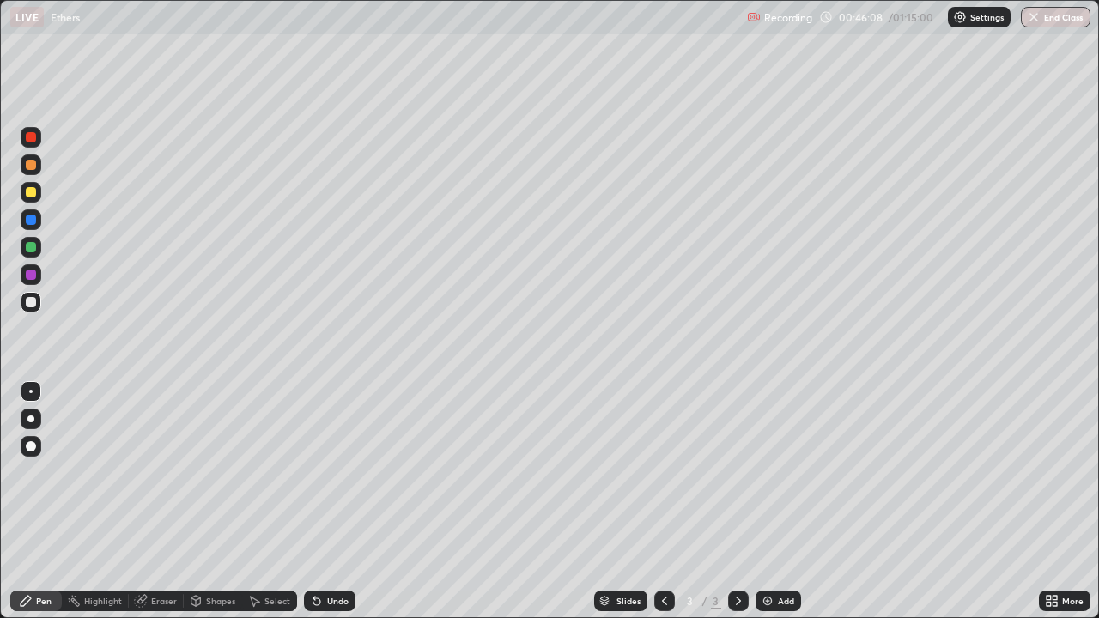
click at [271, 501] on div "Select" at bounding box center [277, 601] width 26 height 9
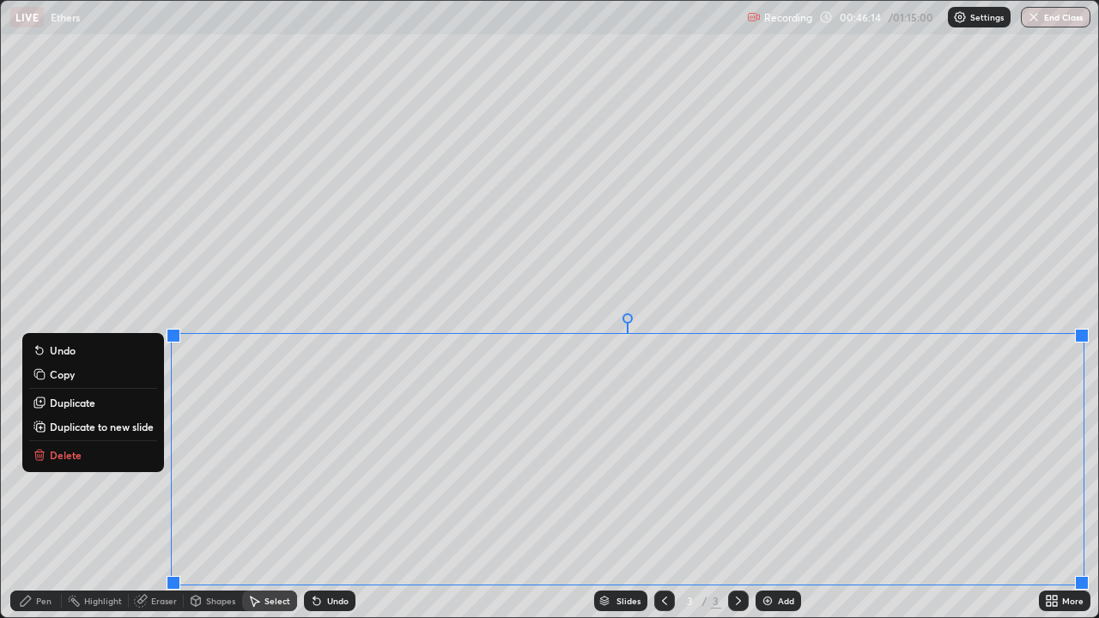
click at [75, 455] on p "Delete" at bounding box center [66, 455] width 32 height 14
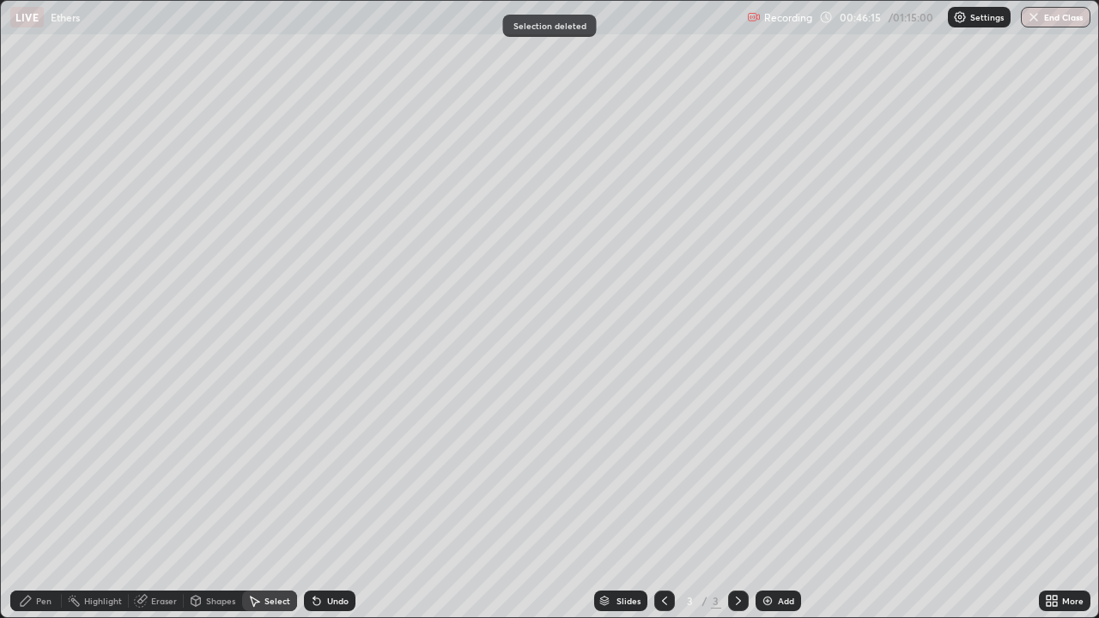
click at [47, 501] on div "Pen" at bounding box center [43, 601] width 15 height 9
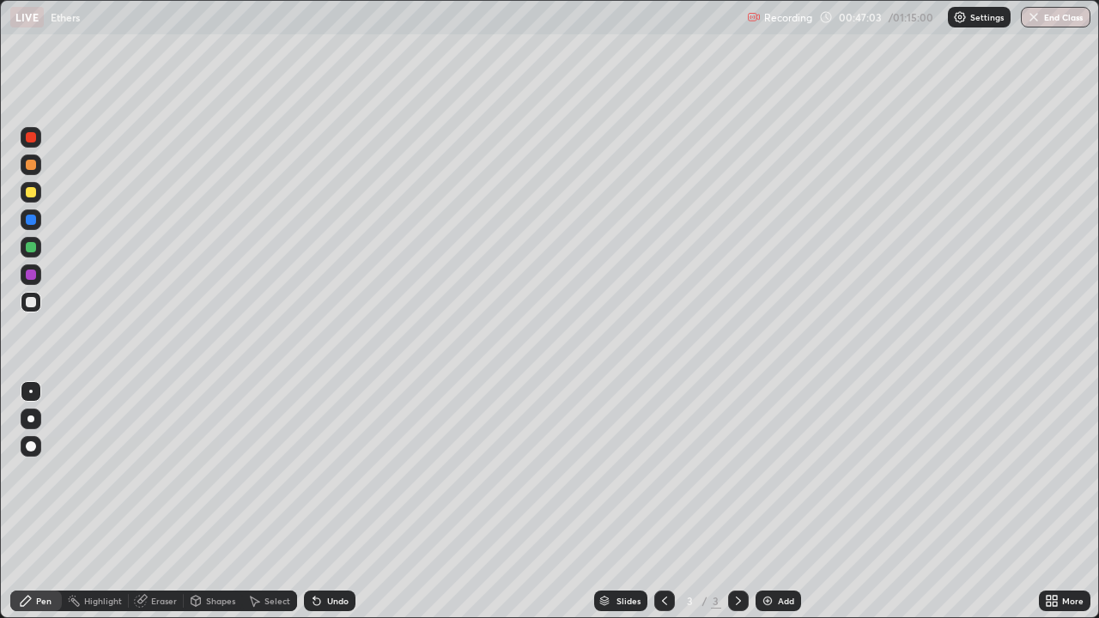
click at [171, 501] on div "Eraser" at bounding box center [164, 601] width 26 height 9
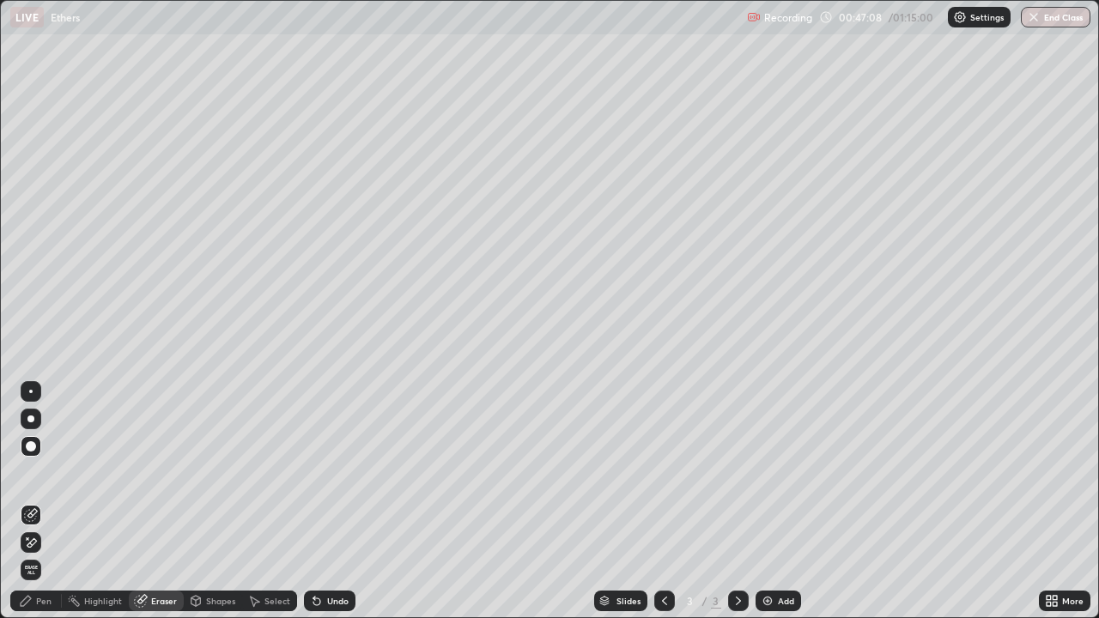
click at [52, 501] on div "Pen" at bounding box center [36, 601] width 52 height 21
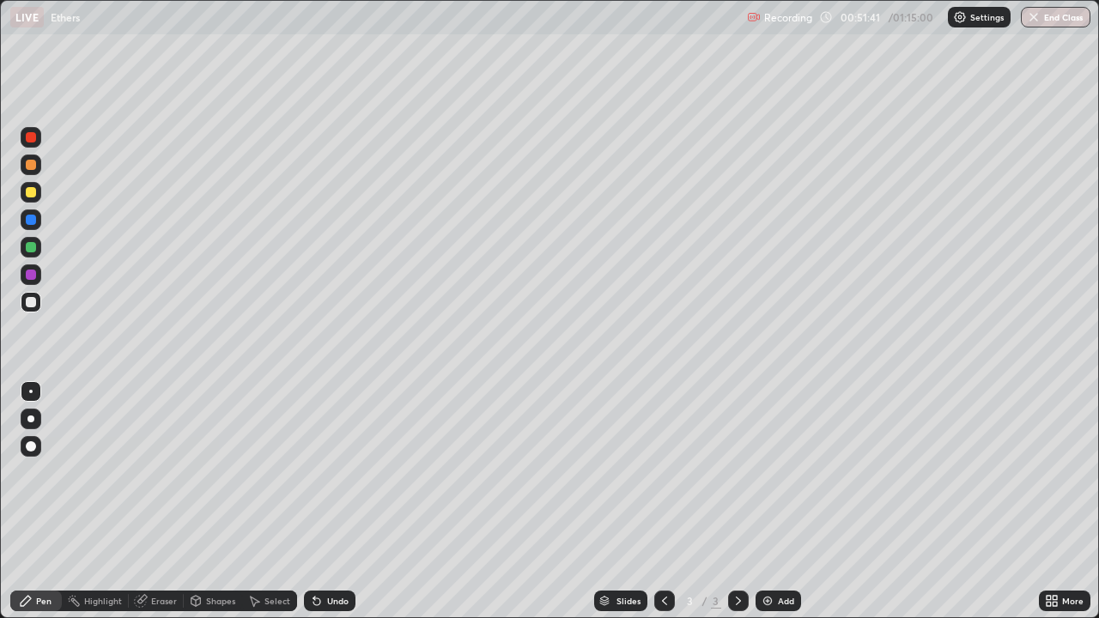
click at [778, 501] on div "Add" at bounding box center [786, 601] width 16 height 9
click at [35, 192] on div at bounding box center [31, 192] width 10 height 10
click at [37, 303] on div at bounding box center [31, 302] width 21 height 21
click at [40, 307] on div at bounding box center [31, 302] width 21 height 21
click at [171, 501] on div "Eraser" at bounding box center [164, 601] width 26 height 9
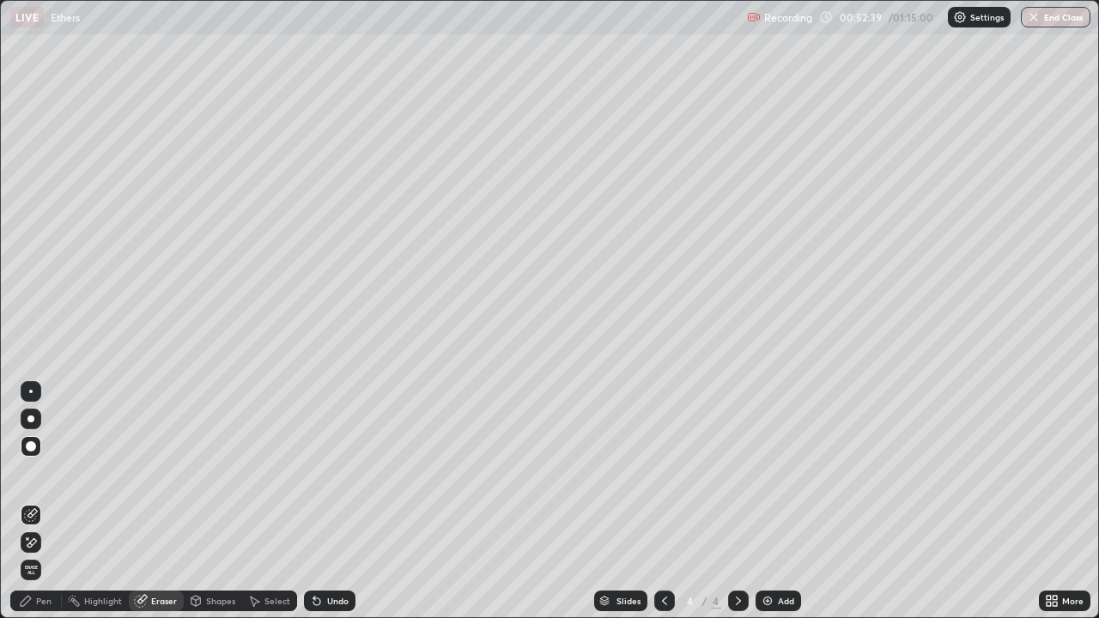
click at [57, 501] on div "Pen" at bounding box center [36, 601] width 52 height 21
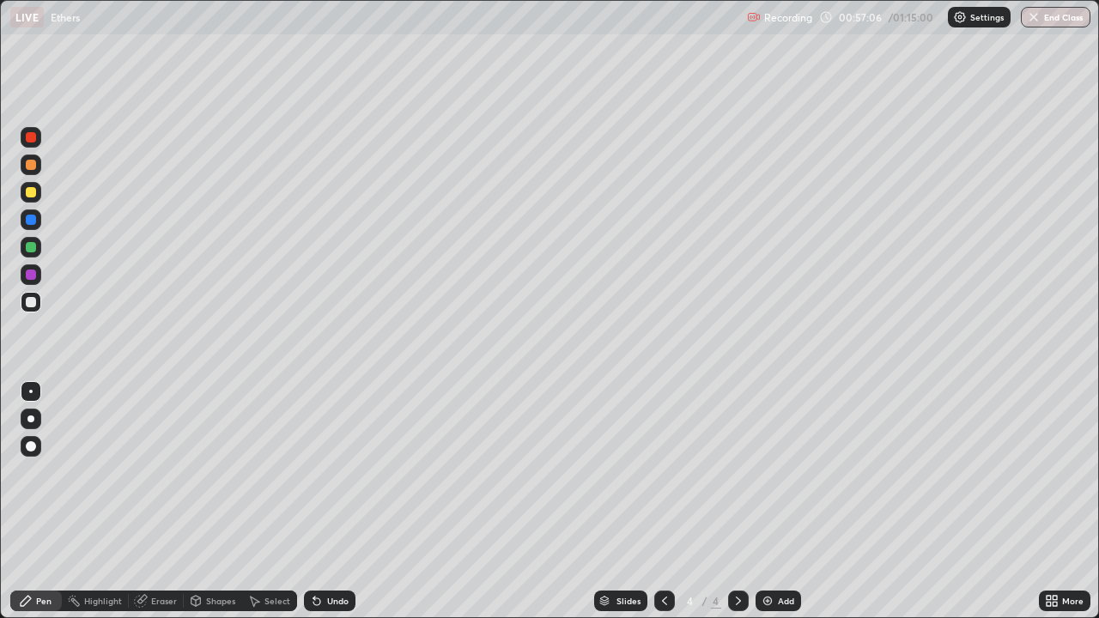
click at [273, 501] on div "Select" at bounding box center [277, 601] width 26 height 9
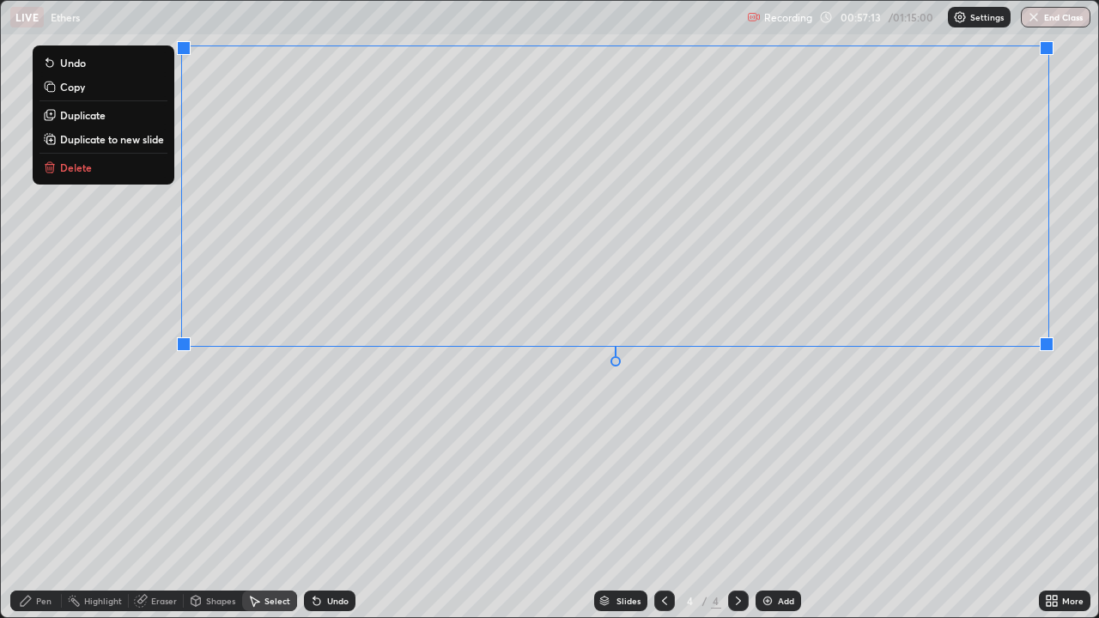
click at [83, 171] on p "Delete" at bounding box center [76, 168] width 32 height 14
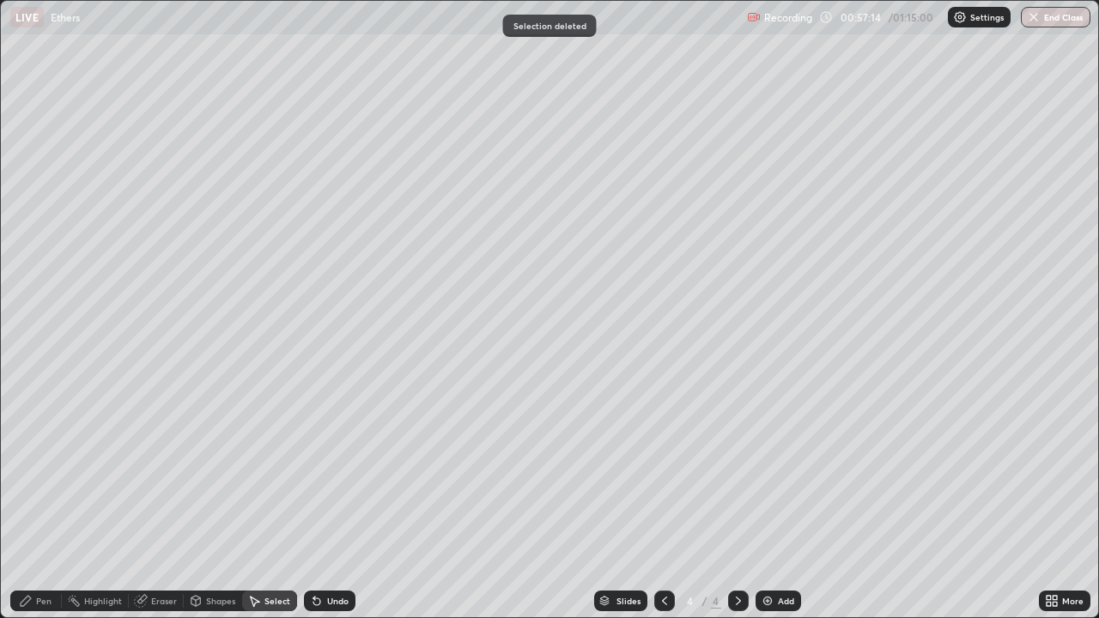
click at [43, 501] on div "Pen" at bounding box center [43, 601] width 15 height 9
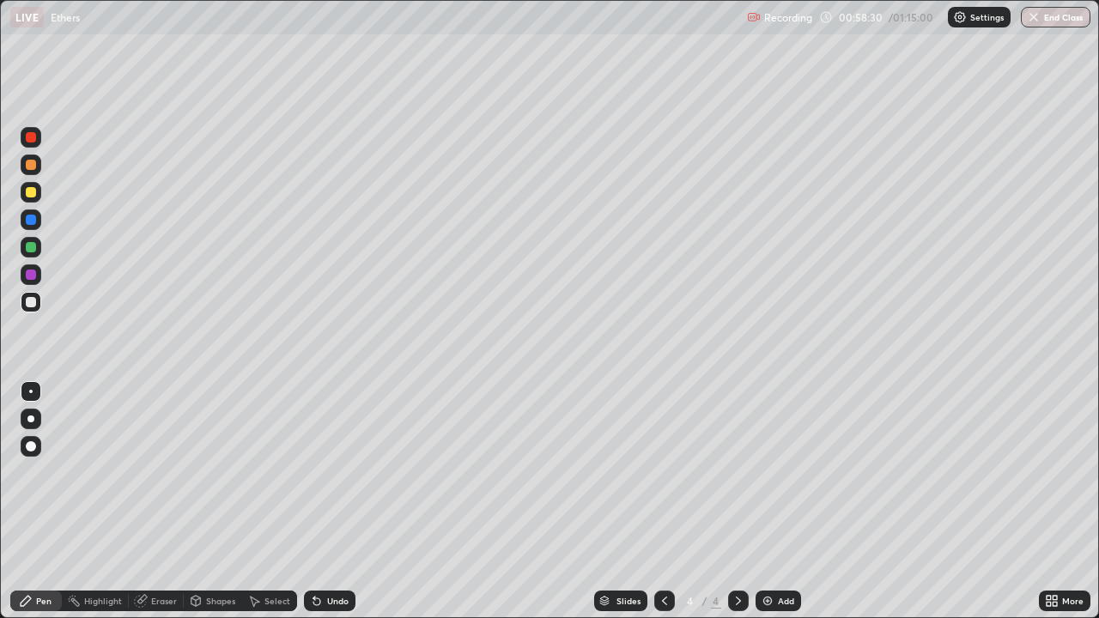
click at [171, 501] on div "Eraser" at bounding box center [164, 601] width 26 height 9
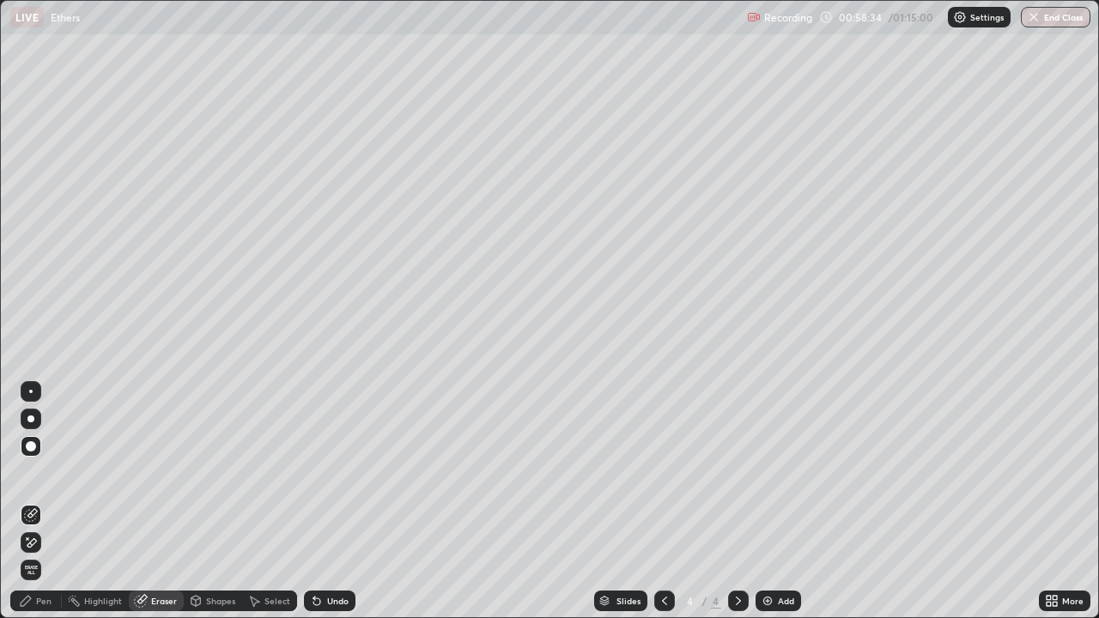
click at [54, 501] on div "Pen" at bounding box center [36, 601] width 52 height 21
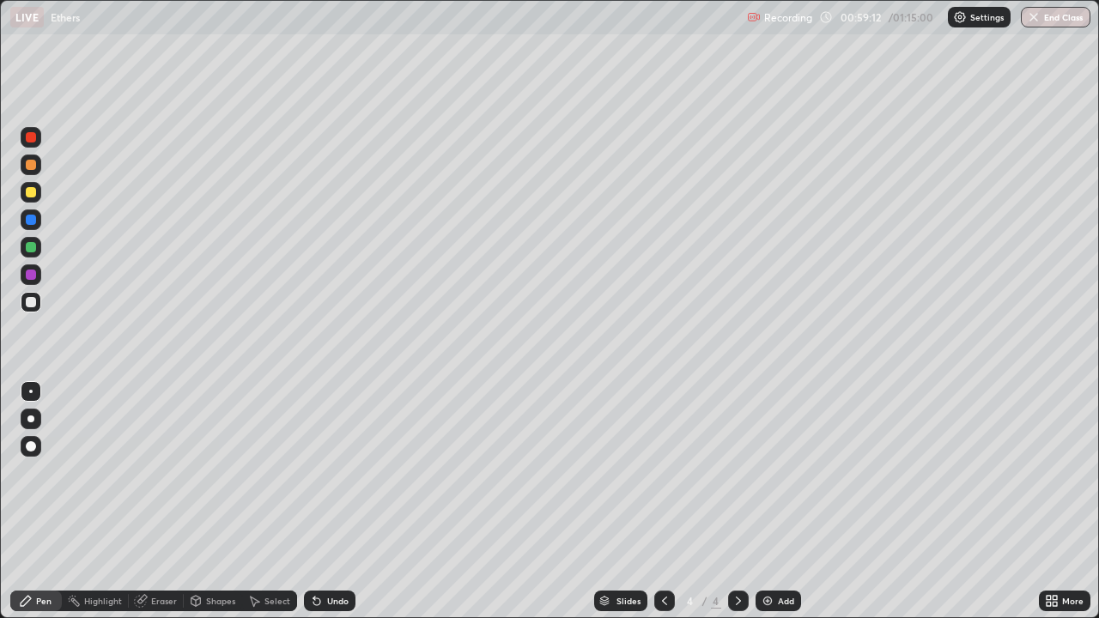
click at [278, 501] on div "Select" at bounding box center [269, 601] width 55 height 21
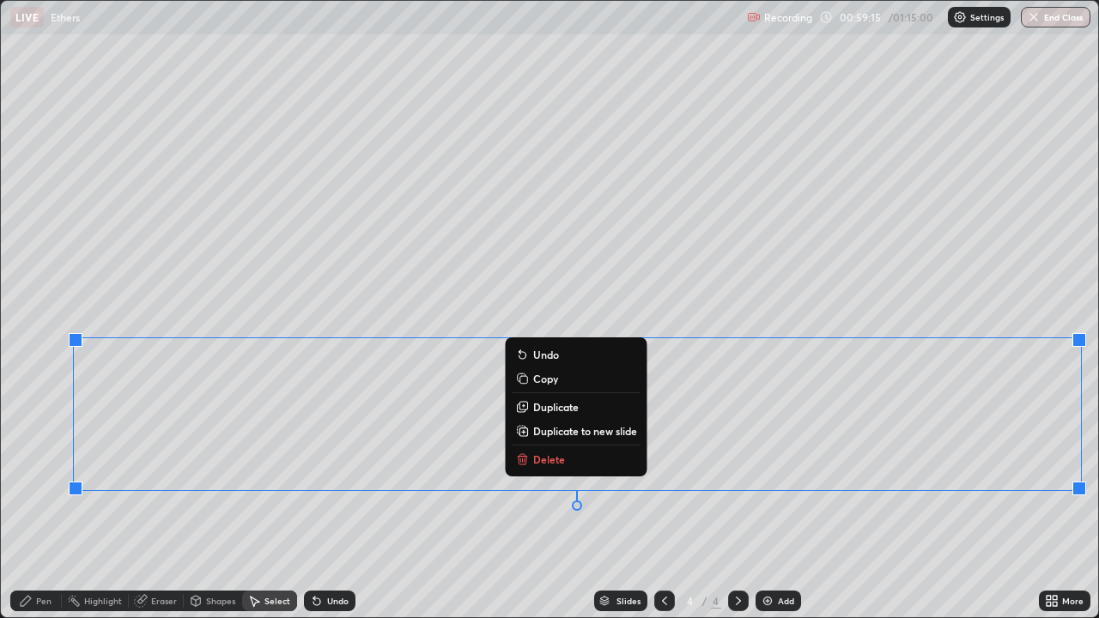
click at [544, 463] on p "Delete" at bounding box center [549, 460] width 32 height 14
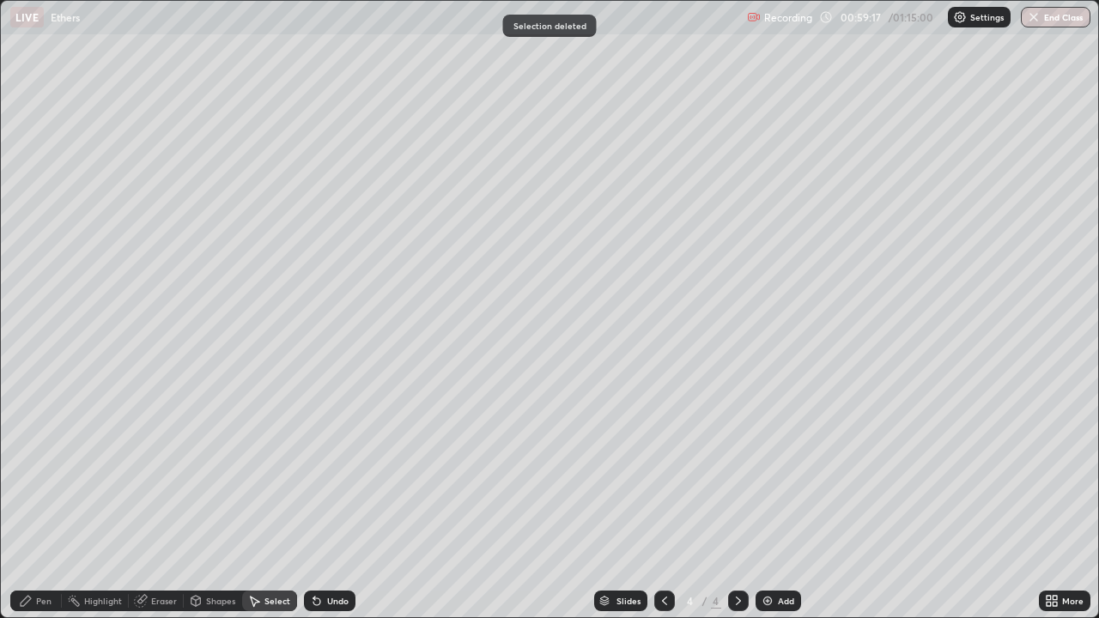
click at [57, 501] on div "Pen" at bounding box center [36, 601] width 52 height 21
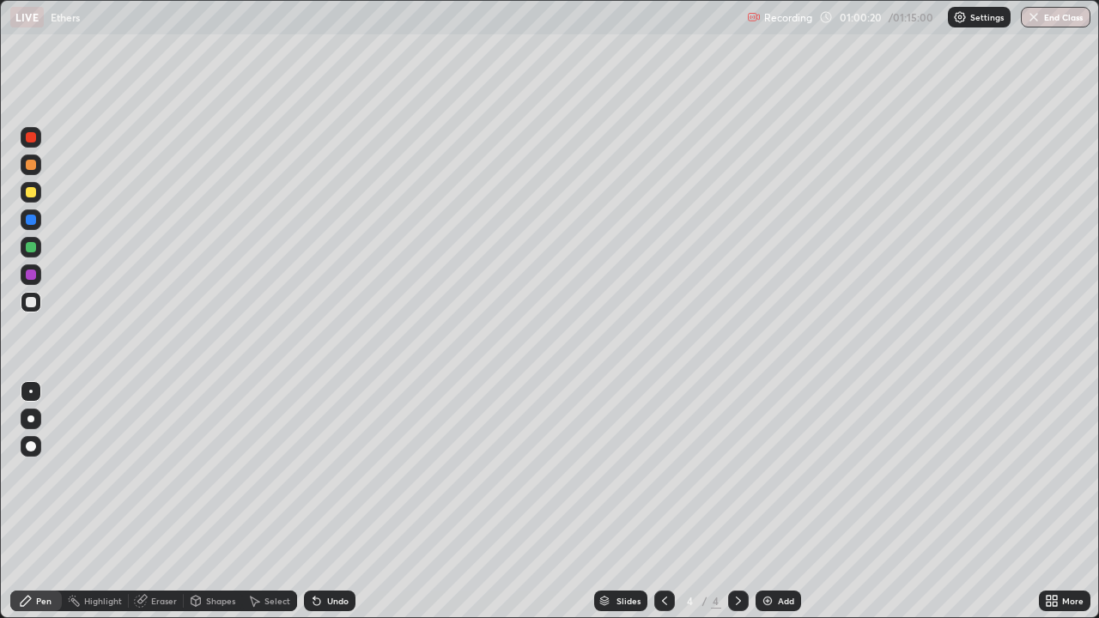
click at [280, 501] on div "Select" at bounding box center [277, 601] width 26 height 9
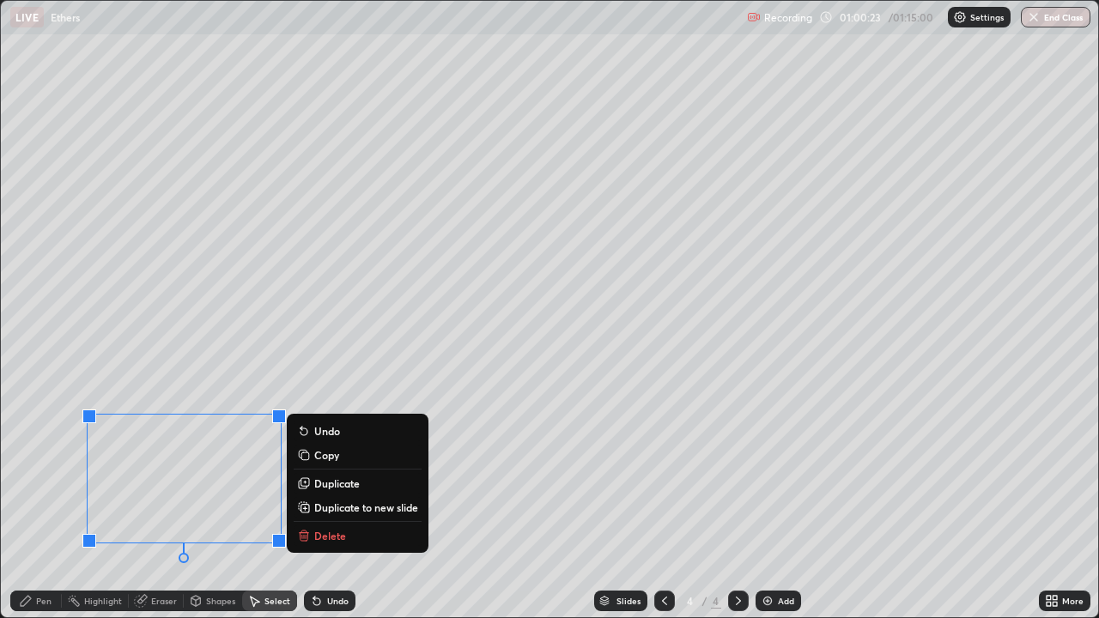
click at [327, 501] on p "Delete" at bounding box center [330, 536] width 32 height 14
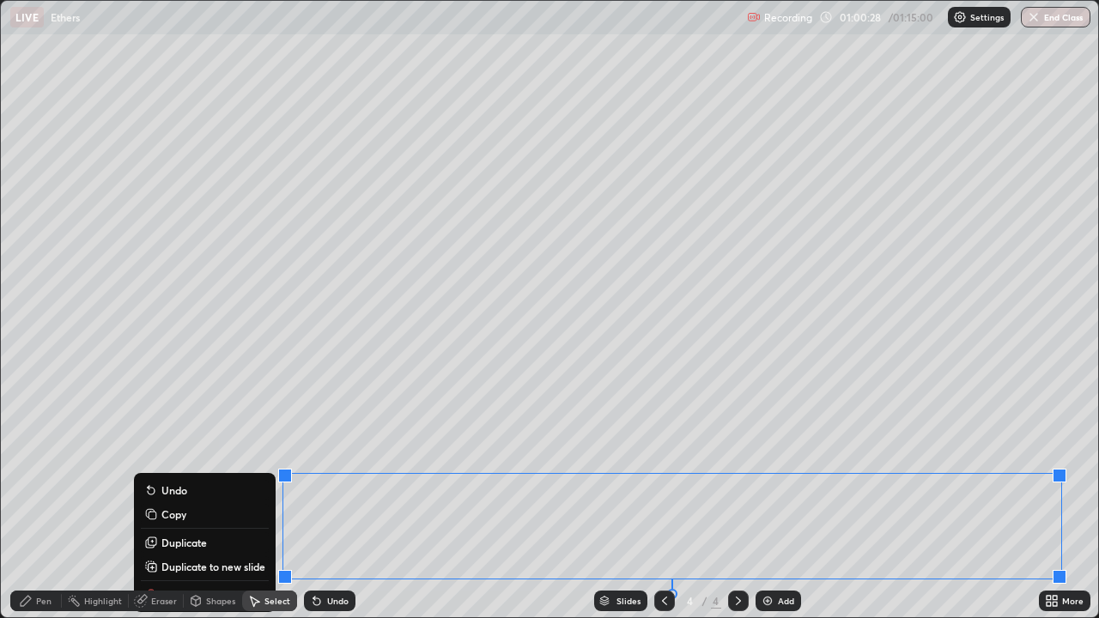
click at [567, 451] on div "0 ° Undo Copy Duplicate Duplicate to new slide Delete" at bounding box center [549, 309] width 1097 height 617
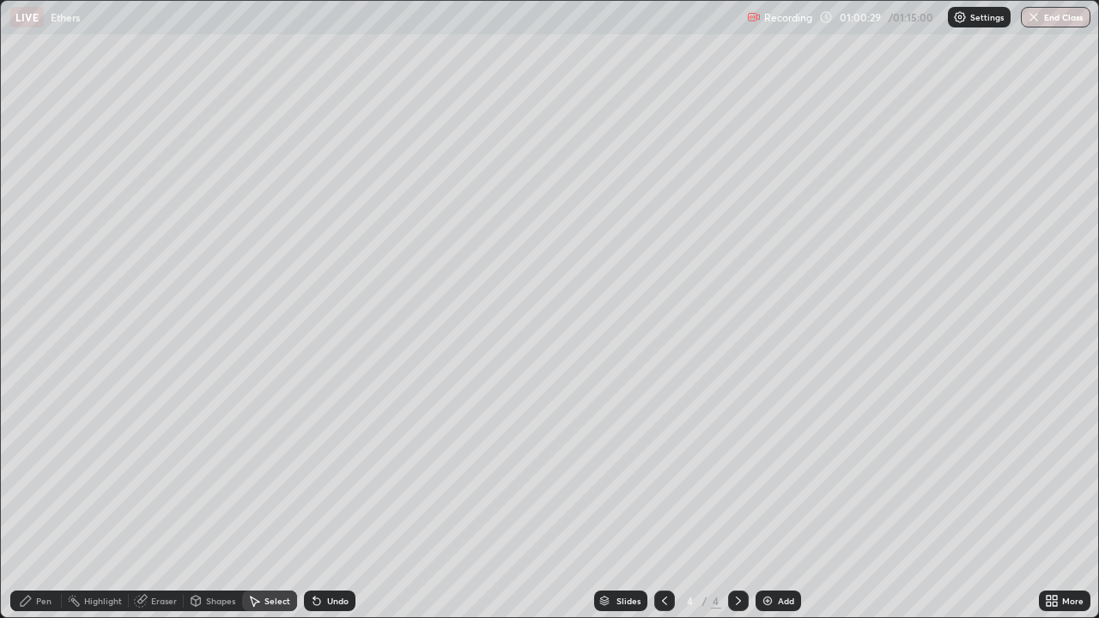
click at [175, 501] on div "Eraser" at bounding box center [164, 601] width 26 height 9
click at [42, 501] on div "Pen" at bounding box center [43, 601] width 15 height 9
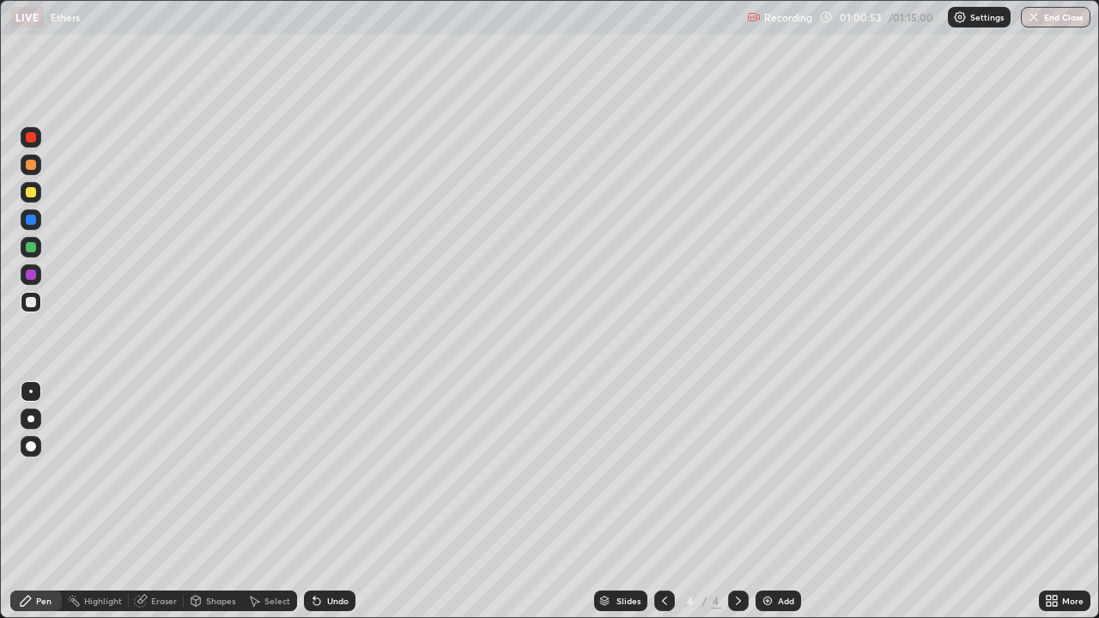
click at [165, 501] on div "Eraser" at bounding box center [164, 601] width 26 height 9
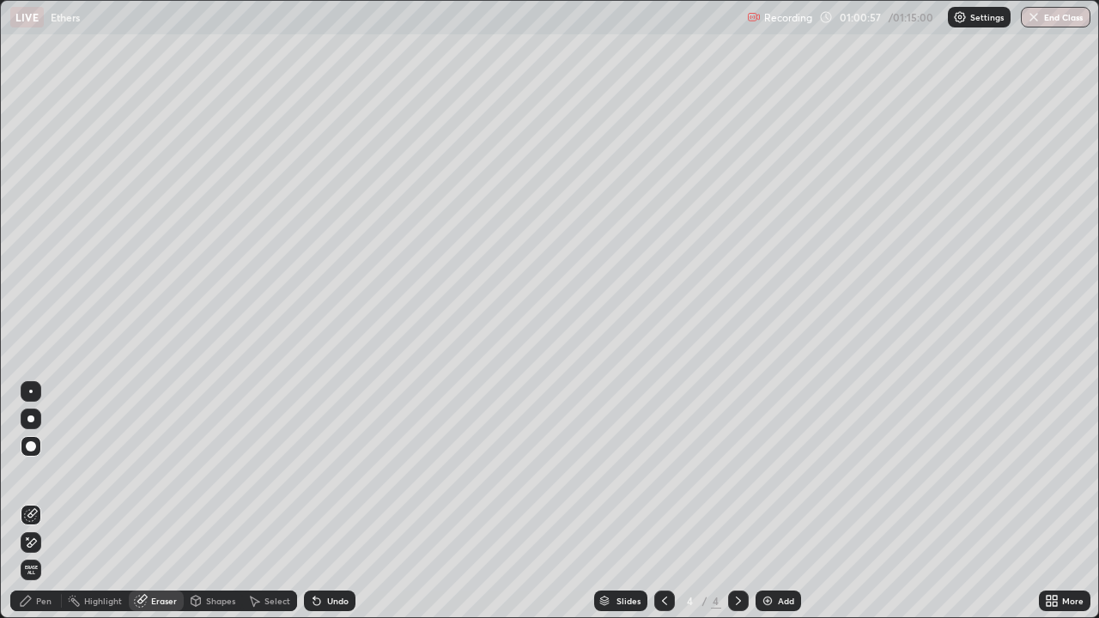
click at [43, 501] on div "Pen" at bounding box center [43, 601] width 15 height 9
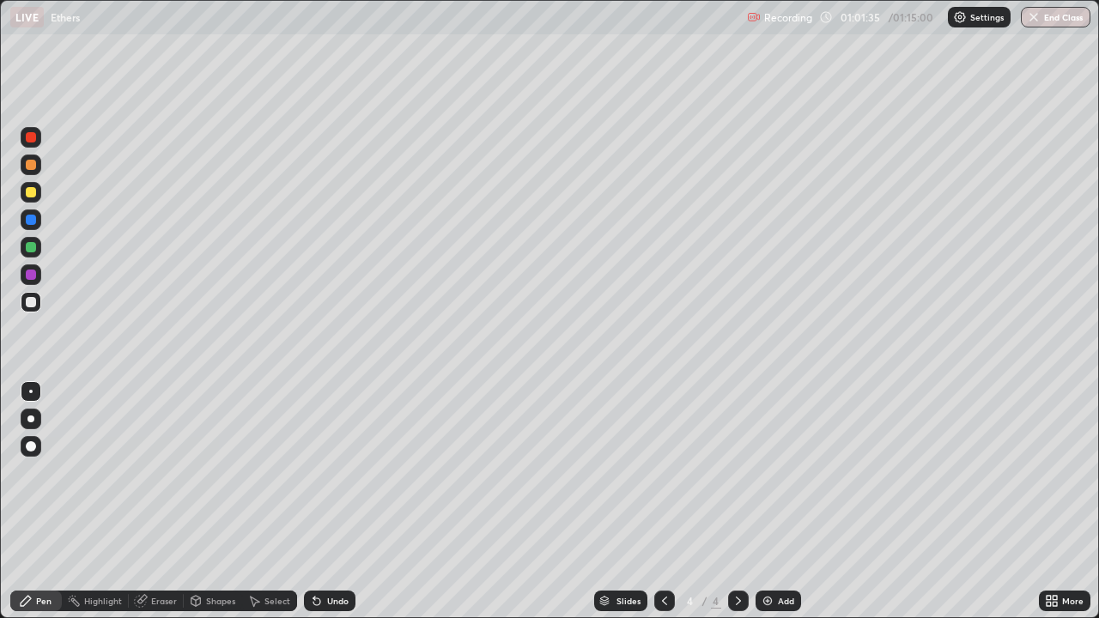
click at [32, 192] on div at bounding box center [31, 192] width 10 height 10
click at [1056, 20] on button "End Class" at bounding box center [1056, 17] width 70 height 21
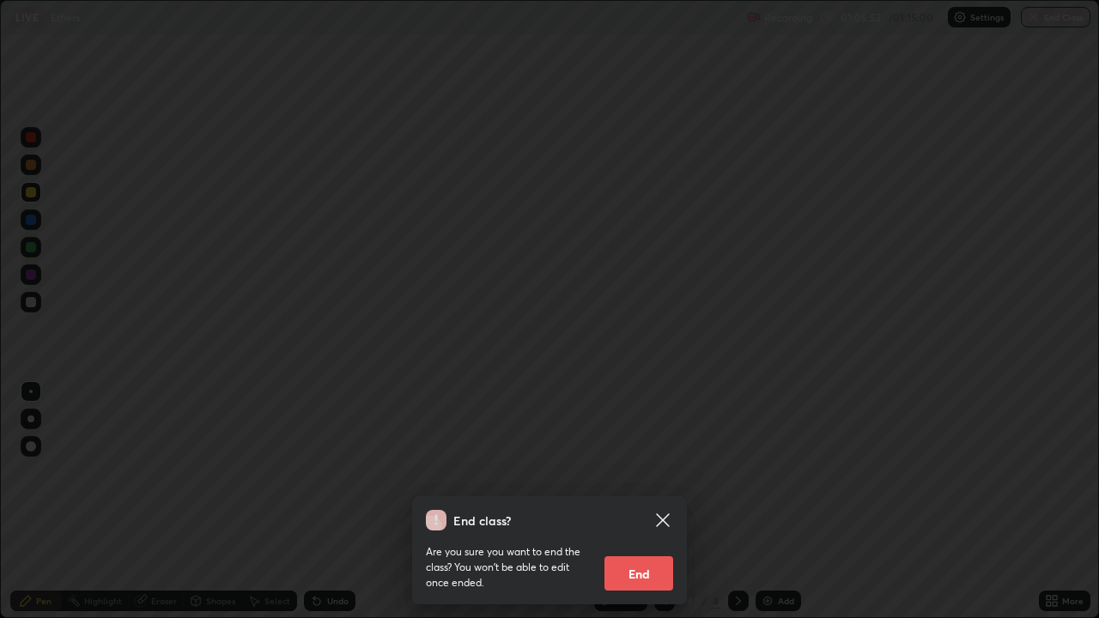
click at [654, 501] on button "End" at bounding box center [639, 573] width 69 height 34
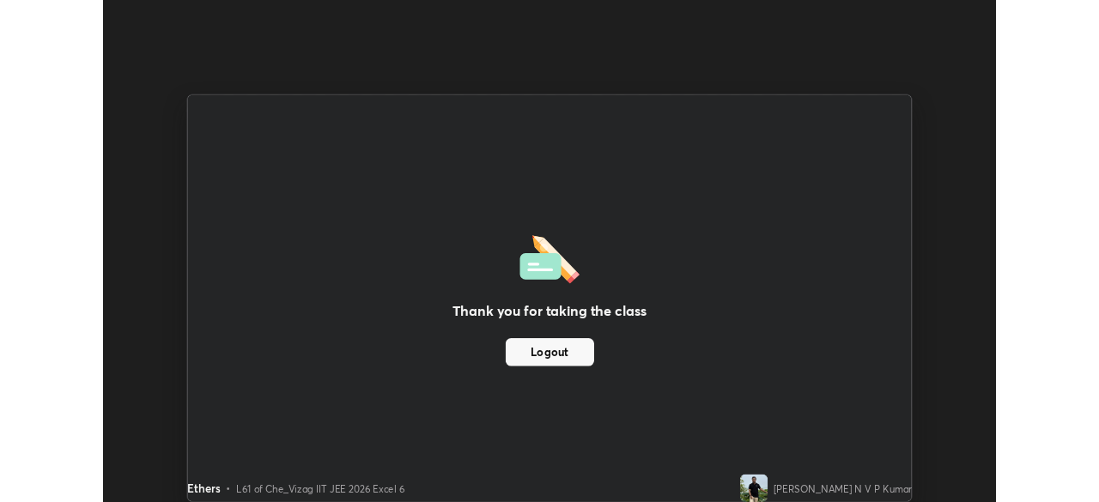
scroll to position [85369, 84773]
